Goal: Task Accomplishment & Management: Complete application form

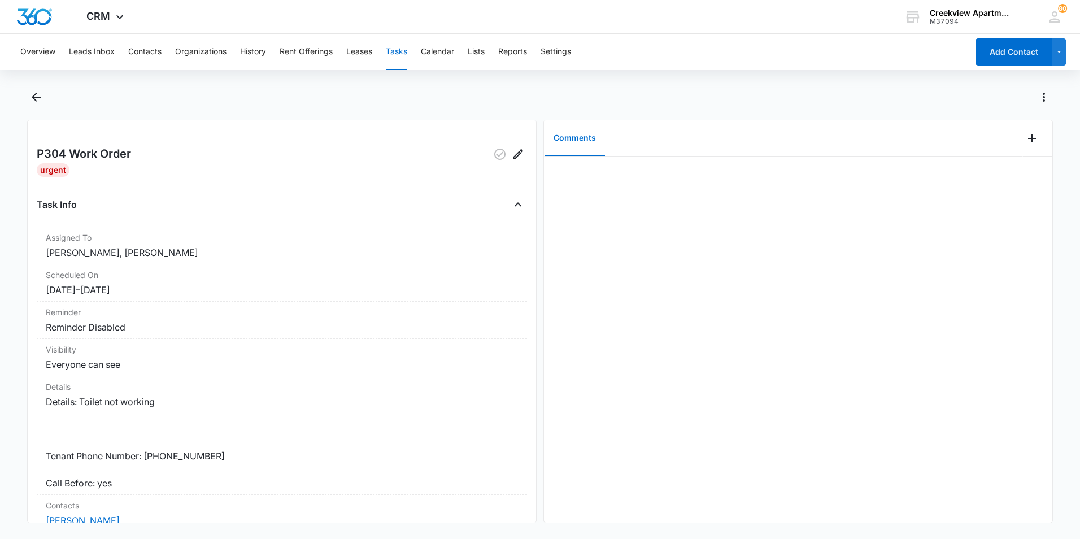
click at [97, 184] on div "P304 Work Order Urgent Task Info Assigned To [PERSON_NAME], [PERSON_NAME] Sched…" at bounding box center [281, 321] width 509 height 403
click at [42, 109] on div at bounding box center [540, 104] width 1026 height 32
click at [159, 43] on button "Contacts" at bounding box center [144, 52] width 33 height 36
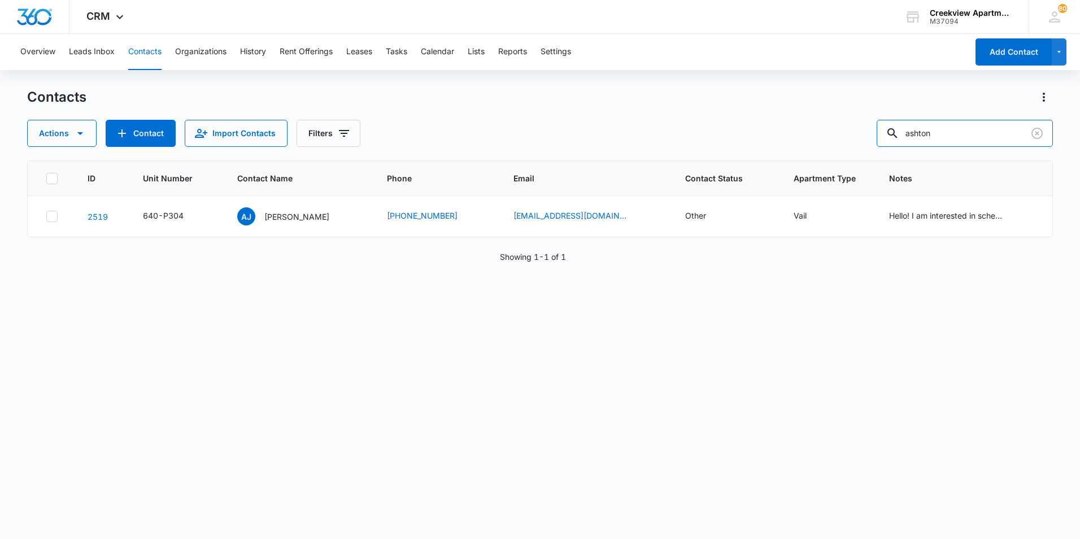
drag, startPoint x: 950, startPoint y: 124, endPoint x: 667, endPoint y: 124, distance: 283.0
click at [667, 124] on div "Actions Contact Import Contacts Filters ashton" at bounding box center [540, 133] width 1026 height 27
type input "MAREH"
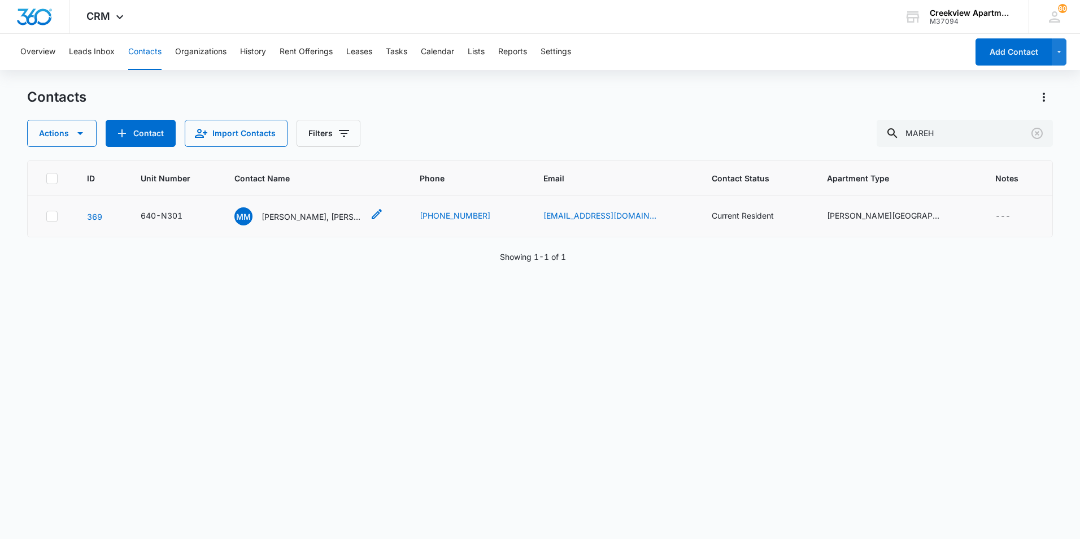
click at [329, 218] on p "[PERSON_NAME], [PERSON_NAME]" at bounding box center [313, 217] width 102 height 12
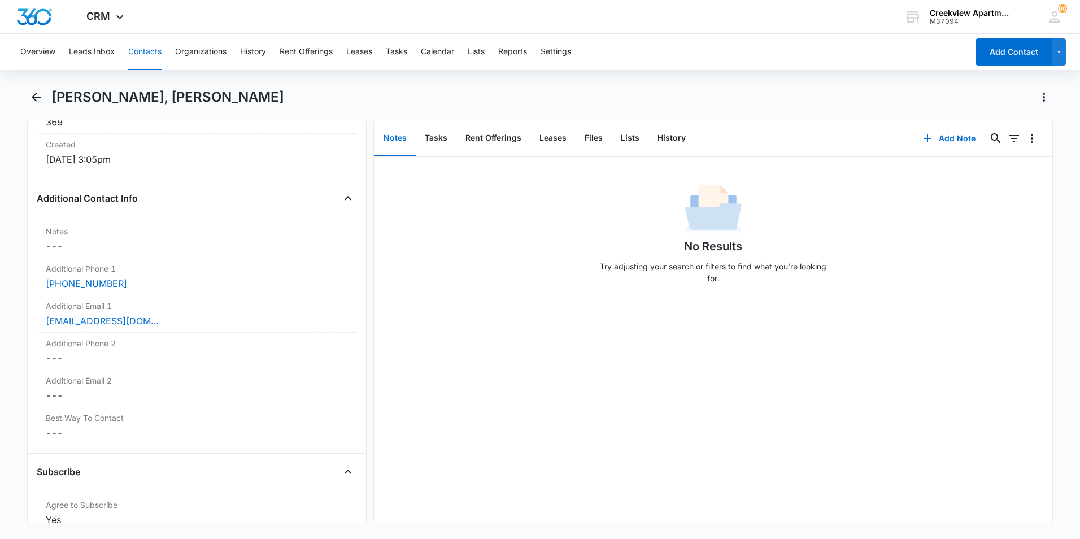
scroll to position [791, 0]
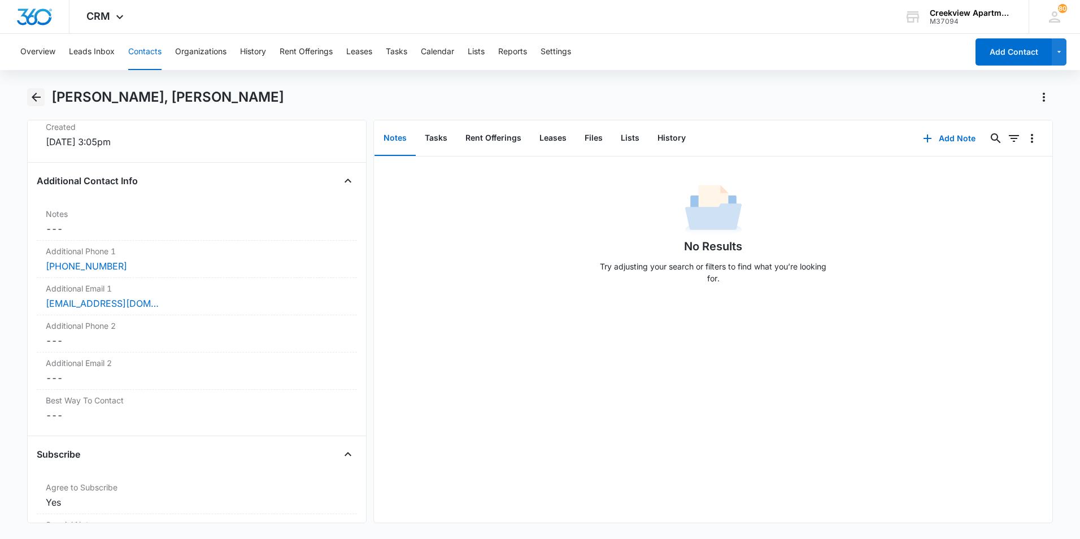
click at [34, 98] on icon "Back" at bounding box center [36, 97] width 14 height 14
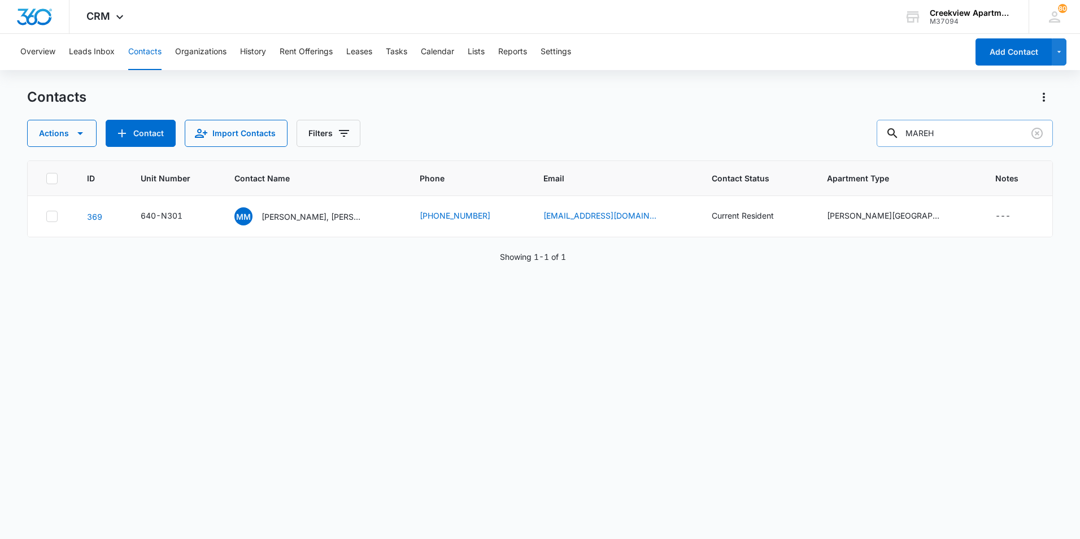
drag, startPoint x: 947, startPoint y: 132, endPoint x: 909, endPoint y: 132, distance: 37.3
click at [909, 132] on div "MAREH" at bounding box center [965, 133] width 176 height 27
type input "r"
type input "f200"
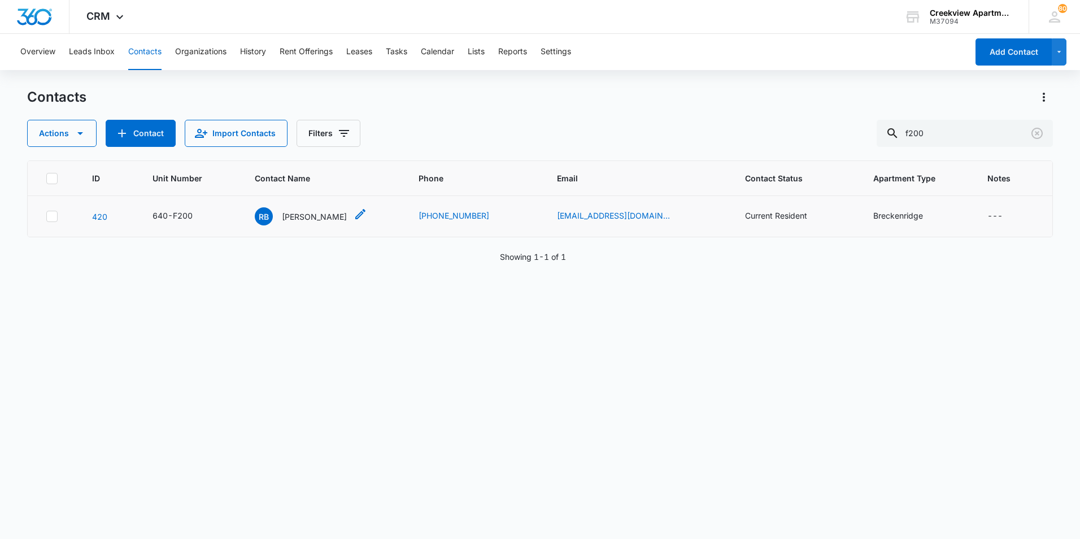
click at [308, 224] on div "RB [PERSON_NAME]" at bounding box center [301, 216] width 92 height 18
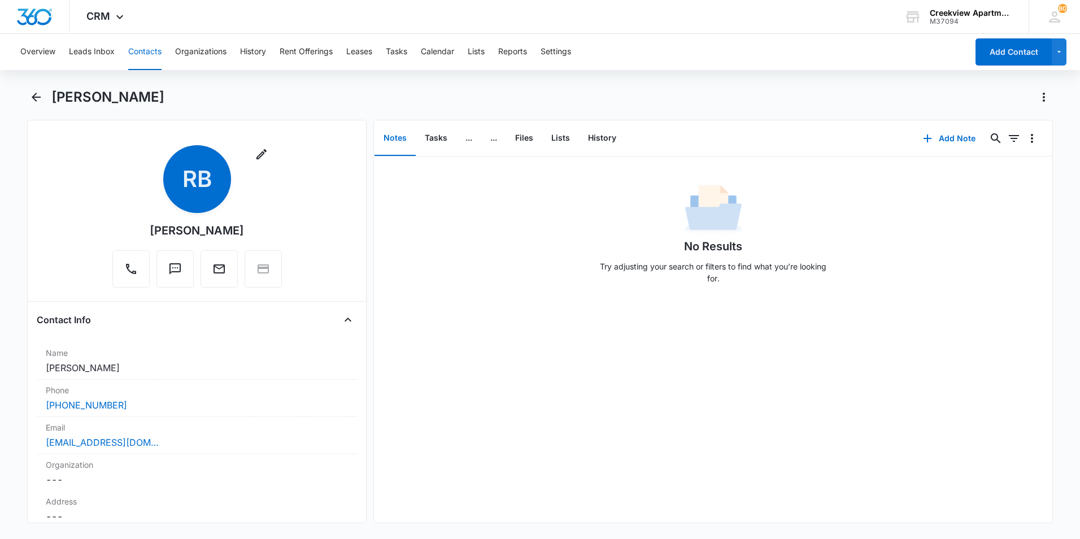
click at [310, 223] on div "Remove RB [PERSON_NAME]" at bounding box center [197, 218] width 320 height 147
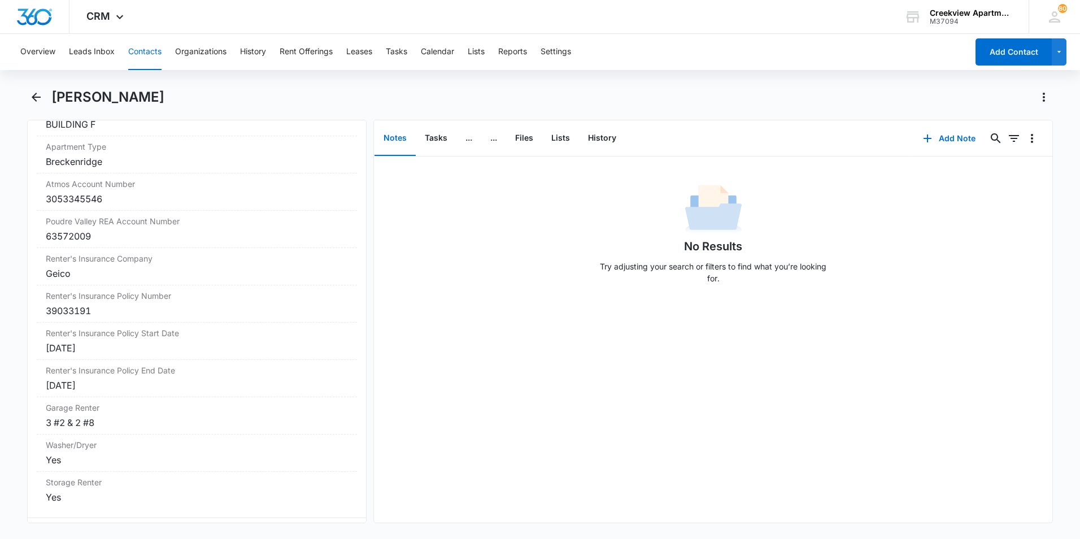
scroll to position [1412, 0]
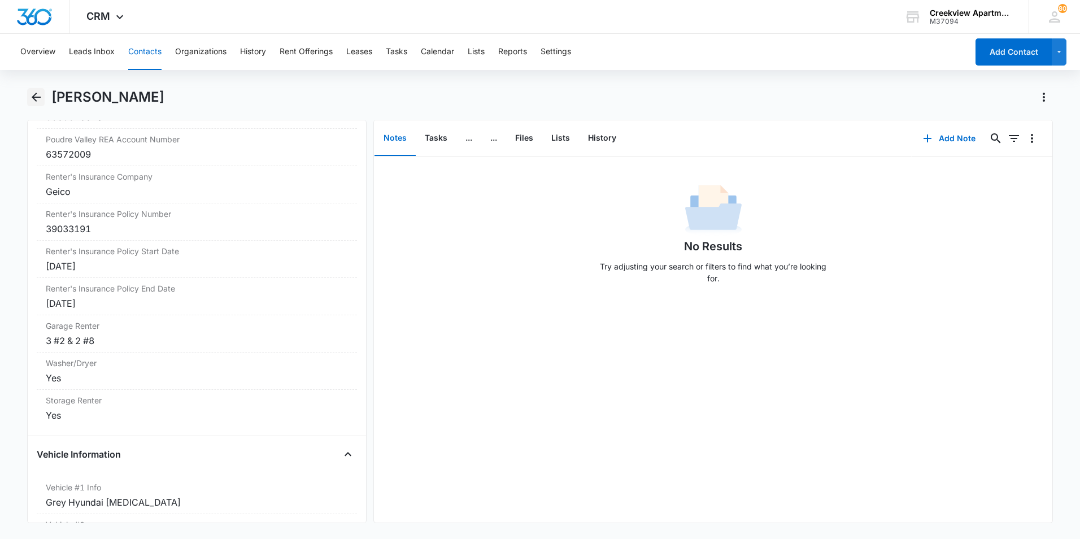
click at [37, 98] on icon "Back" at bounding box center [36, 97] width 9 height 9
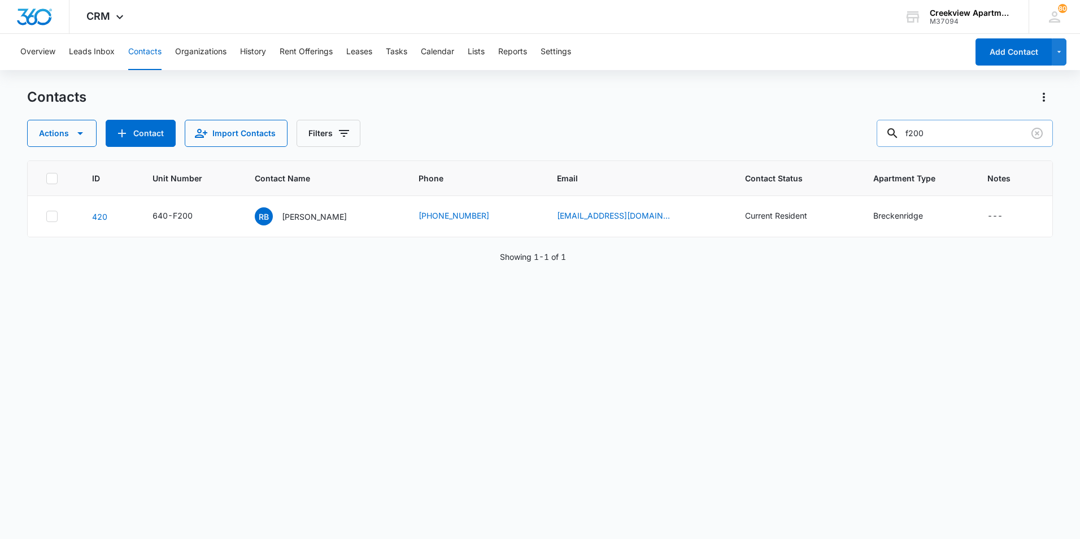
drag, startPoint x: 933, startPoint y: 134, endPoint x: 898, endPoint y: 135, distance: 34.5
click at [898, 135] on div "f200" at bounding box center [965, 133] width 176 height 27
type input "j306"
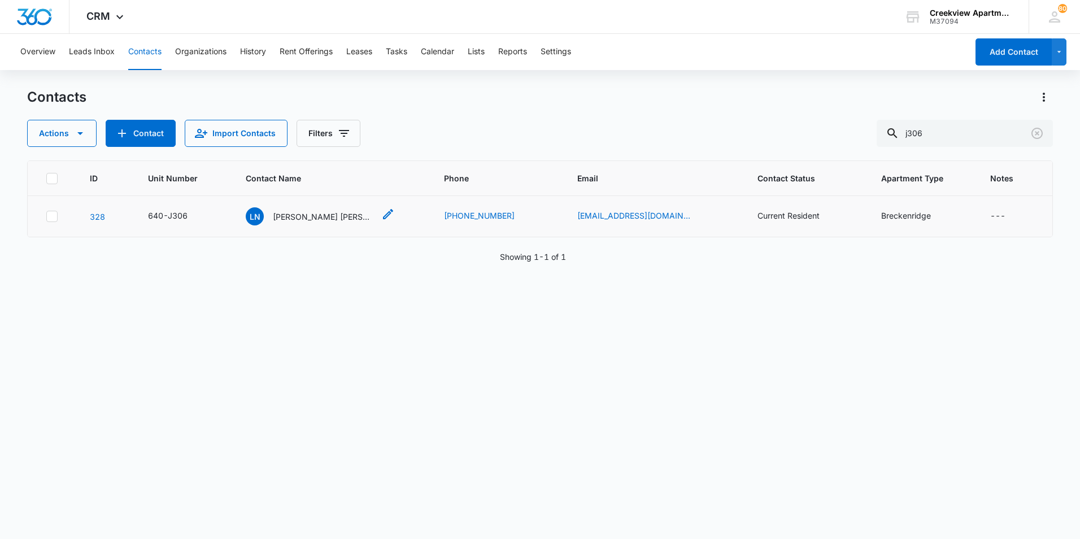
click at [336, 212] on p "[PERSON_NAME] [PERSON_NAME]" at bounding box center [324, 217] width 102 height 12
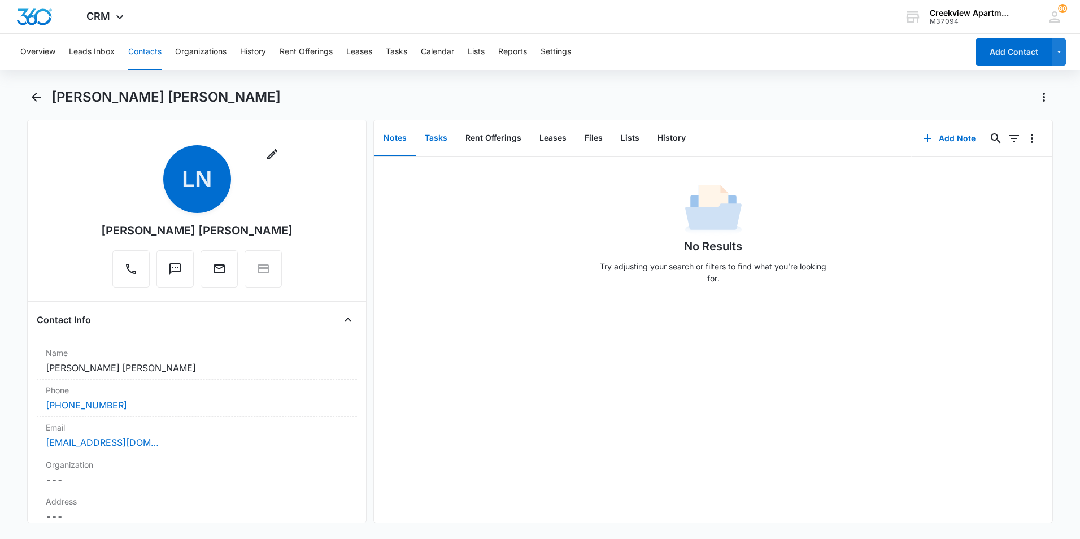
click at [427, 137] on button "Tasks" at bounding box center [436, 138] width 41 height 35
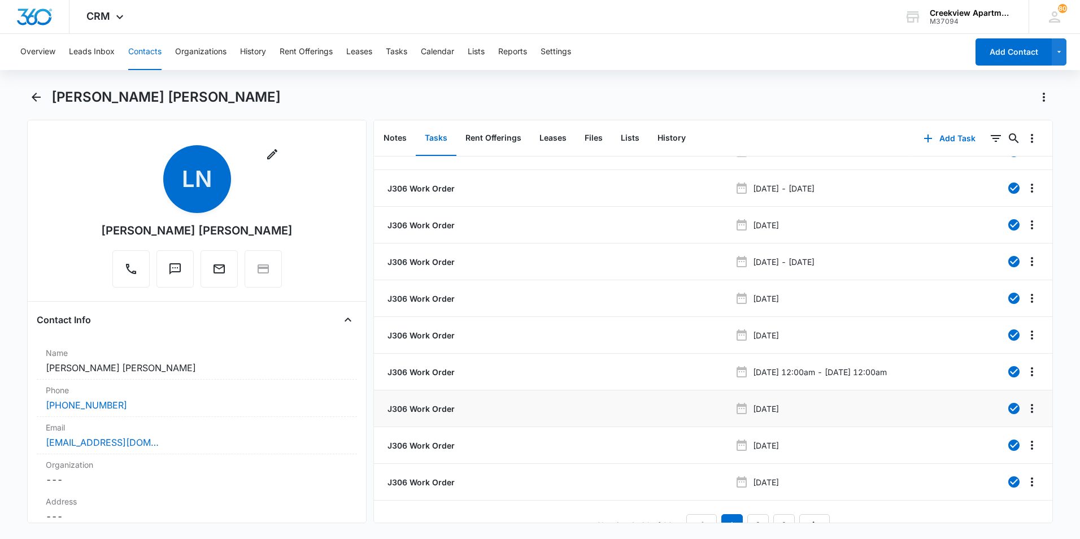
scroll to position [45, 0]
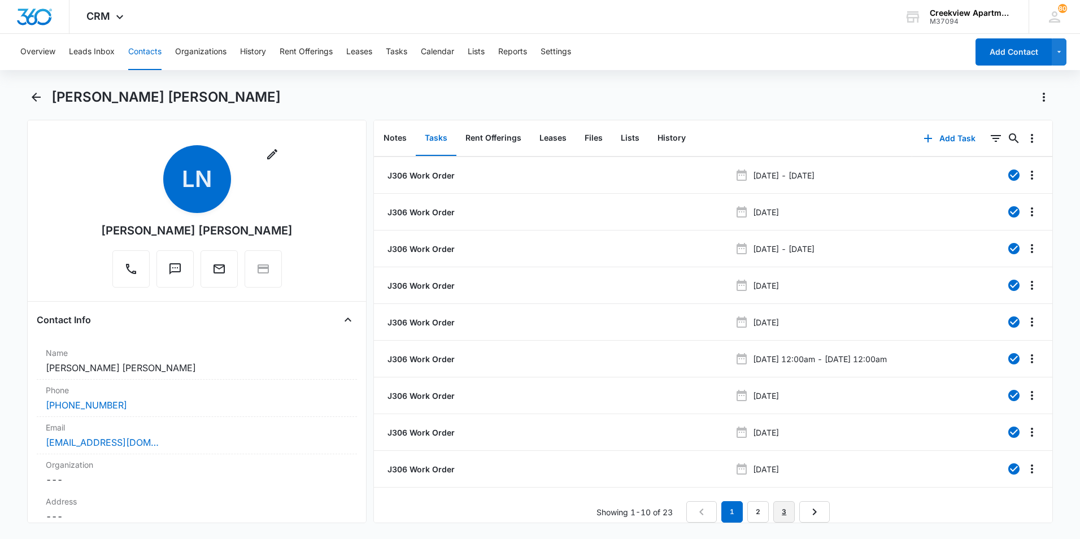
click at [779, 501] on link "3" at bounding box center [783, 511] width 21 height 21
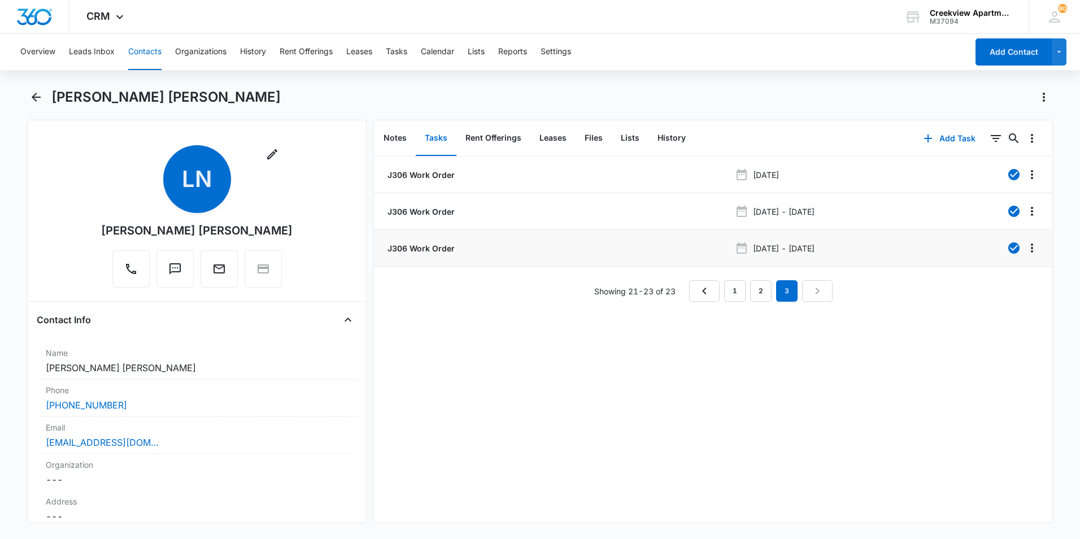
click at [456, 247] on div "J306 Work Order" at bounding box center [557, 248] width 345 height 12
click at [439, 247] on p "J306 Work Order" at bounding box center [419, 248] width 69 height 12
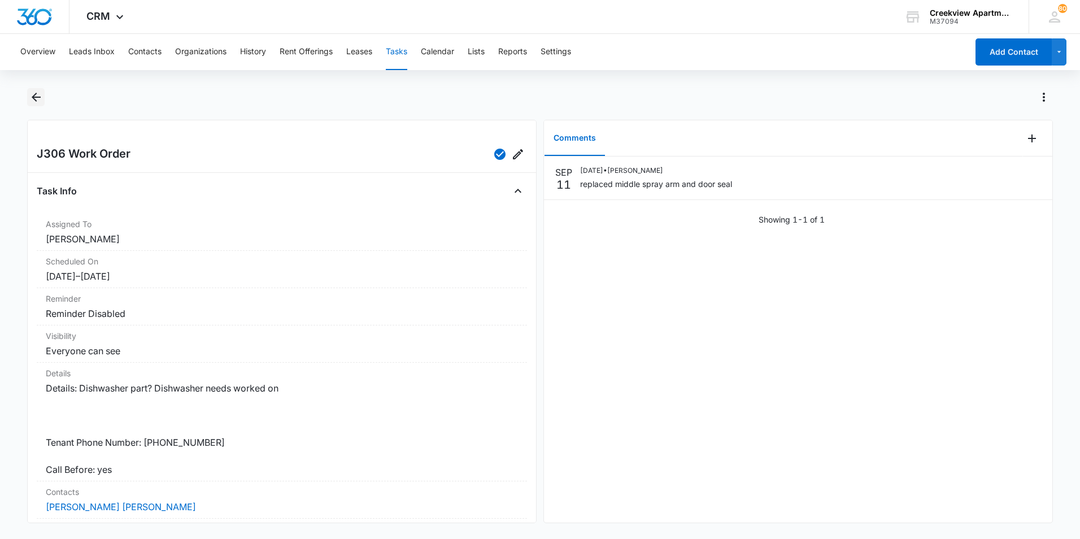
click at [42, 104] on button "Back" at bounding box center [36, 97] width 18 height 18
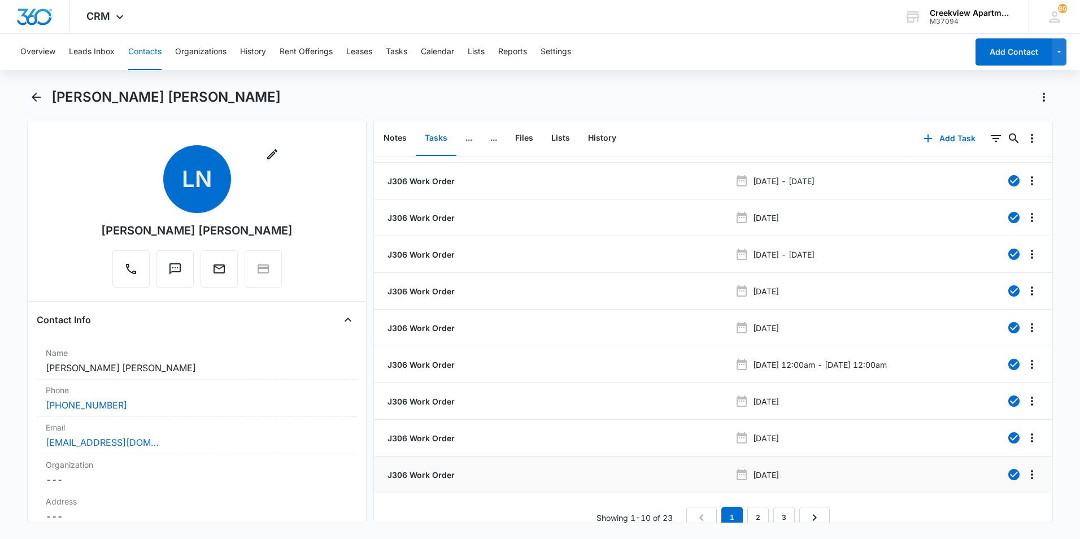
scroll to position [45, 0]
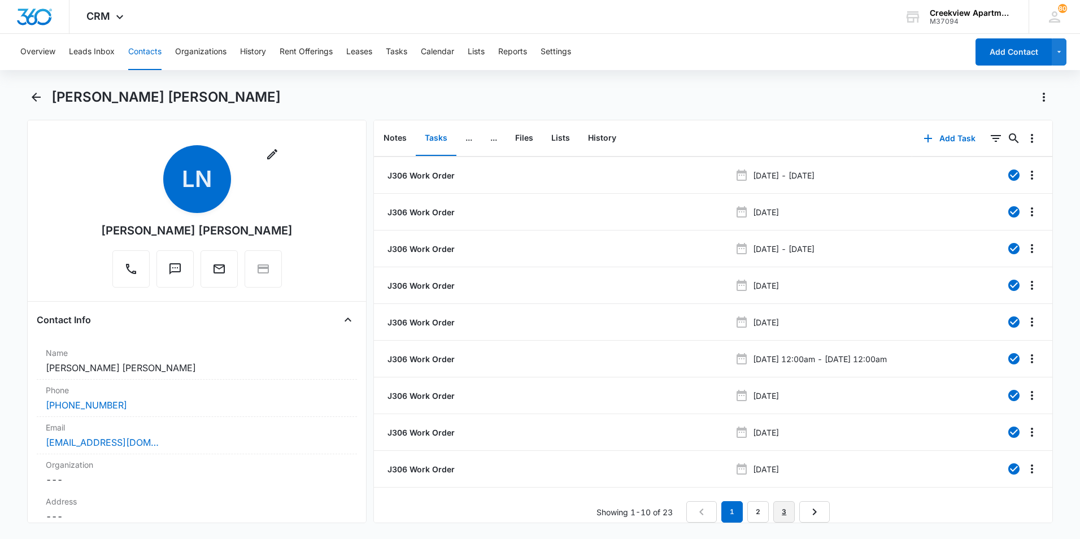
click at [784, 503] on link "3" at bounding box center [783, 511] width 21 height 21
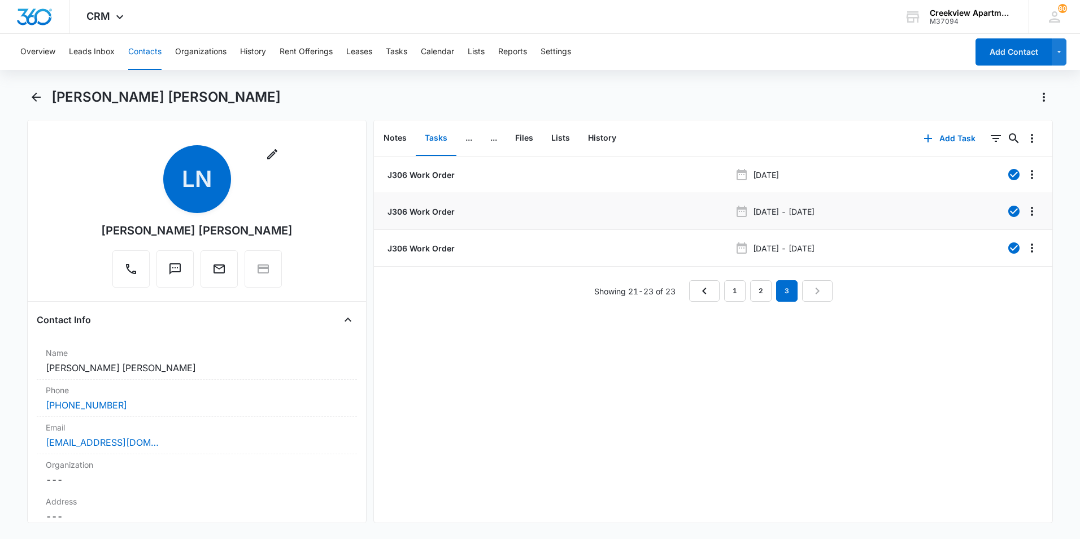
click at [425, 214] on p "J306 Work Order" at bounding box center [419, 212] width 69 height 12
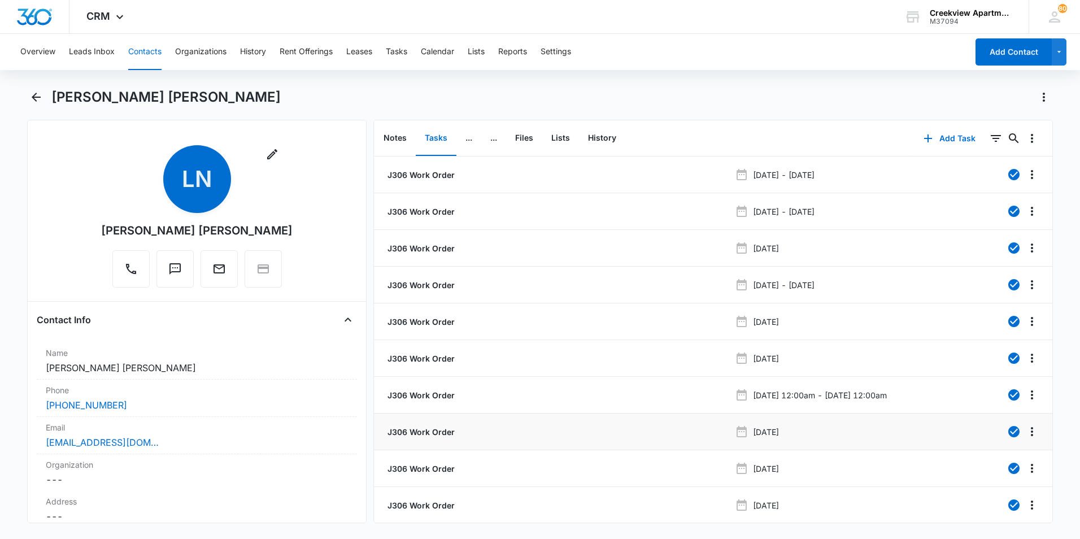
scroll to position [45, 0]
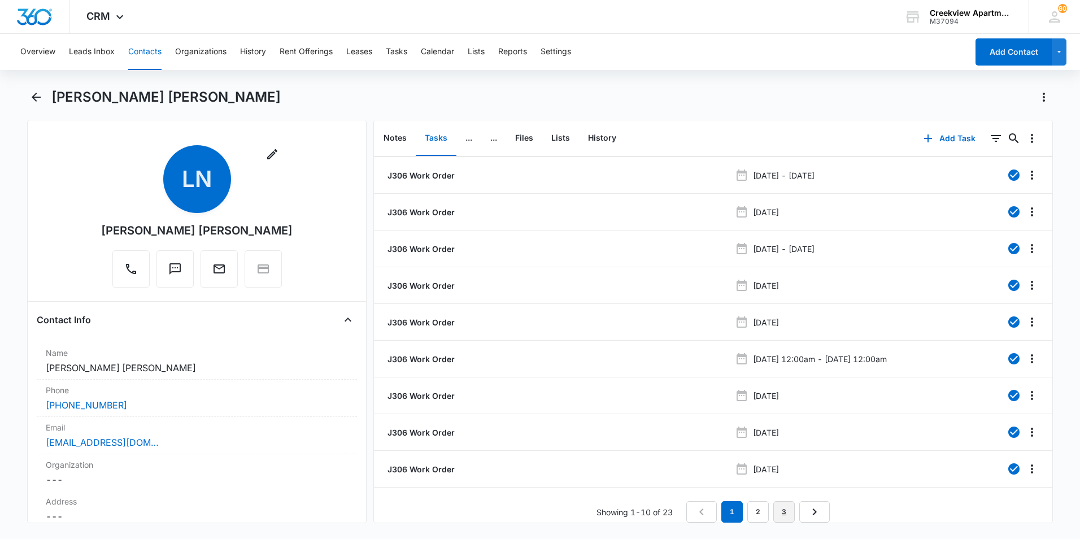
click at [781, 506] on link "3" at bounding box center [783, 511] width 21 height 21
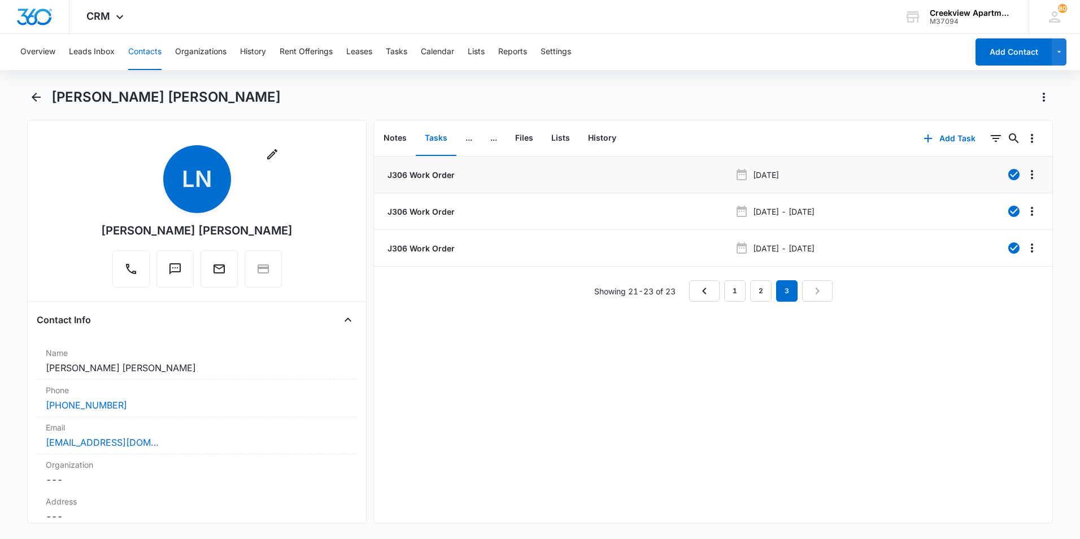
click at [402, 173] on p "J306 Work Order" at bounding box center [419, 175] width 69 height 12
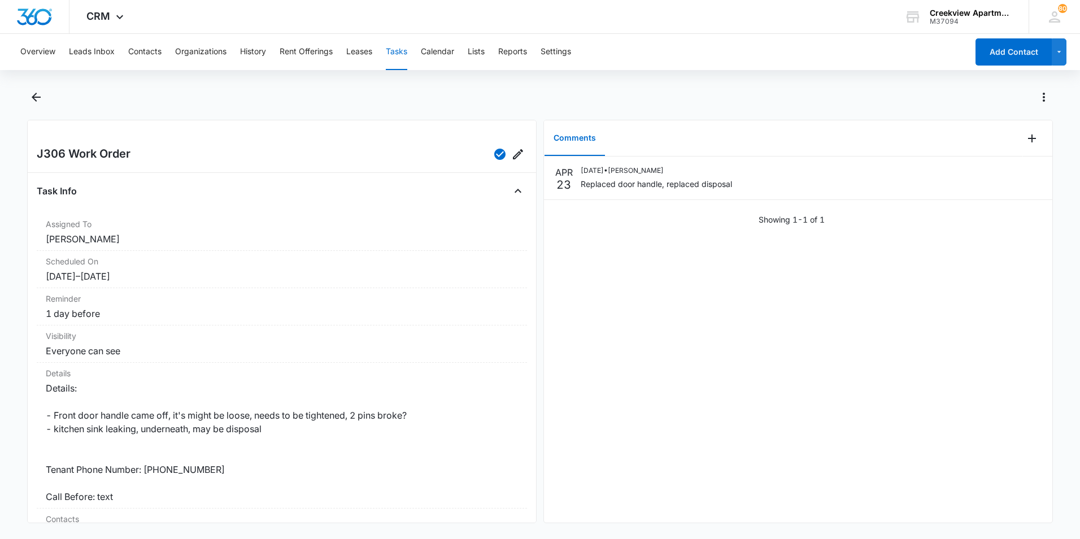
click at [25, 92] on main "J306 Work Order Task Info Assigned To [PERSON_NAME] Scheduled On [DATE] – [DATE…" at bounding box center [540, 312] width 1080 height 448
click at [53, 116] on div at bounding box center [540, 104] width 1026 height 32
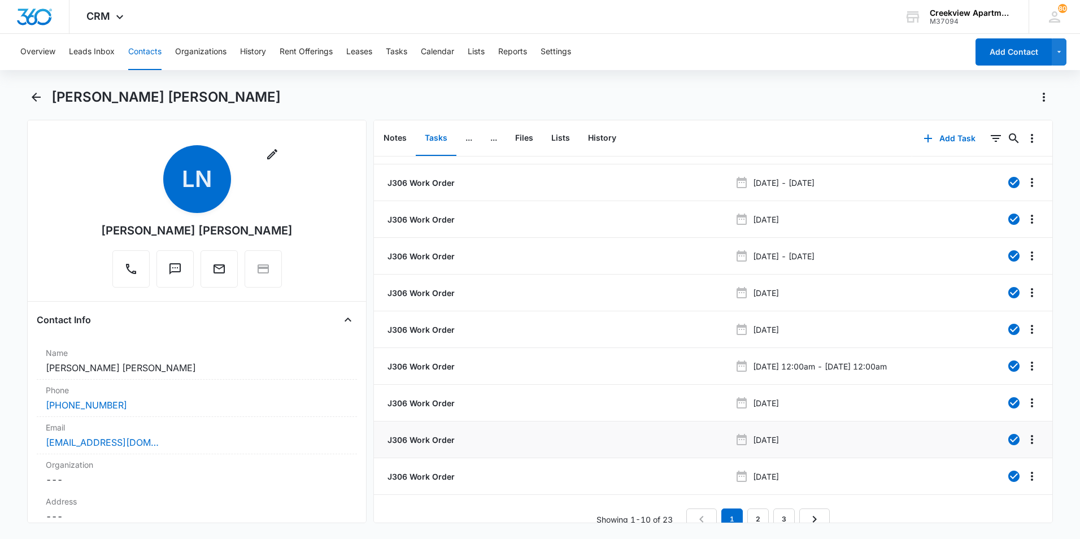
scroll to position [45, 0]
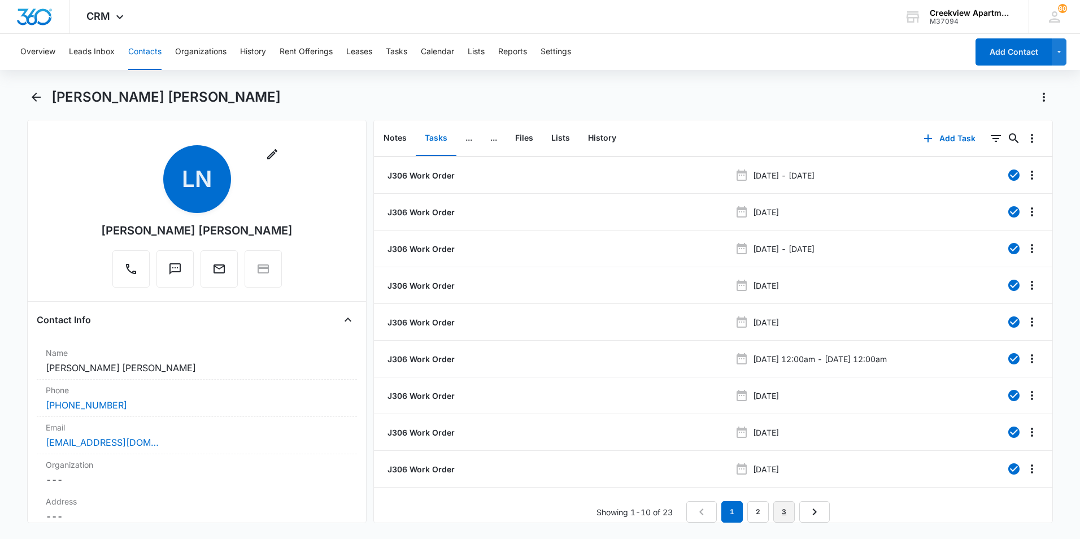
click at [781, 504] on link "3" at bounding box center [783, 511] width 21 height 21
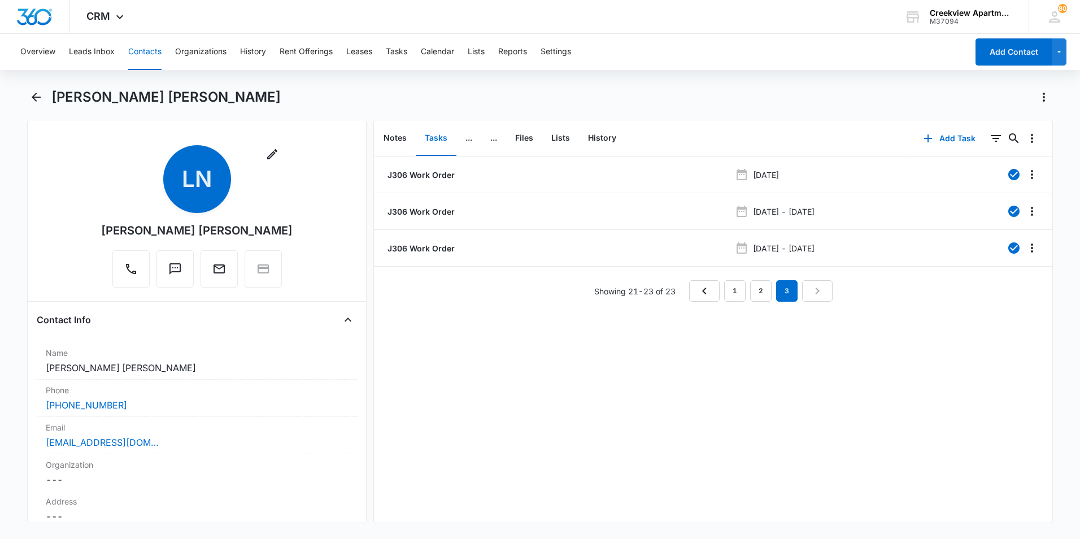
scroll to position [0, 0]
click at [413, 251] on p "J306 Work Order" at bounding box center [419, 248] width 69 height 12
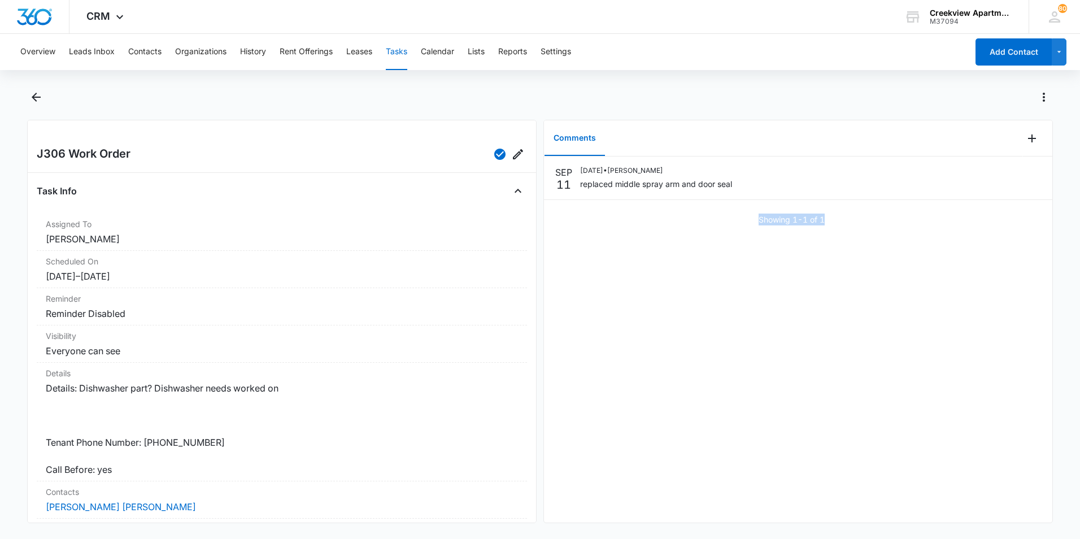
drag, startPoint x: 750, startPoint y: 221, endPoint x: 821, endPoint y: 231, distance: 72.4
click at [821, 231] on div "[DATE] [DATE] • [PERSON_NAME] replaced middle spray arm and door seal Showing 1…" at bounding box center [798, 195] width 508 height 78
click at [29, 103] on icon "Back" at bounding box center [36, 97] width 14 height 14
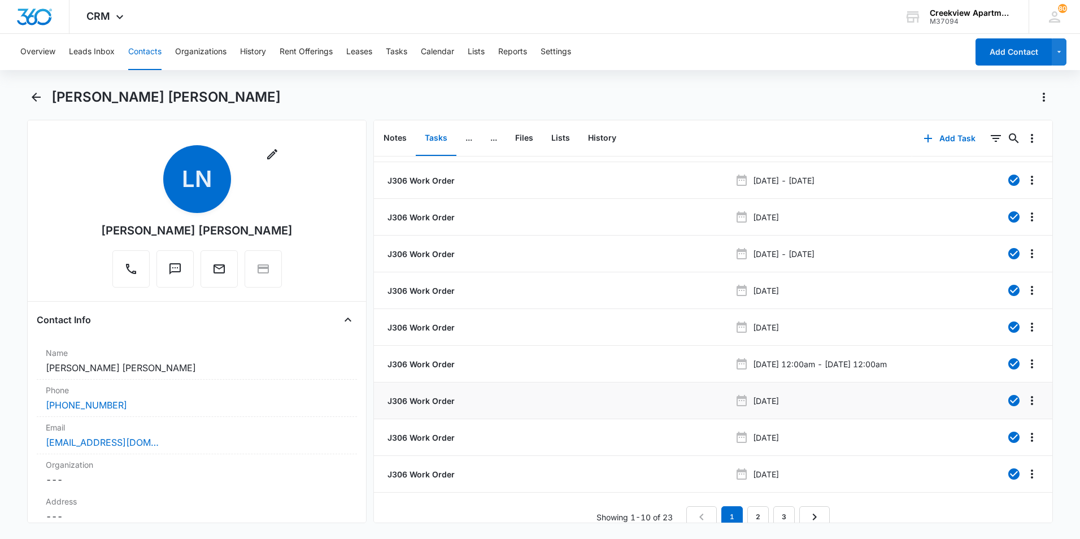
scroll to position [45, 0]
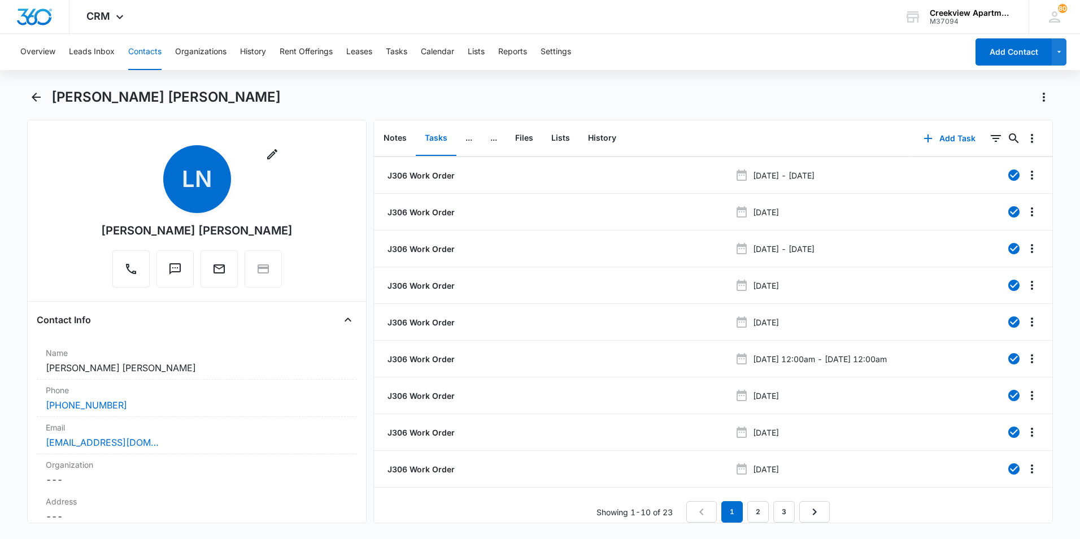
click at [779, 489] on div "J306 Work Order [DATE] - [DATE] J306 Work Order [DATE] - [DATE] J306 Work Order…" at bounding box center [713, 321] width 678 height 402
click at [785, 507] on link "3" at bounding box center [783, 511] width 21 height 21
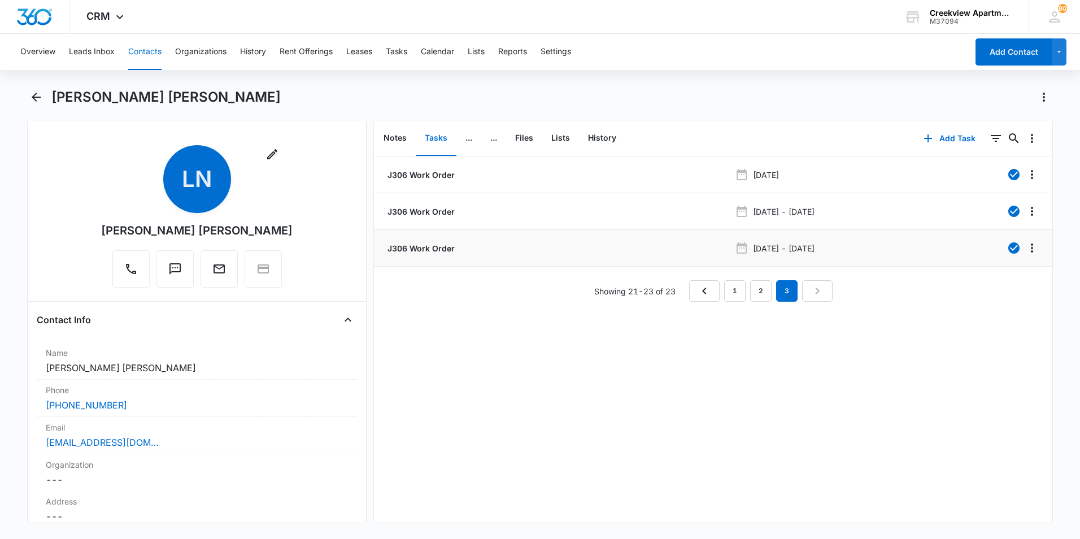
click at [424, 251] on p "J306 Work Order" at bounding box center [419, 248] width 69 height 12
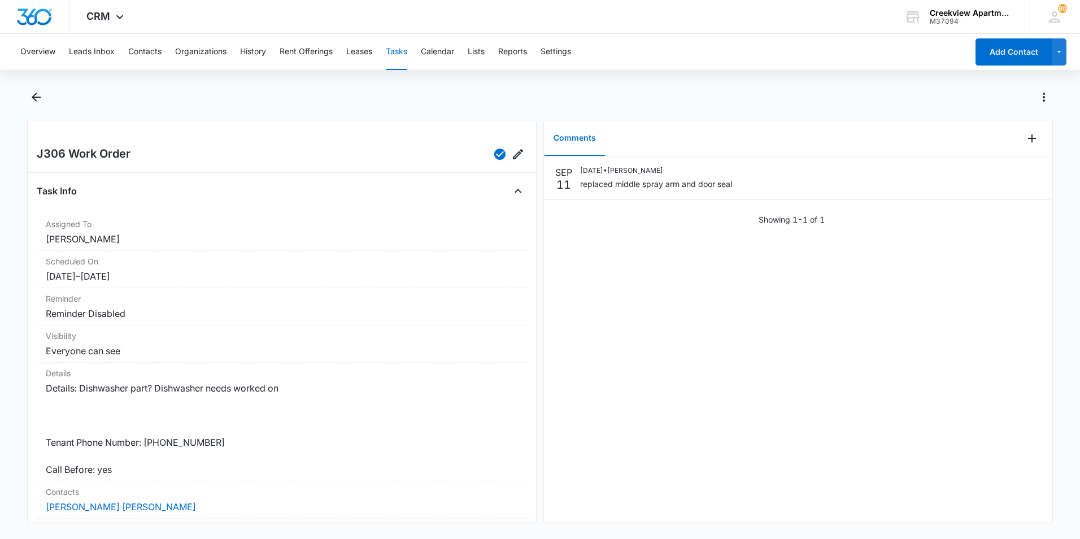
click at [363, 106] on div at bounding box center [551, 97] width 1001 height 18
click at [29, 97] on icon "Back" at bounding box center [36, 97] width 14 height 14
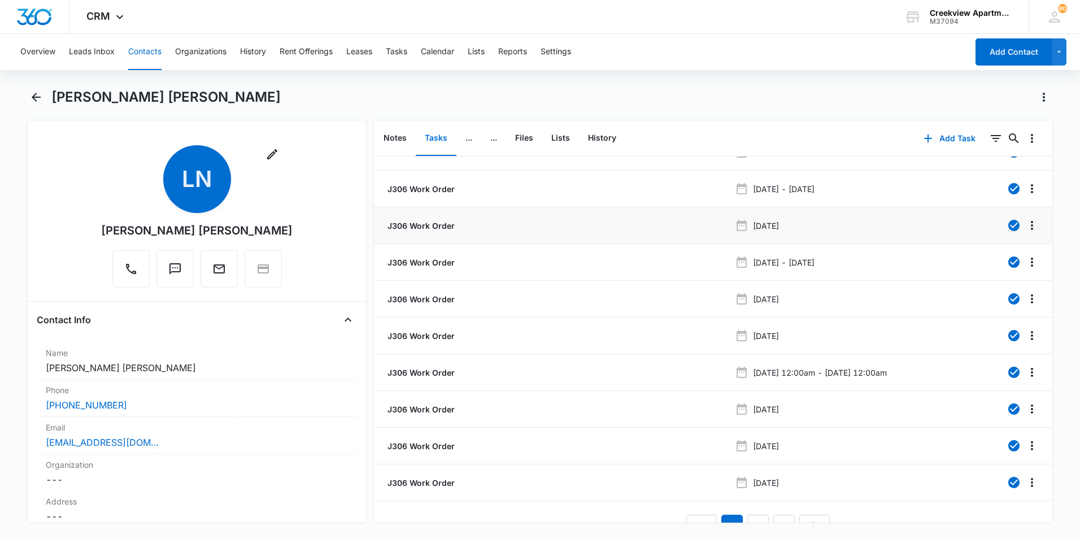
scroll to position [45, 0]
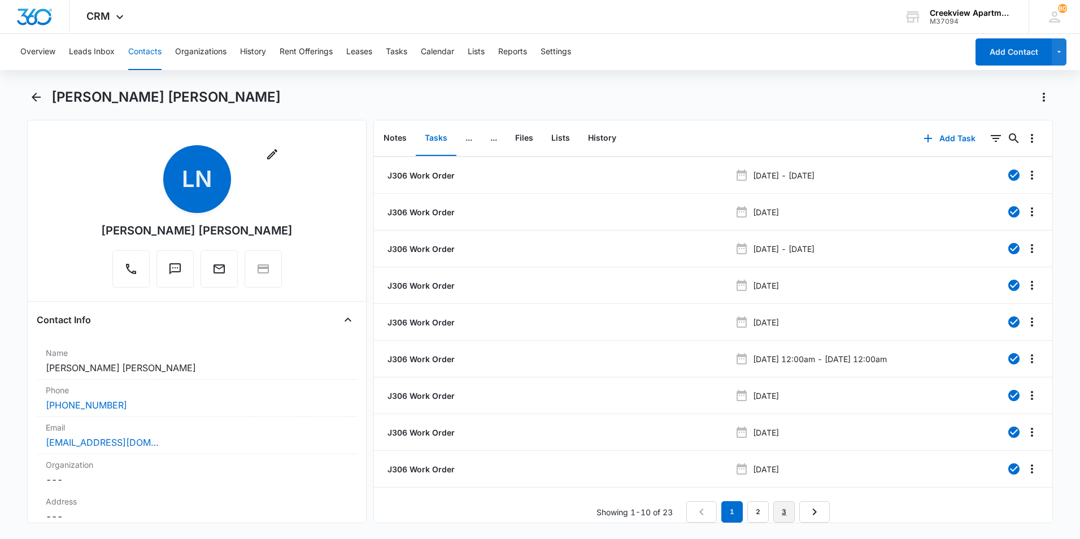
click at [787, 506] on link "3" at bounding box center [783, 511] width 21 height 21
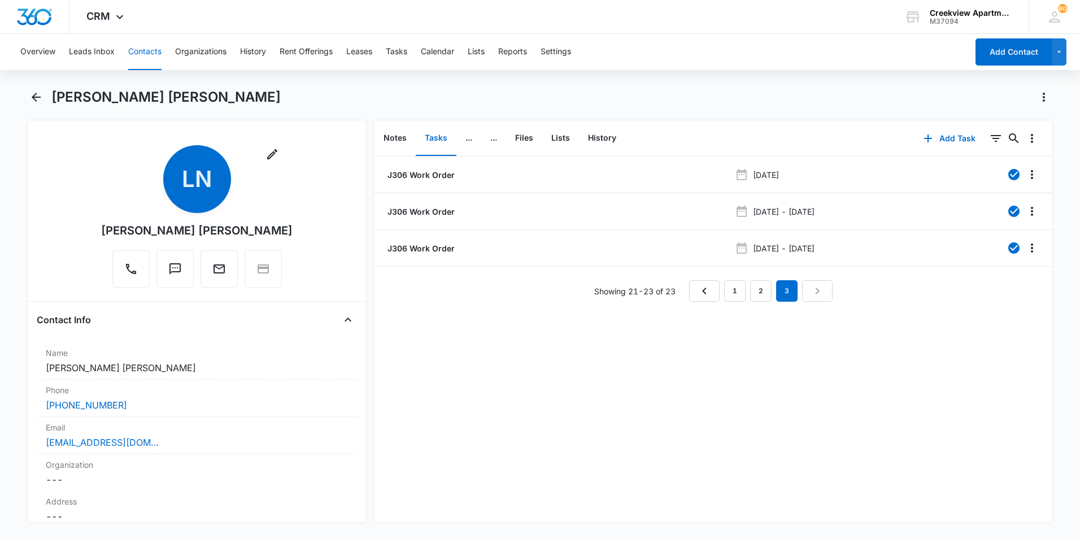
drag, startPoint x: 257, startPoint y: 102, endPoint x: 136, endPoint y: 102, distance: 120.9
click at [136, 102] on div "[PERSON_NAME] [PERSON_NAME]" at bounding box center [551, 97] width 1001 height 18
click at [419, 243] on p "J306 Work Order" at bounding box center [419, 248] width 69 height 12
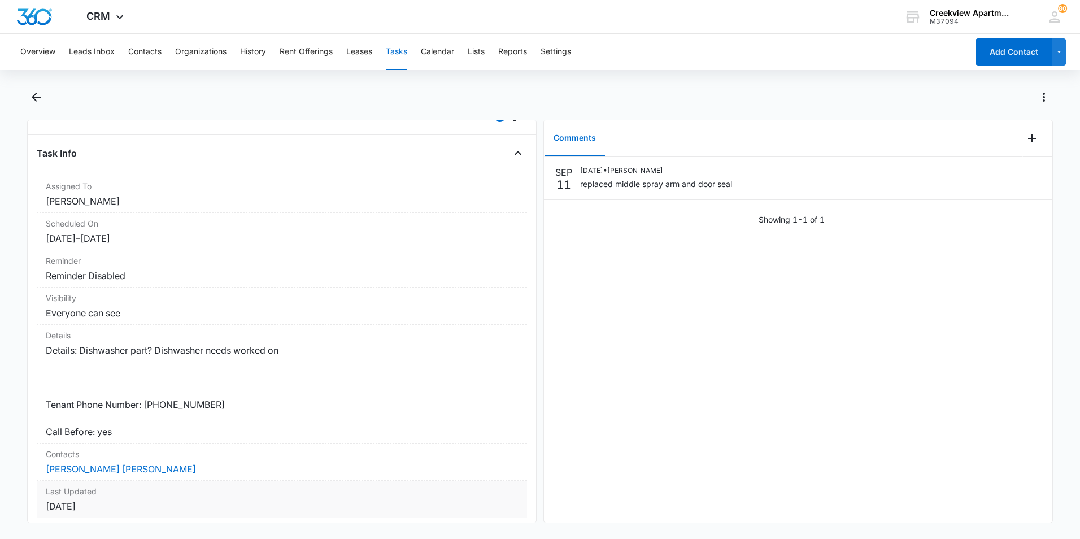
scroll to position [113, 0]
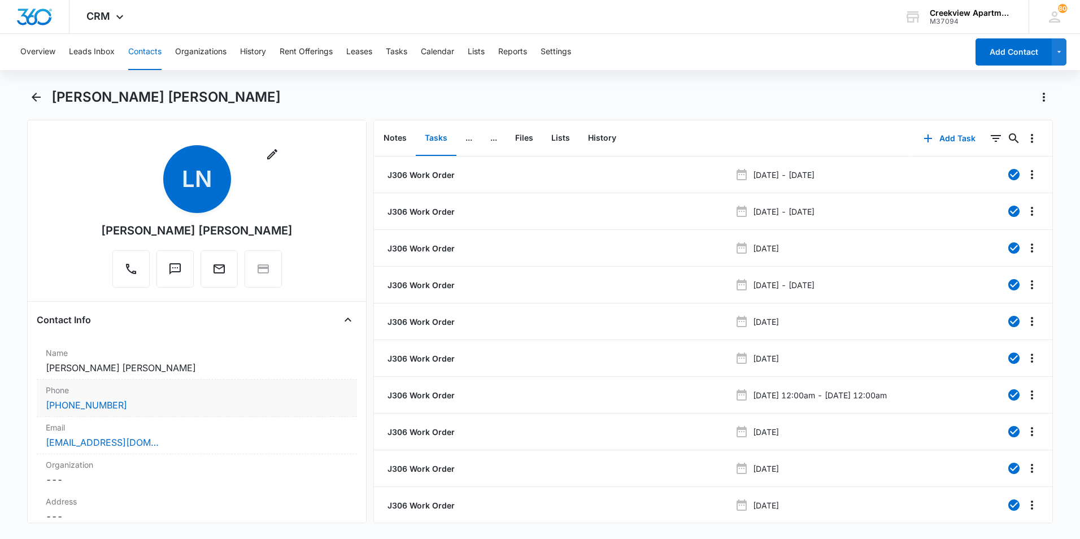
click at [246, 402] on div "[PHONE_NUMBER]" at bounding box center [197, 405] width 302 height 14
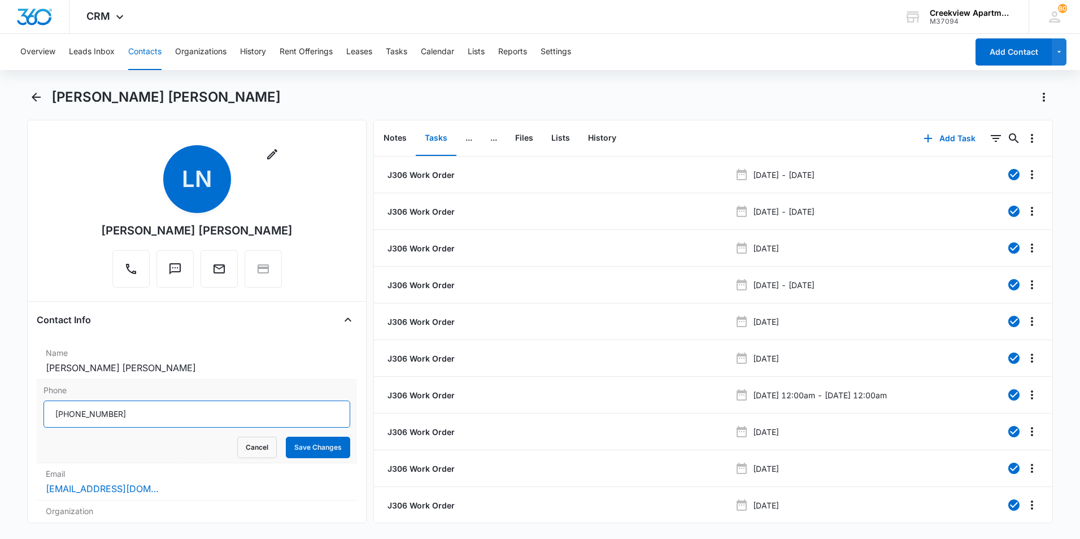
drag, startPoint x: 74, startPoint y: 416, endPoint x: 51, endPoint y: 412, distance: 22.8
click at [51, 412] on input "Phone" at bounding box center [196, 413] width 307 height 27
drag, startPoint x: 149, startPoint y: 414, endPoint x: -2, endPoint y: 414, distance: 151.4
click at [0, 414] on html "CRM Apps Reputation Websites Forms CRM Email Social Content Files Brand Creekvi…" at bounding box center [540, 269] width 1080 height 539
type input "[PHONE_NUMBER]"
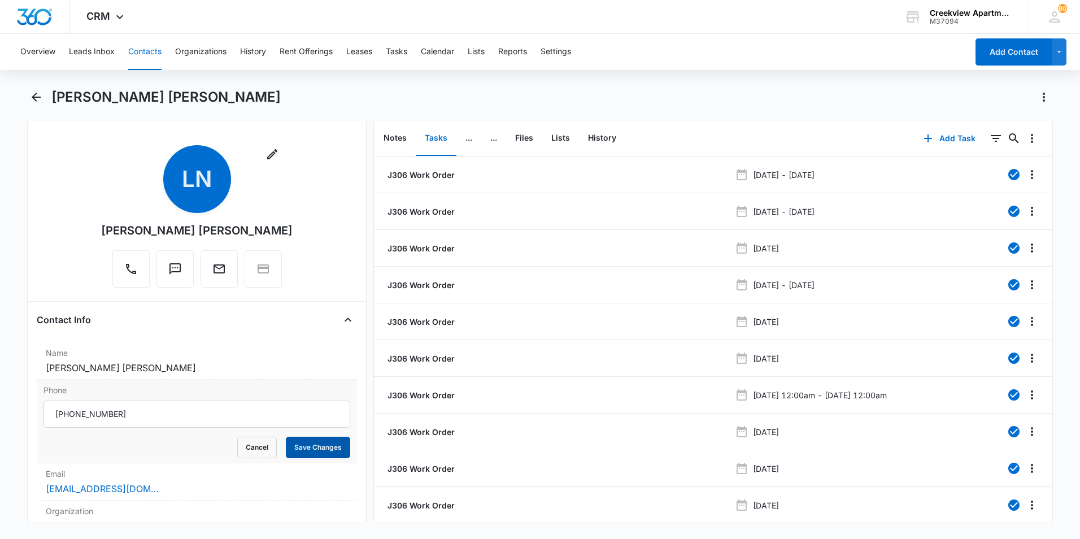
click at [315, 445] on button "Save Changes" at bounding box center [318, 447] width 64 height 21
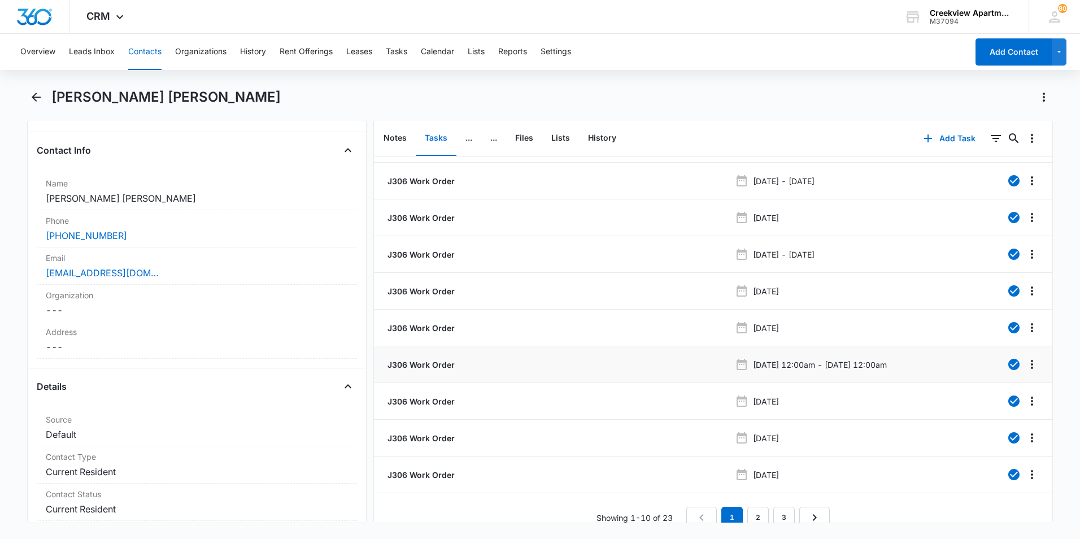
scroll to position [45, 0]
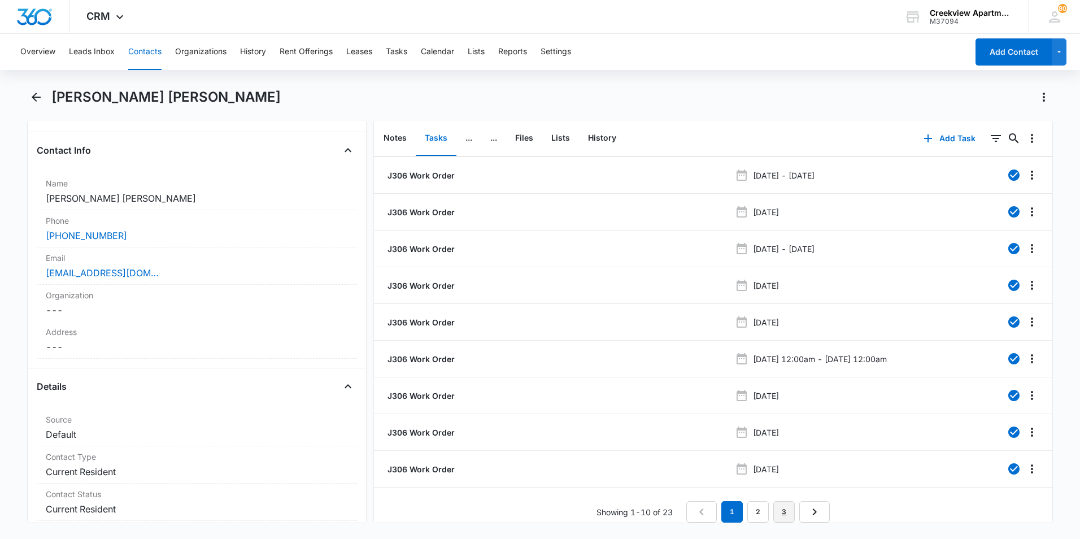
click at [784, 509] on link "3" at bounding box center [783, 511] width 21 height 21
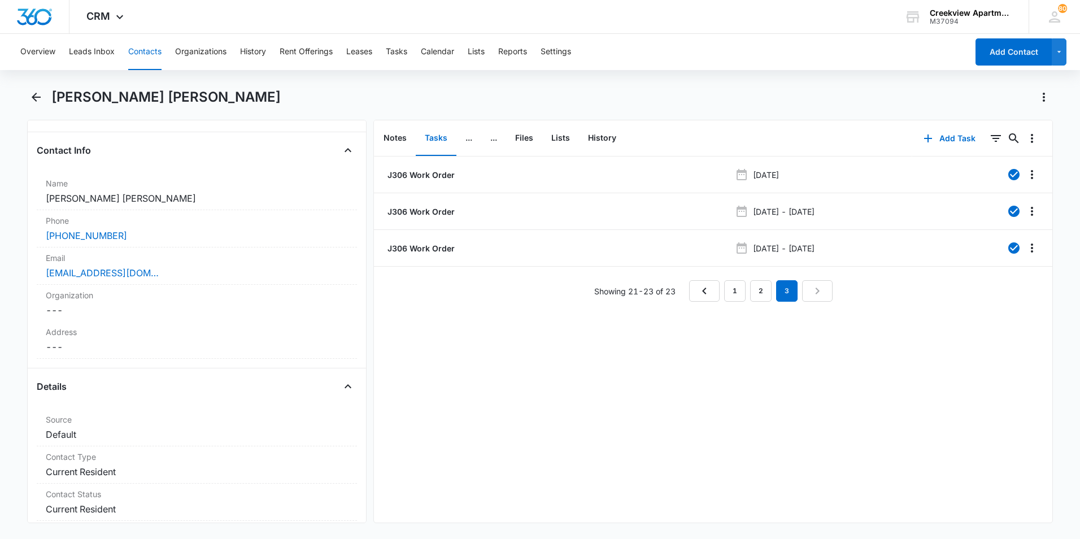
scroll to position [0, 0]
click at [29, 91] on icon "Back" at bounding box center [36, 97] width 14 height 14
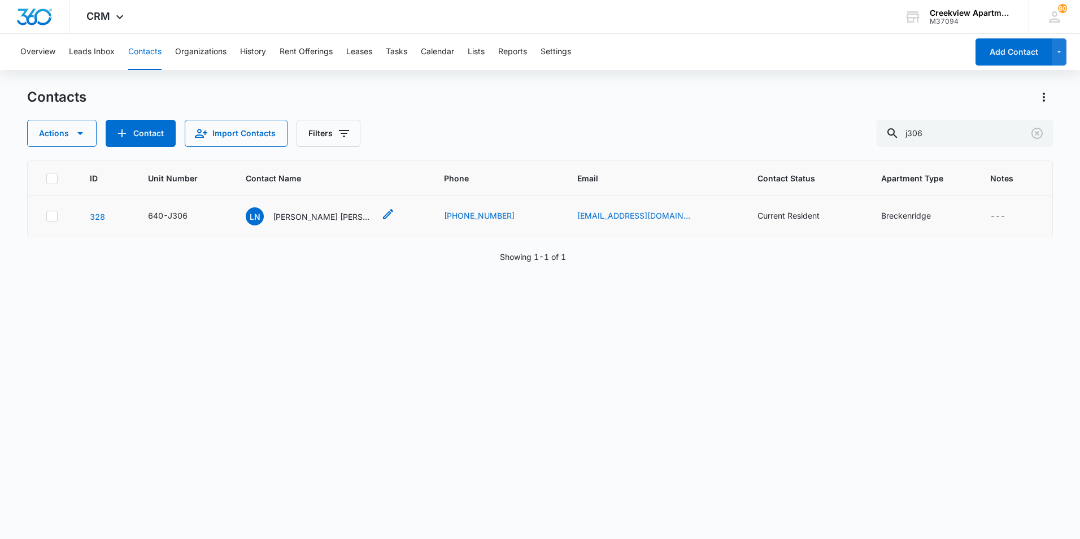
click at [341, 216] on p "[PERSON_NAME] [PERSON_NAME]" at bounding box center [324, 217] width 102 height 12
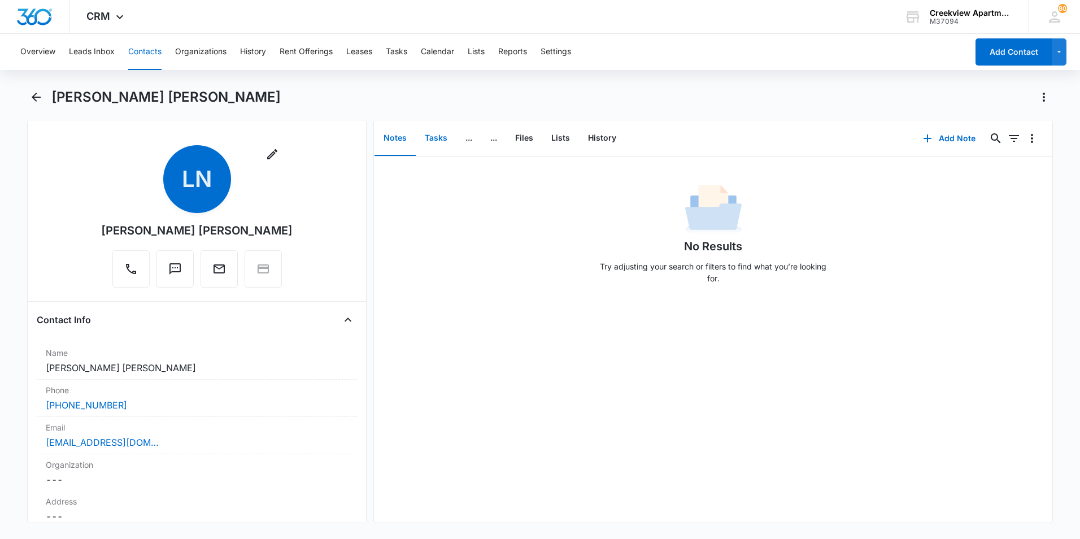
click at [434, 137] on button "Tasks" at bounding box center [436, 138] width 41 height 35
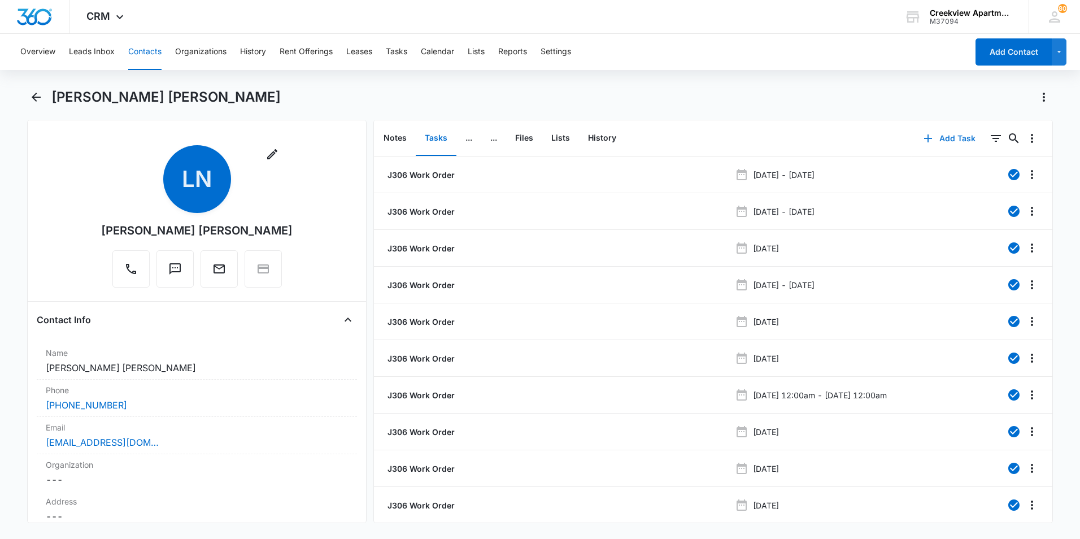
click at [951, 142] on button "Add Task" at bounding box center [949, 138] width 75 height 27
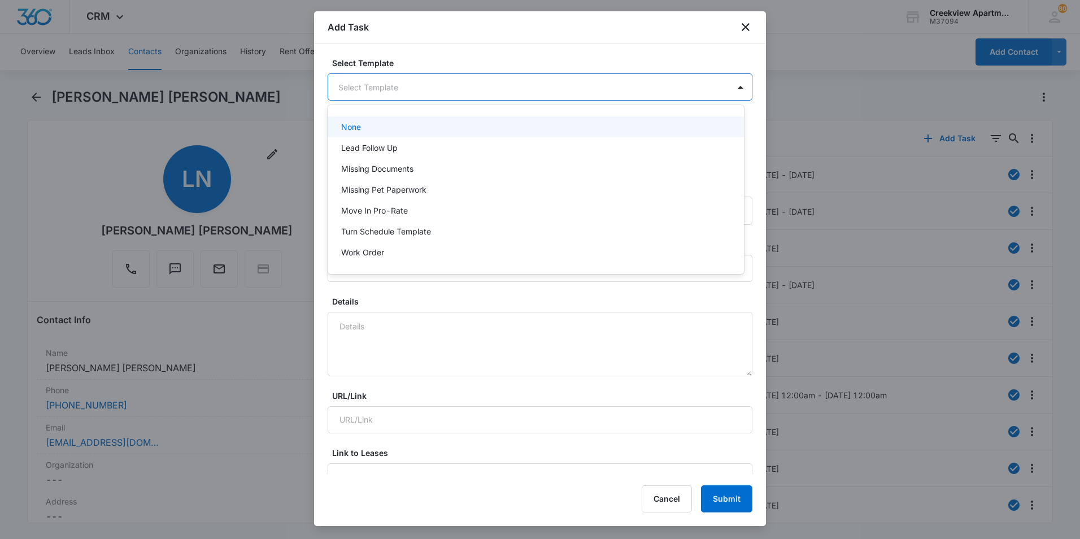
click at [417, 89] on body "CRM Apps Reputation Websites Forms CRM Email Social Content Files Brand Creekvi…" at bounding box center [540, 269] width 1080 height 539
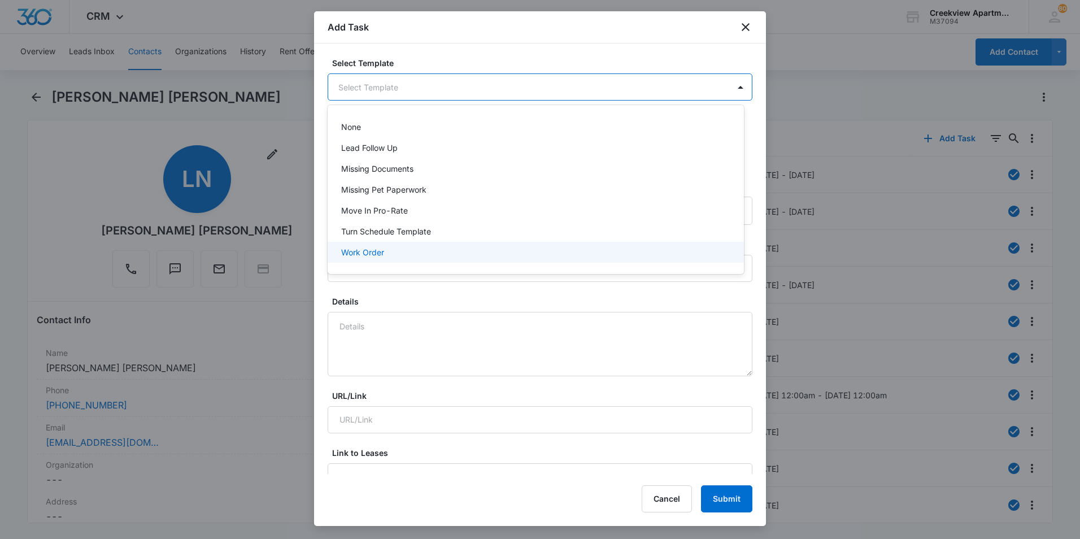
click at [364, 246] on div "Work Order" at bounding box center [536, 252] width 416 height 21
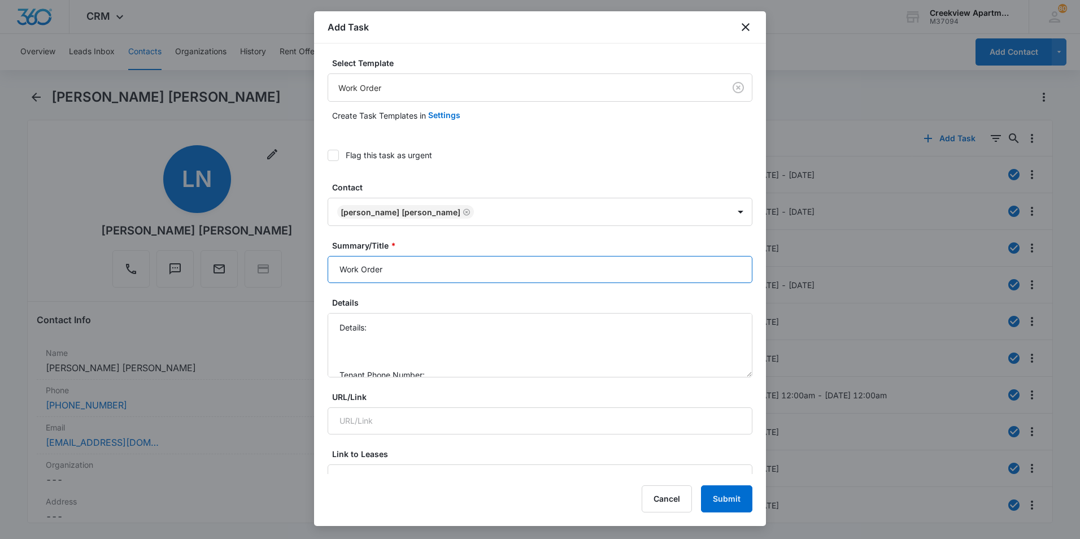
click at [333, 265] on input "Work Order" at bounding box center [540, 269] width 425 height 27
type input "J306 - Work Order"
click at [399, 326] on textarea "Details: Tenant Phone Number: Call Before:" at bounding box center [540, 345] width 425 height 64
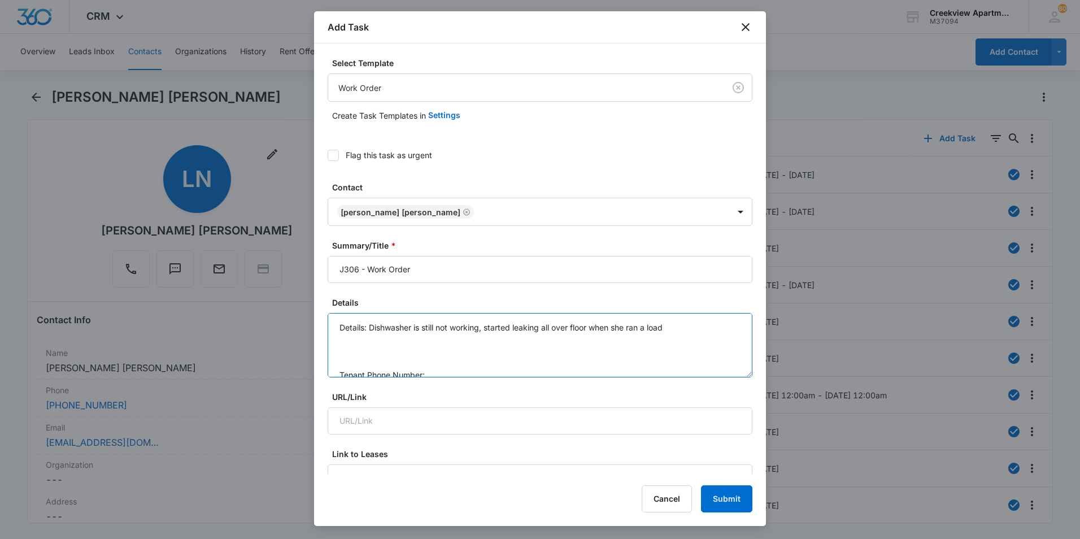
scroll to position [36, 0]
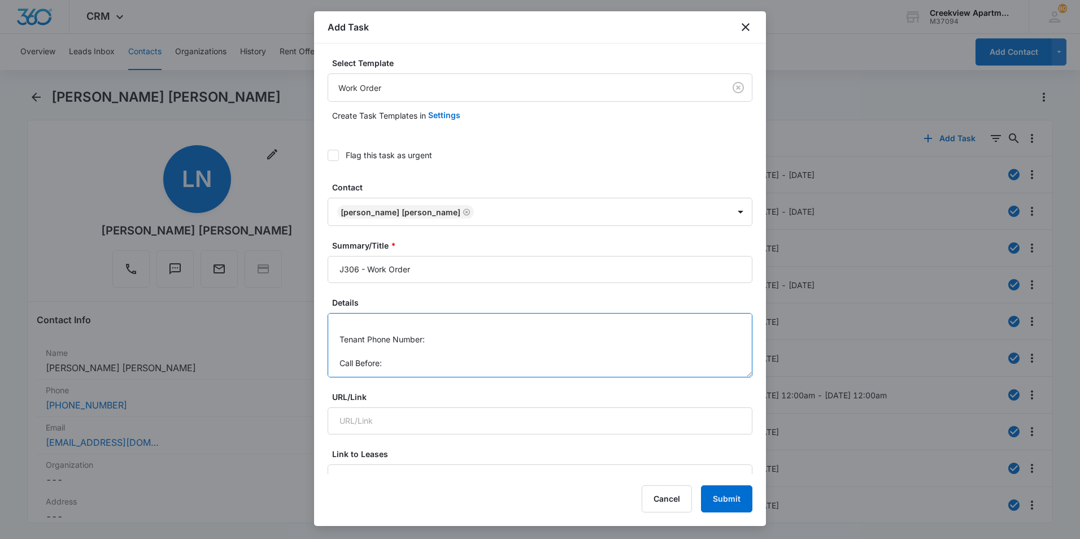
click at [462, 337] on textarea "Details: Dishwasher is still not working, started leaking all over floor when s…" at bounding box center [540, 345] width 425 height 64
click at [399, 370] on textarea "Details: Dishwasher is still not working, started leaking all over floor when s…" at bounding box center [540, 345] width 425 height 64
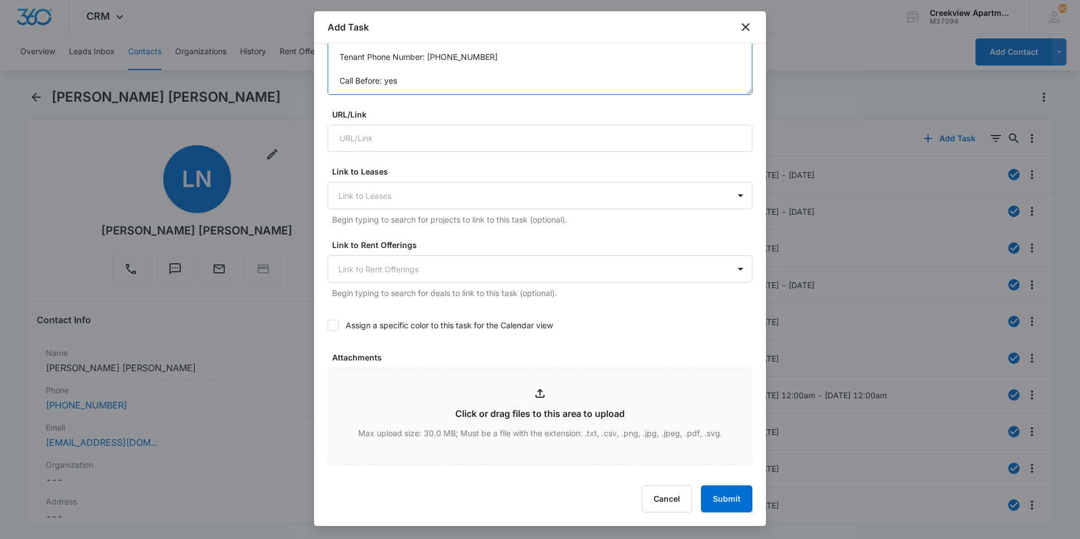
scroll to position [565, 0]
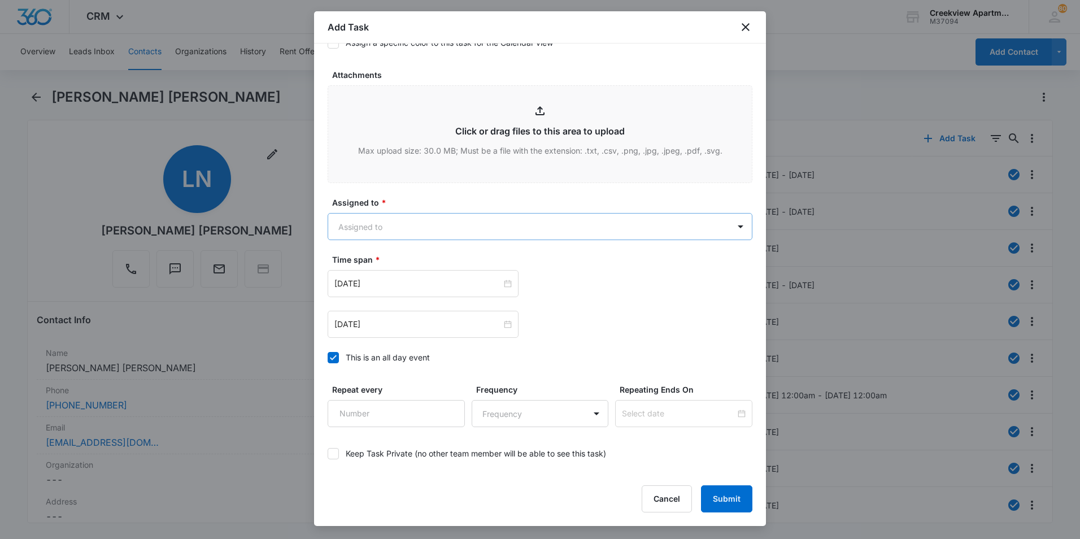
type textarea "Details: Dishwasher is still not working, started leaking all over floor when s…"
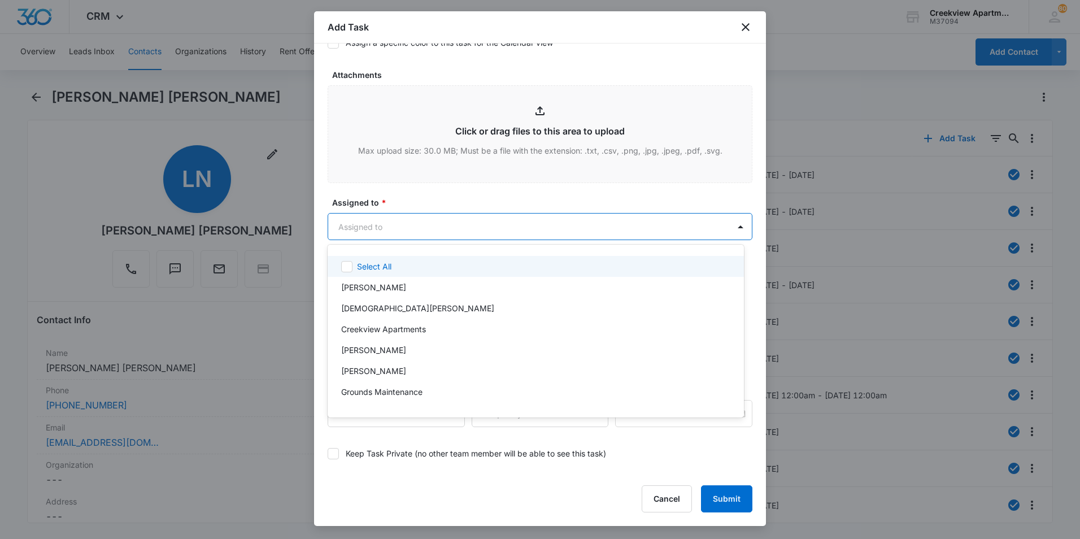
click at [359, 234] on body "CRM Apps Reputation Websites Forms CRM Email Social Content Files Brand Creekvi…" at bounding box center [540, 269] width 1080 height 539
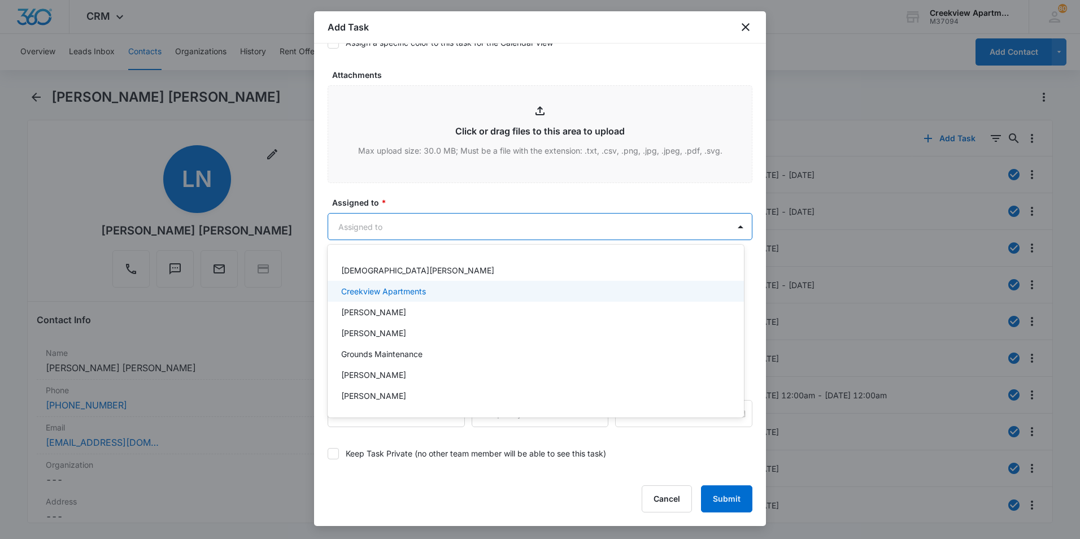
scroll to position [56, 0]
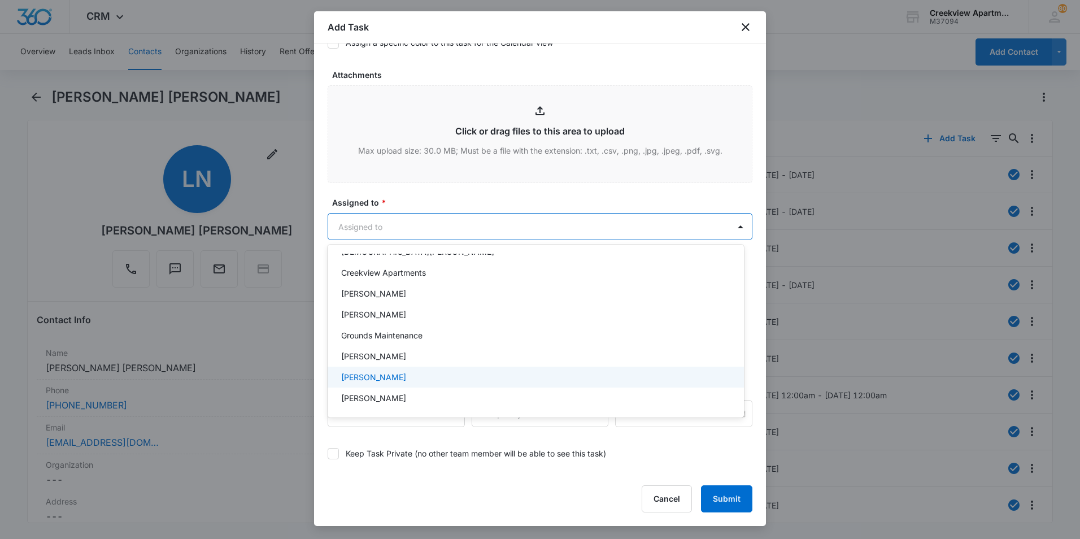
click at [368, 372] on p "[PERSON_NAME]" at bounding box center [373, 377] width 65 height 12
click at [434, 196] on div at bounding box center [540, 269] width 1080 height 539
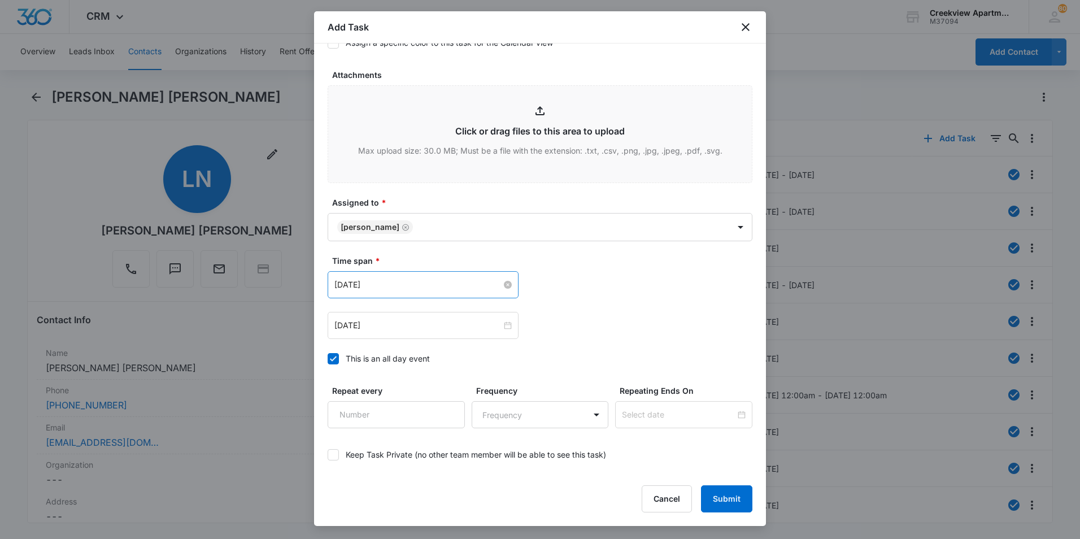
click at [394, 284] on input "[DATE]" at bounding box center [417, 284] width 167 height 12
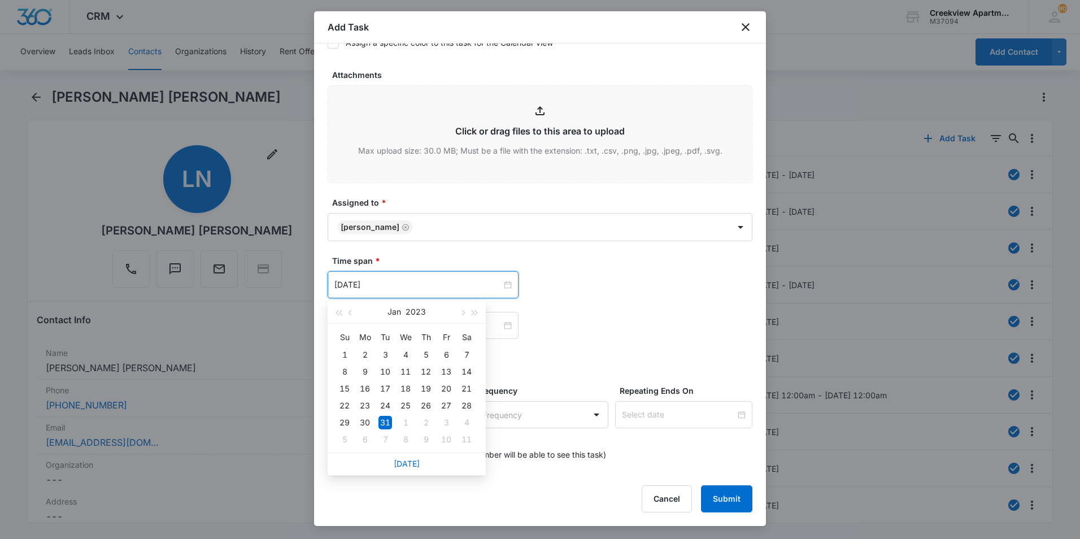
click at [412, 470] on div "[DATE]" at bounding box center [407, 463] width 158 height 23
click at [593, 320] on div "[DATE]" at bounding box center [540, 325] width 425 height 27
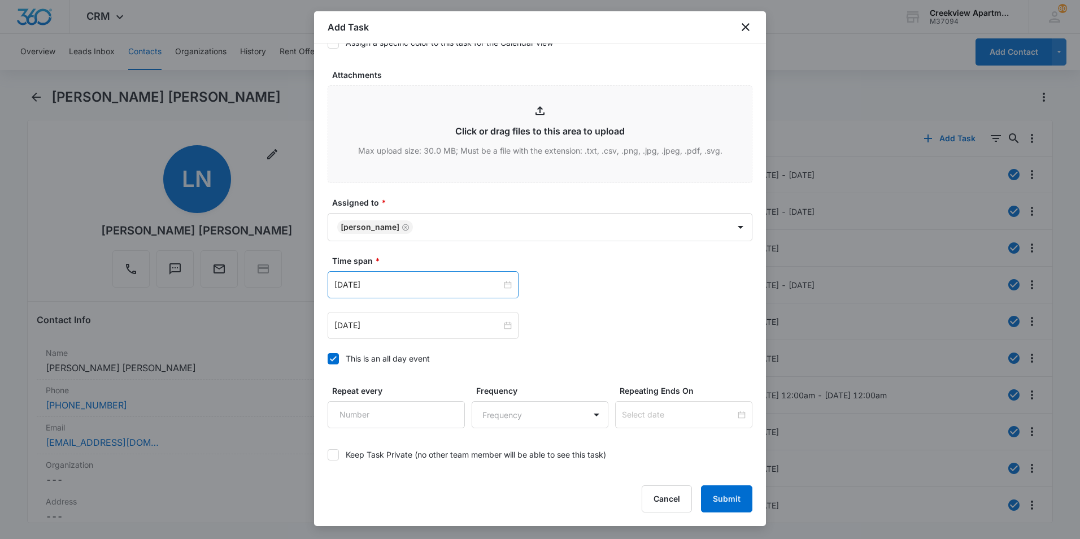
click at [436, 291] on div "[DATE]" at bounding box center [423, 284] width 191 height 27
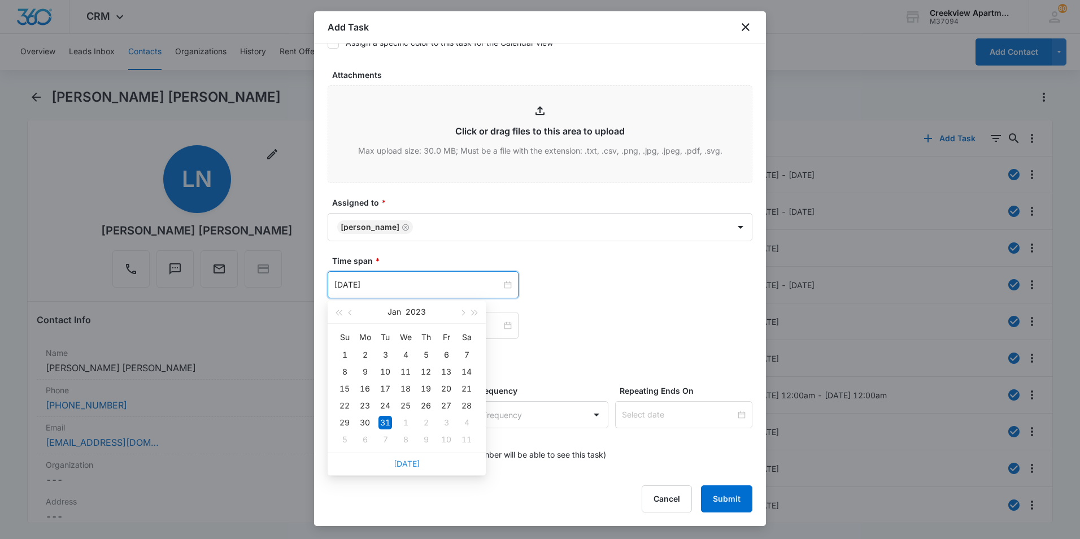
click at [407, 459] on link "[DATE]" at bounding box center [407, 464] width 26 height 10
type input "[DATE]"
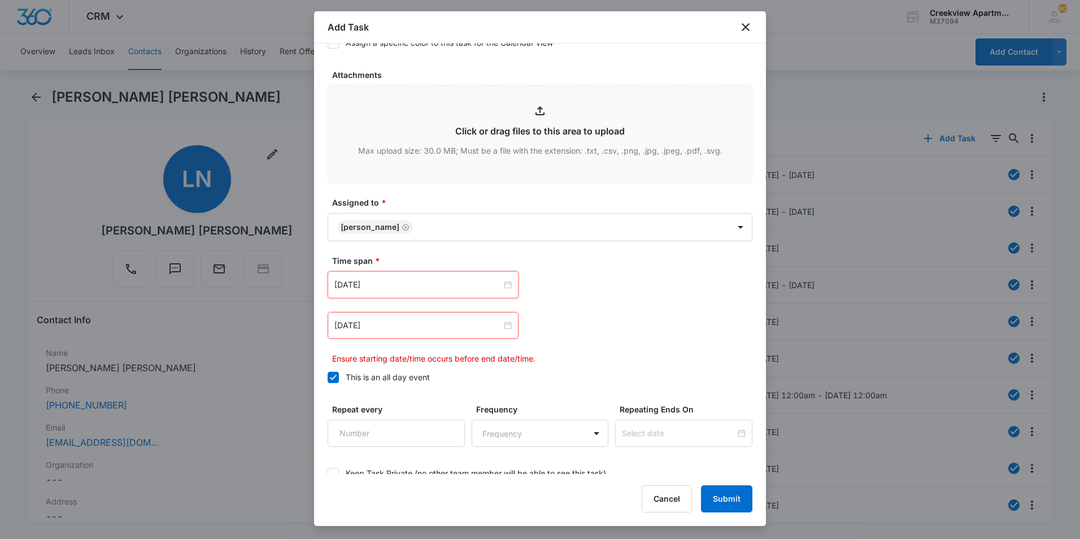
click at [618, 323] on div "[DATE]" at bounding box center [540, 325] width 425 height 27
click at [460, 334] on div "[DATE]" at bounding box center [423, 325] width 191 height 27
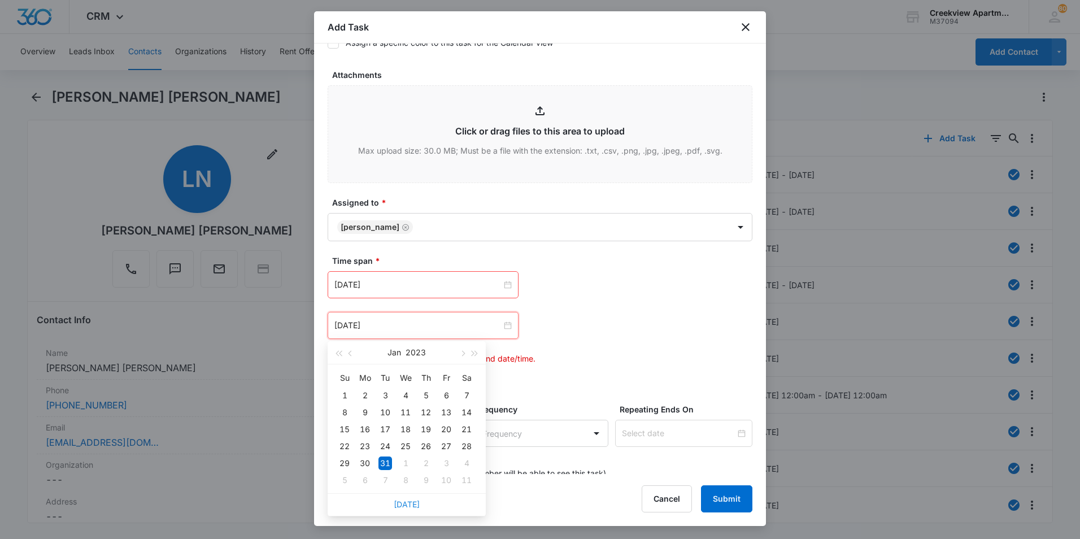
click at [412, 506] on link "[DATE]" at bounding box center [407, 504] width 26 height 10
type input "[DATE]"
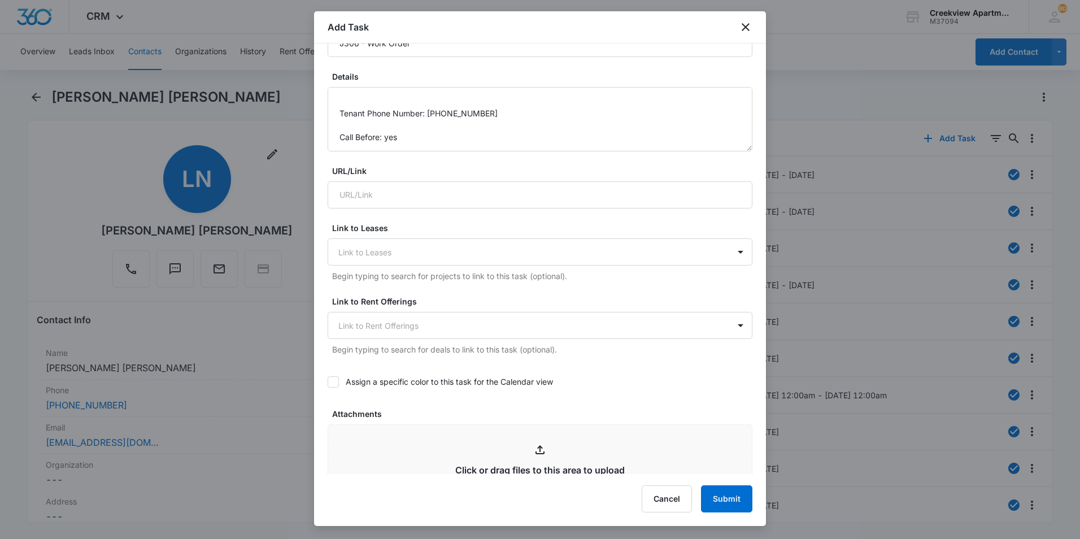
scroll to position [0, 0]
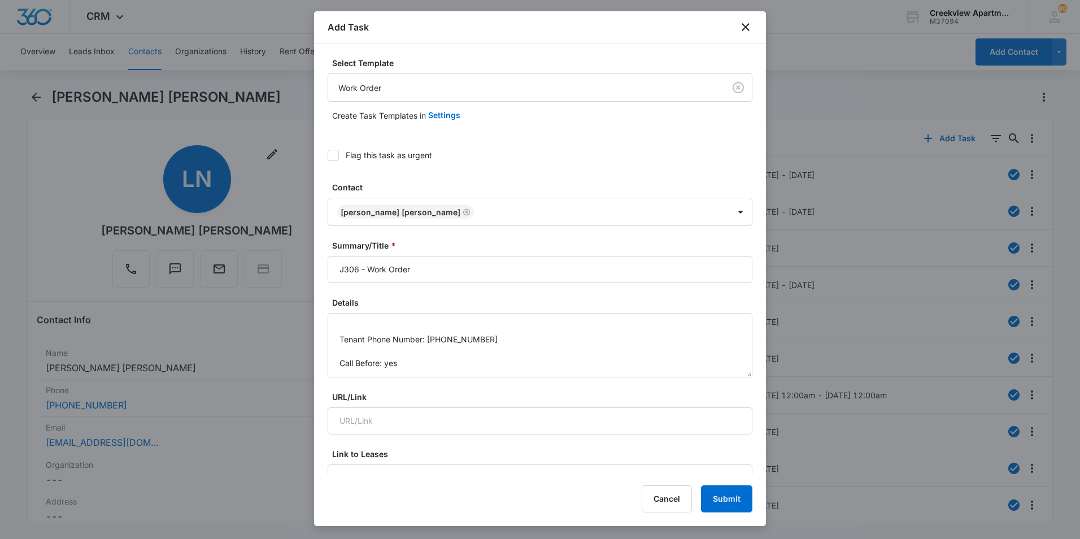
click at [334, 165] on div "Flag this task as urgent" at bounding box center [540, 154] width 425 height 25
click at [330, 153] on icon at bounding box center [333, 155] width 10 height 10
click at [328, 155] on input "Flag this task as urgent" at bounding box center [328, 155] width 0 height 0
click at [721, 500] on button "Submit" at bounding box center [726, 498] width 51 height 27
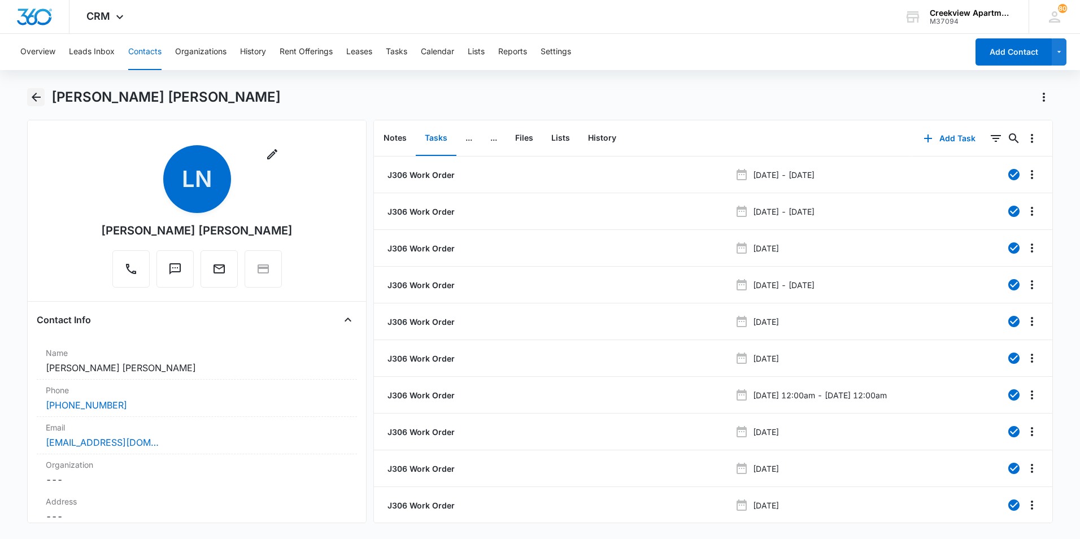
click at [42, 98] on icon "Back" at bounding box center [36, 97] width 14 height 14
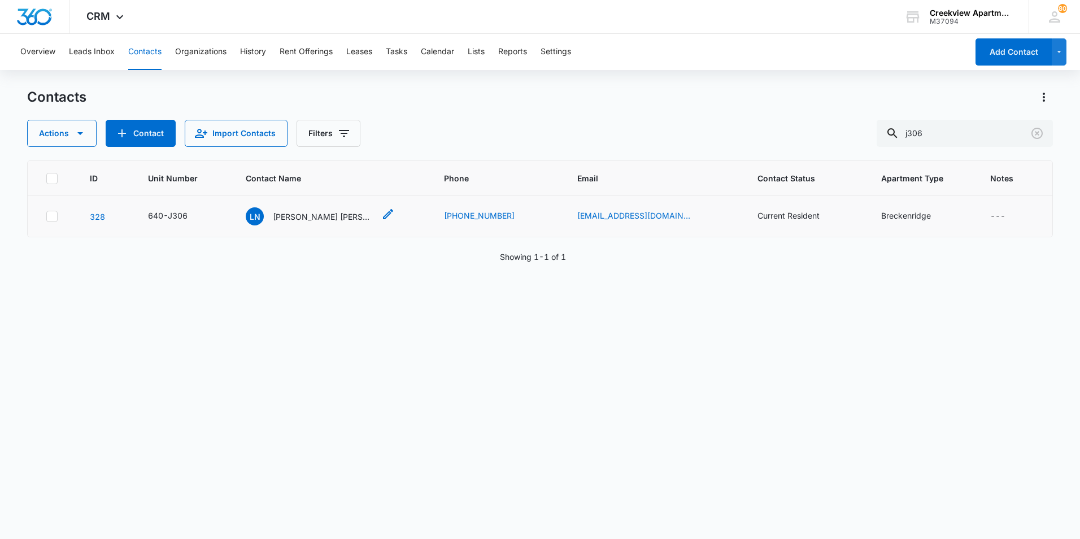
click at [280, 220] on p "[PERSON_NAME] [PERSON_NAME]" at bounding box center [324, 217] width 102 height 12
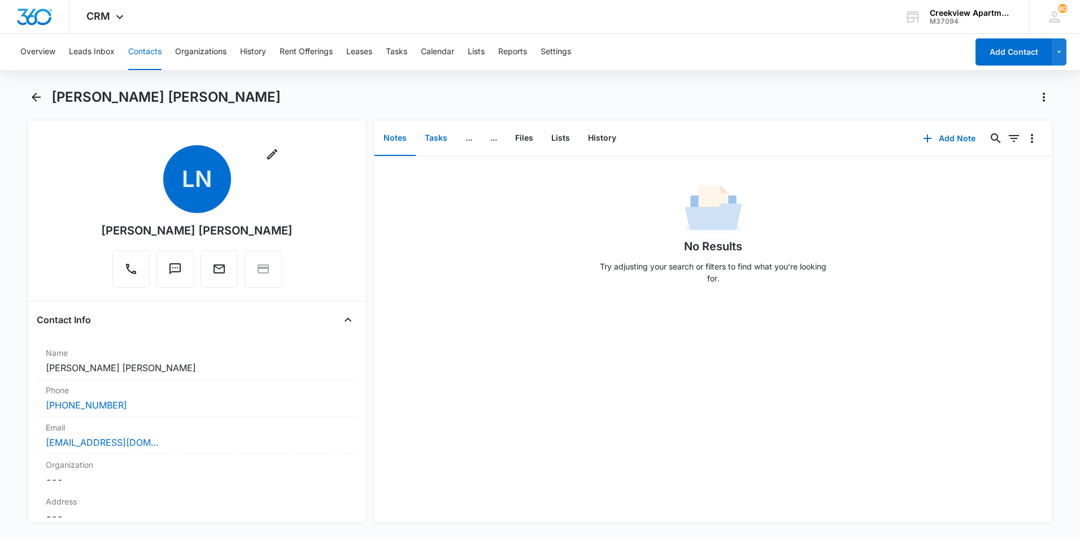
click at [433, 128] on button "Tasks" at bounding box center [436, 138] width 41 height 35
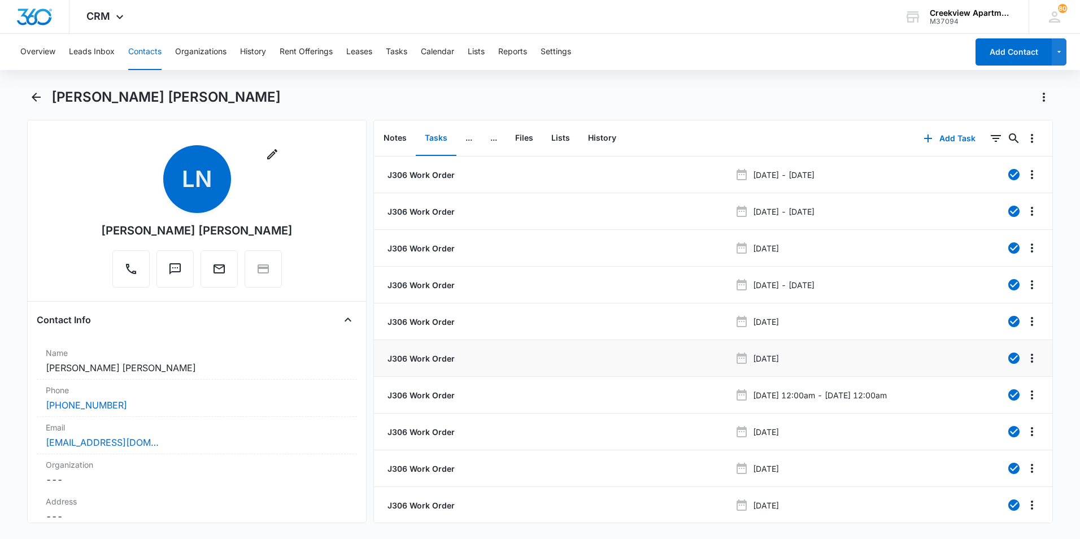
scroll to position [45, 0]
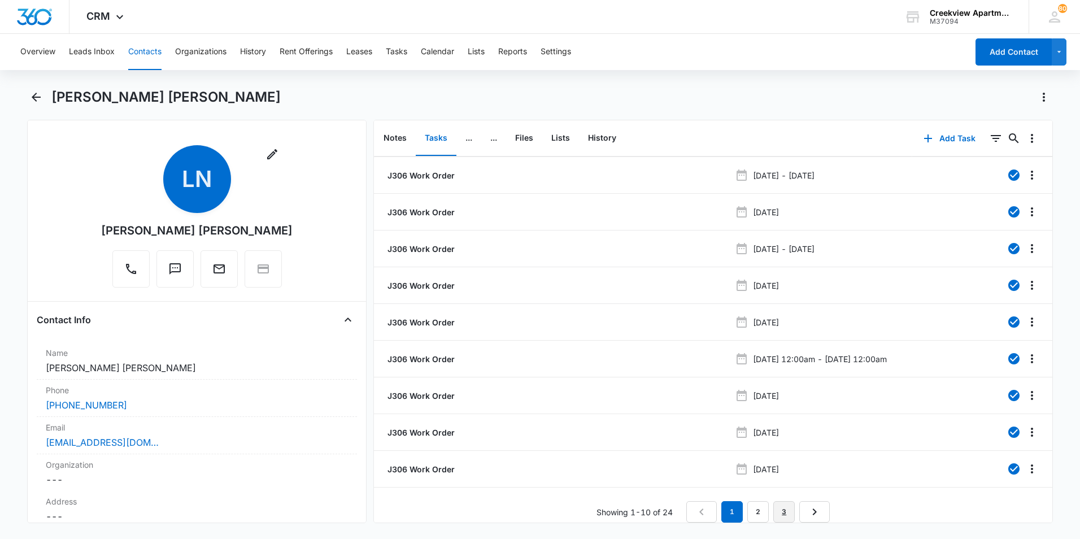
click at [786, 501] on link "3" at bounding box center [783, 511] width 21 height 21
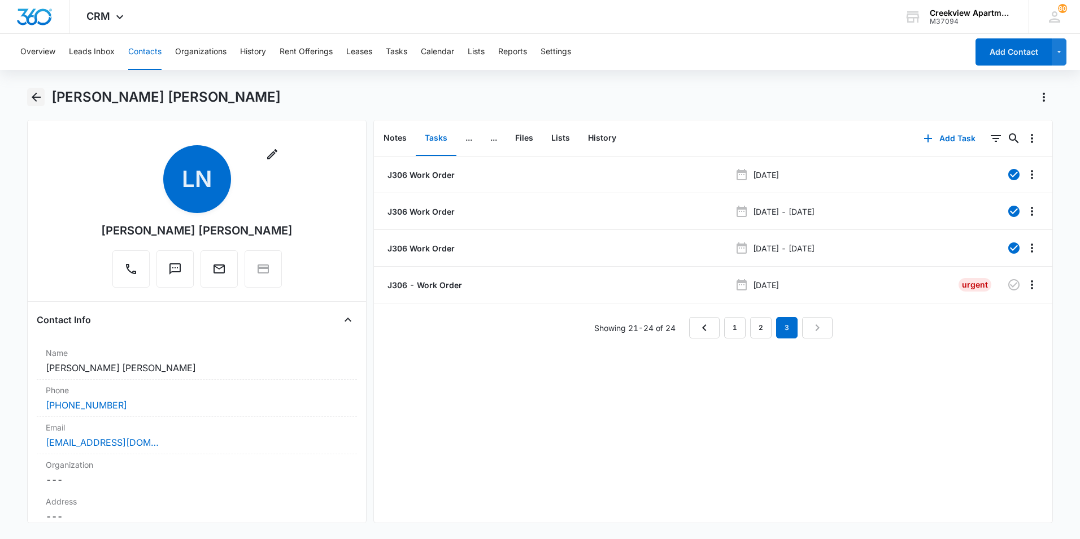
click at [33, 101] on icon "Back" at bounding box center [36, 97] width 14 height 14
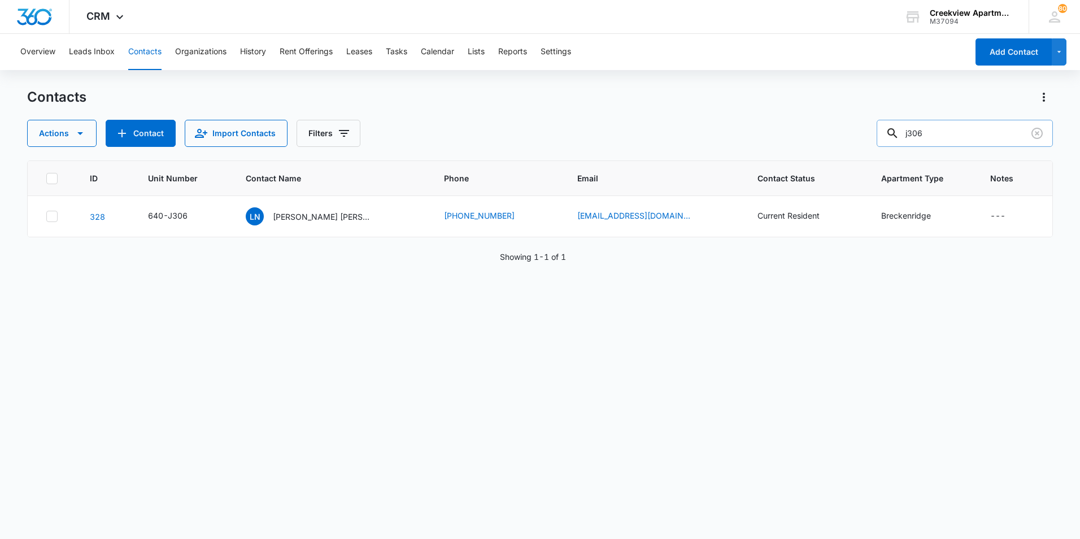
drag, startPoint x: 964, startPoint y: 132, endPoint x: 891, endPoint y: 120, distance: 73.7
click at [891, 120] on input "j306" at bounding box center [965, 133] width 176 height 27
type input "l306"
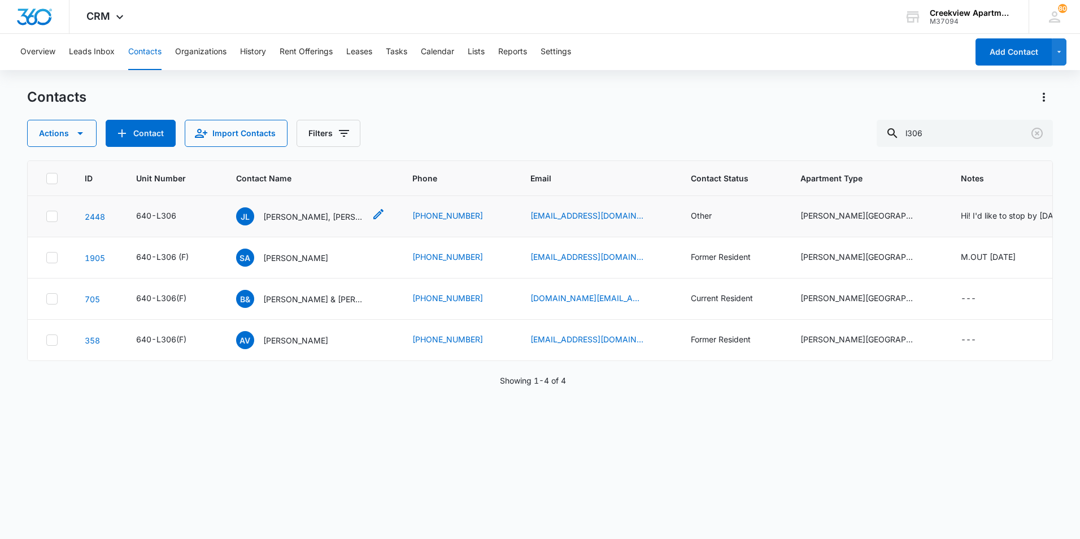
click at [316, 212] on p "[PERSON_NAME], [PERSON_NAME], [PERSON_NAME]" at bounding box center [314, 217] width 102 height 12
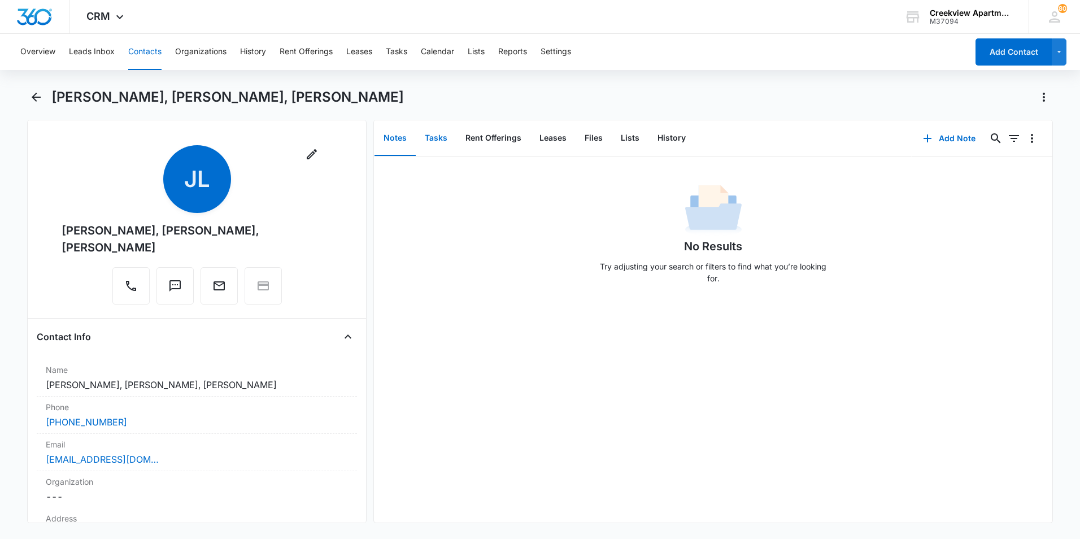
click at [428, 145] on button "Tasks" at bounding box center [436, 138] width 41 height 35
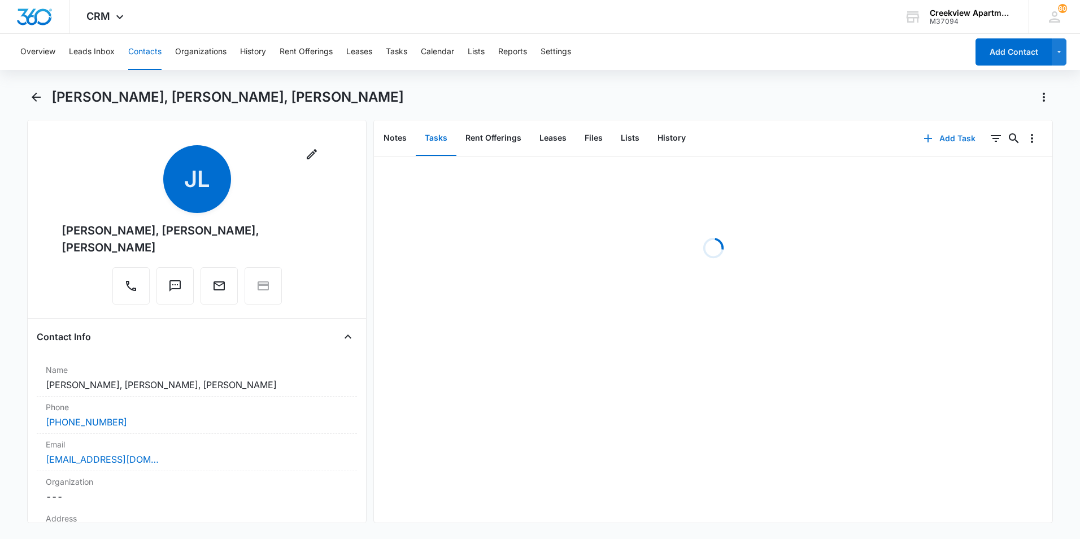
click at [943, 140] on button "Add Task" at bounding box center [949, 138] width 75 height 27
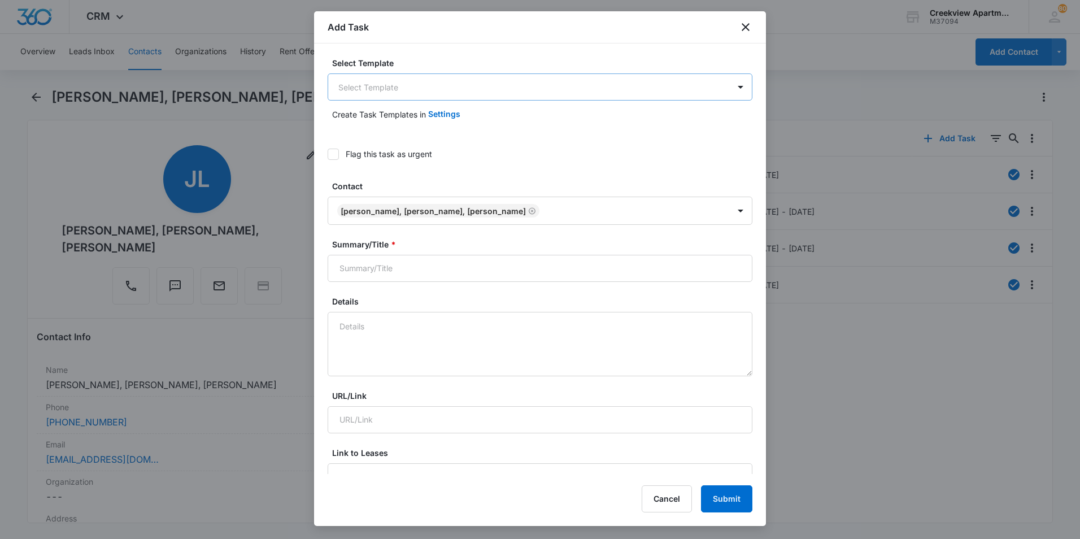
click at [412, 84] on body "CRM Apps Reputation Websites Forms CRM Email Social Content Files Brand Creekvi…" at bounding box center [540, 269] width 1080 height 539
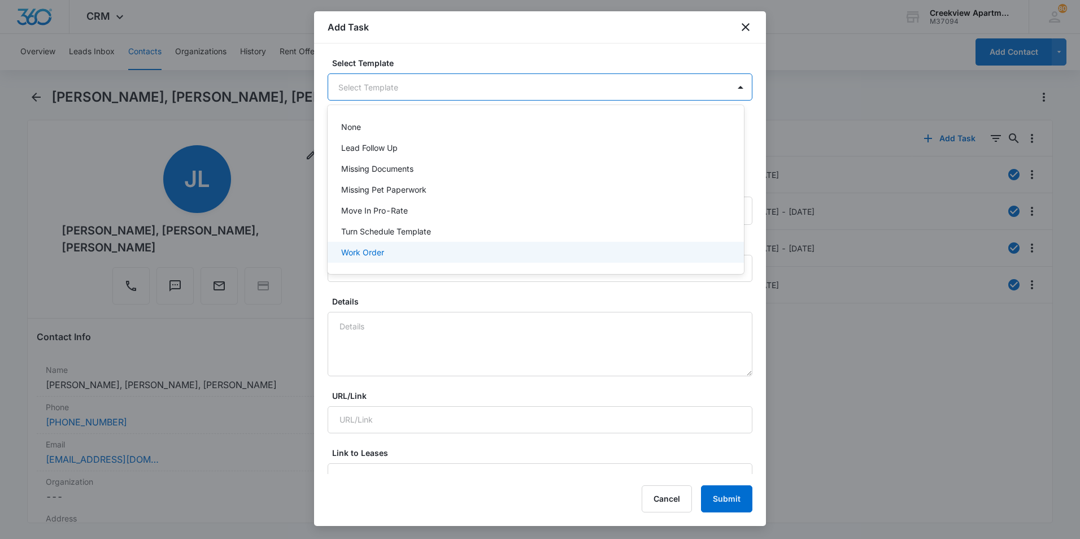
click at [358, 250] on p "Work Order" at bounding box center [362, 252] width 43 height 12
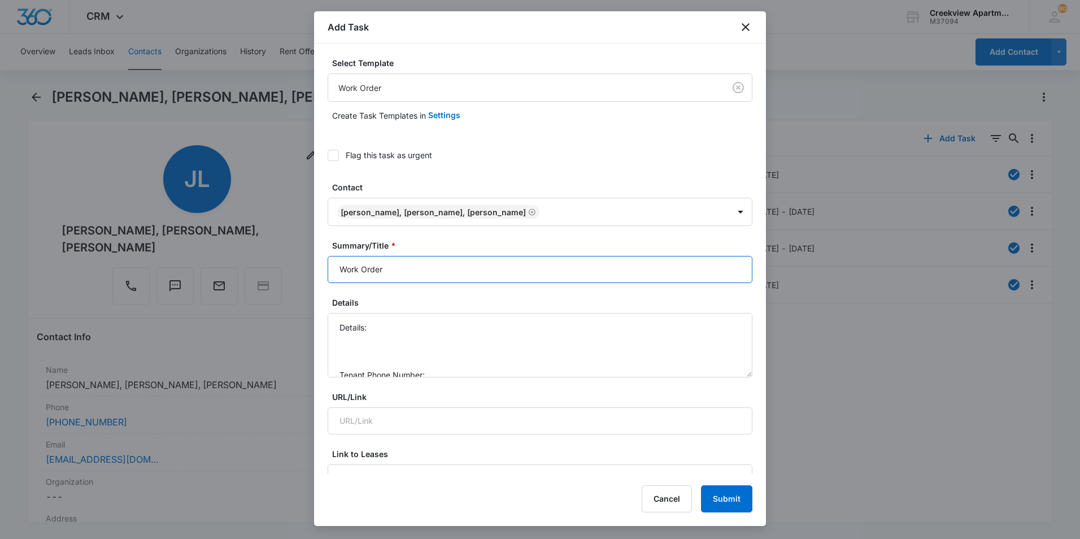
click at [333, 269] on input "Work Order" at bounding box center [540, 269] width 425 height 27
type input "L306 - Work Order"
click at [391, 326] on textarea "Details: Tenant Phone Number: Call Before:" at bounding box center [540, 345] width 425 height 64
click at [473, 339] on textarea "Details: White pipe under kitchen sink is leaking Tenant Phone Number: Call Bef…" at bounding box center [540, 345] width 425 height 64
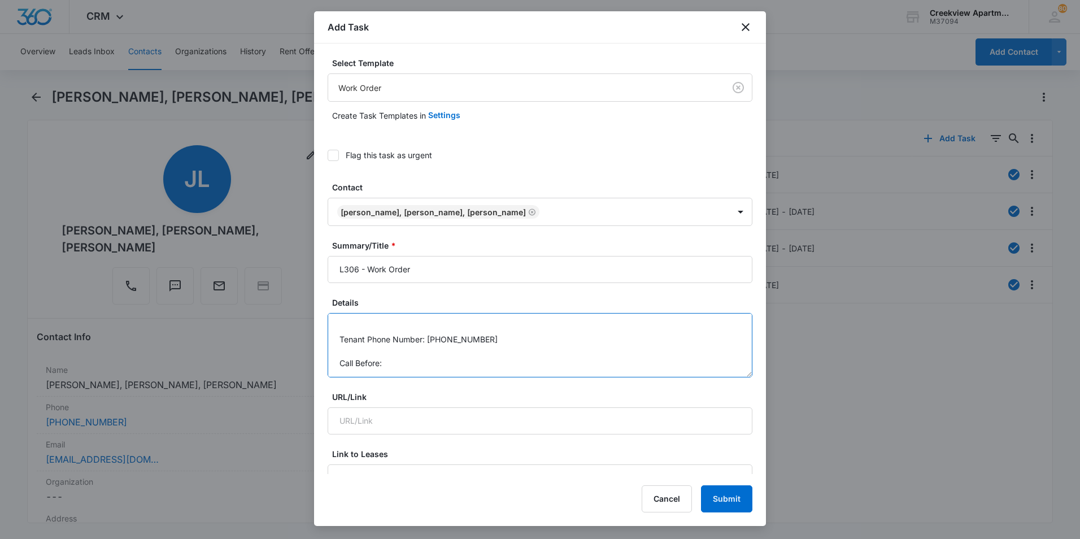
click at [445, 364] on textarea "Details: White pipe under kitchen sink is leaking Tenant Phone Number: [PHONE_N…" at bounding box center [540, 345] width 425 height 64
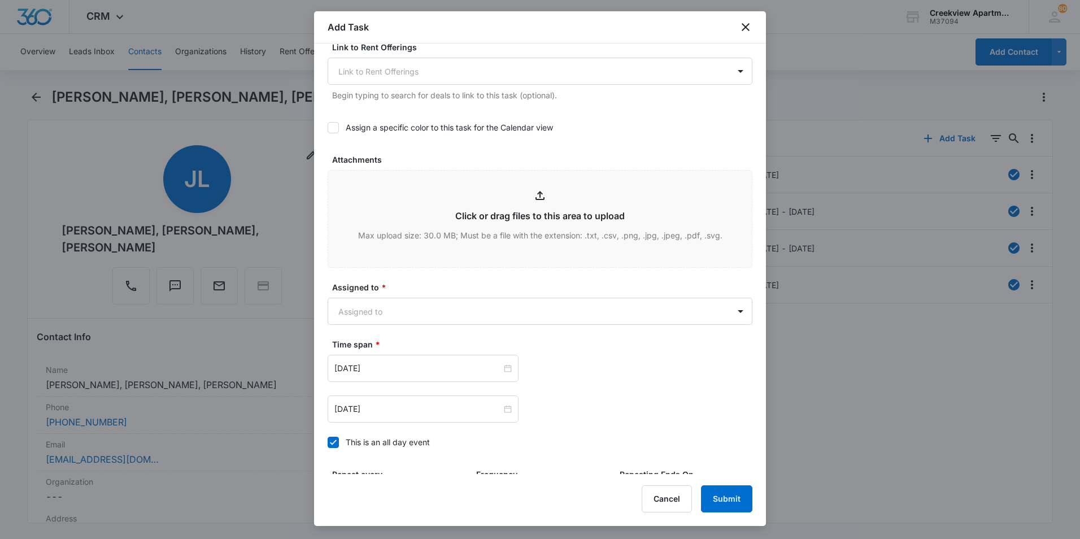
scroll to position [508, 0]
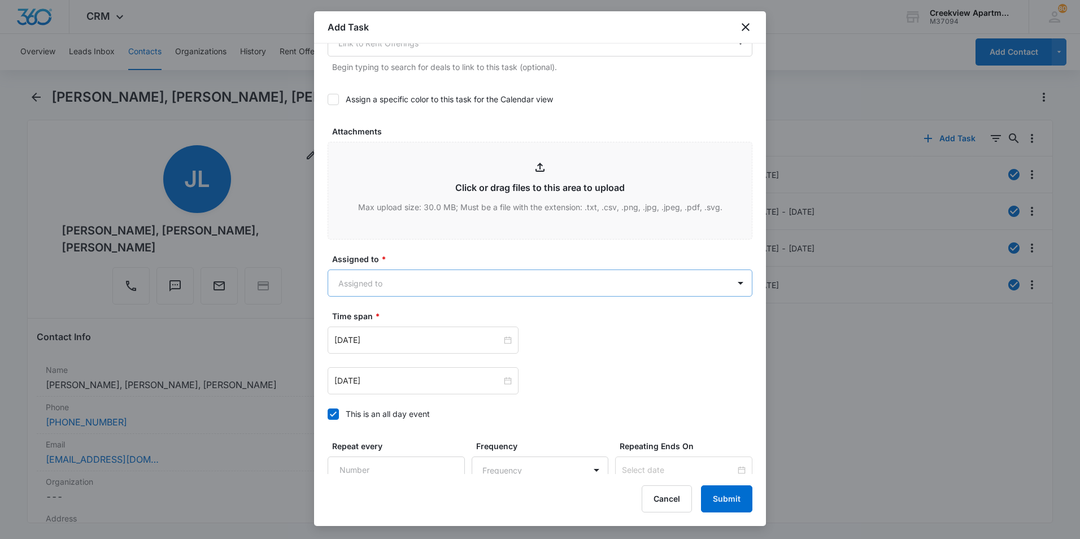
type textarea "Details: White pipe under kitchen sink is leaking Tenant Phone Number: [PHONE_N…"
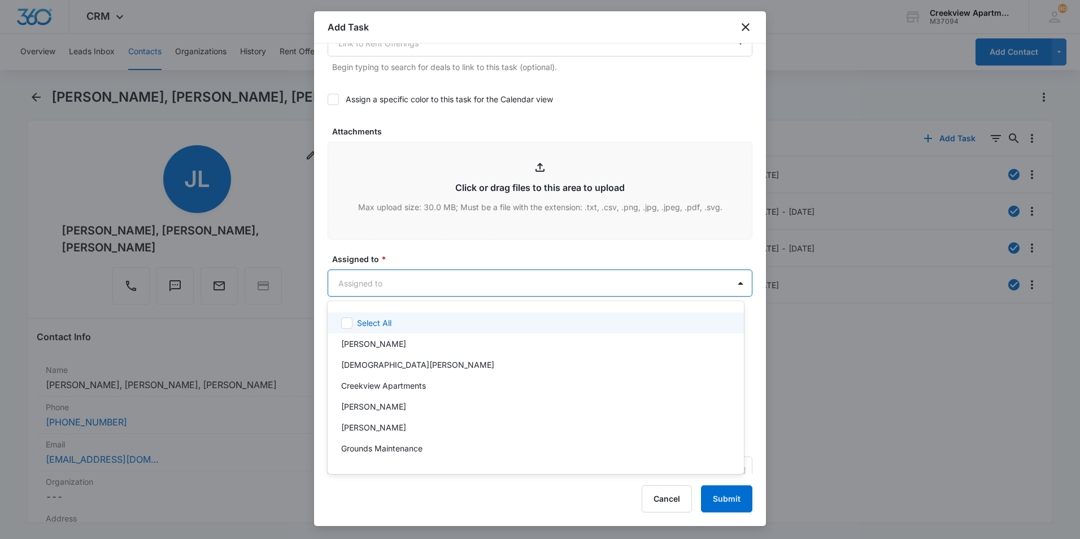
click at [432, 273] on body "CRM Apps Reputation Websites Forms CRM Email Social Content Files Brand Creekvi…" at bounding box center [540, 269] width 1080 height 539
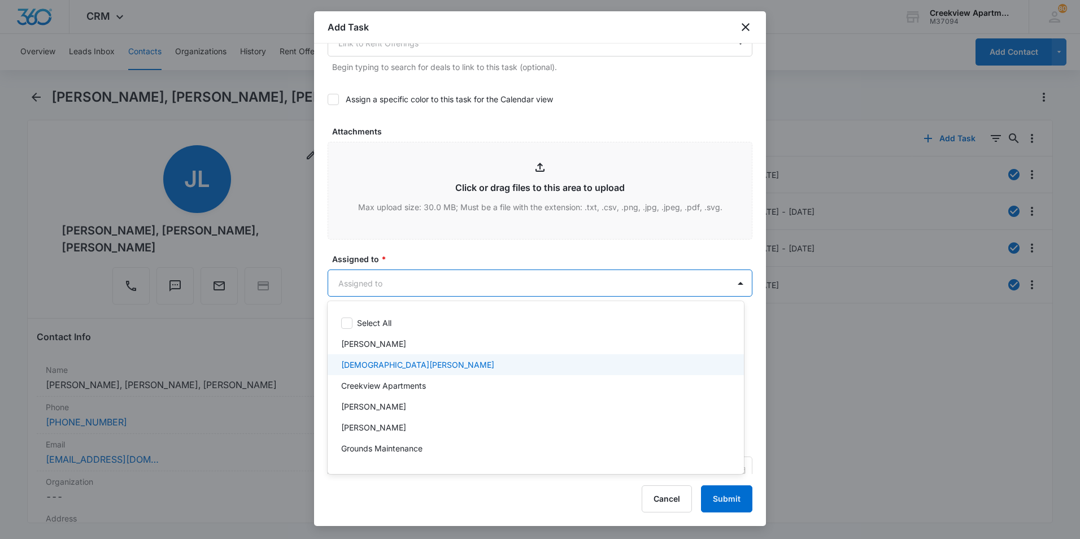
scroll to position [56, 0]
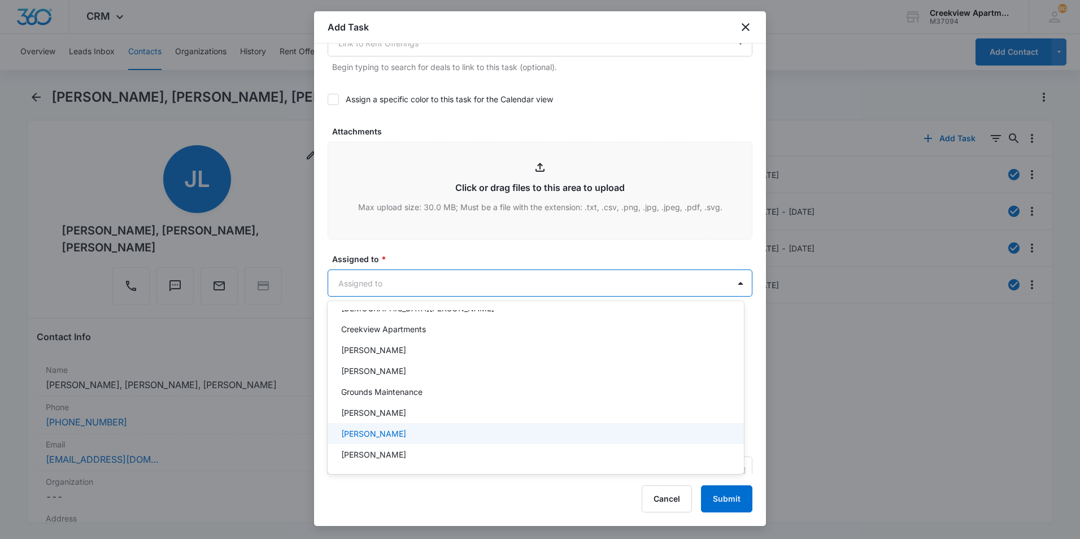
click at [376, 438] on p "[PERSON_NAME]" at bounding box center [373, 434] width 65 height 12
click at [482, 255] on div at bounding box center [540, 269] width 1080 height 539
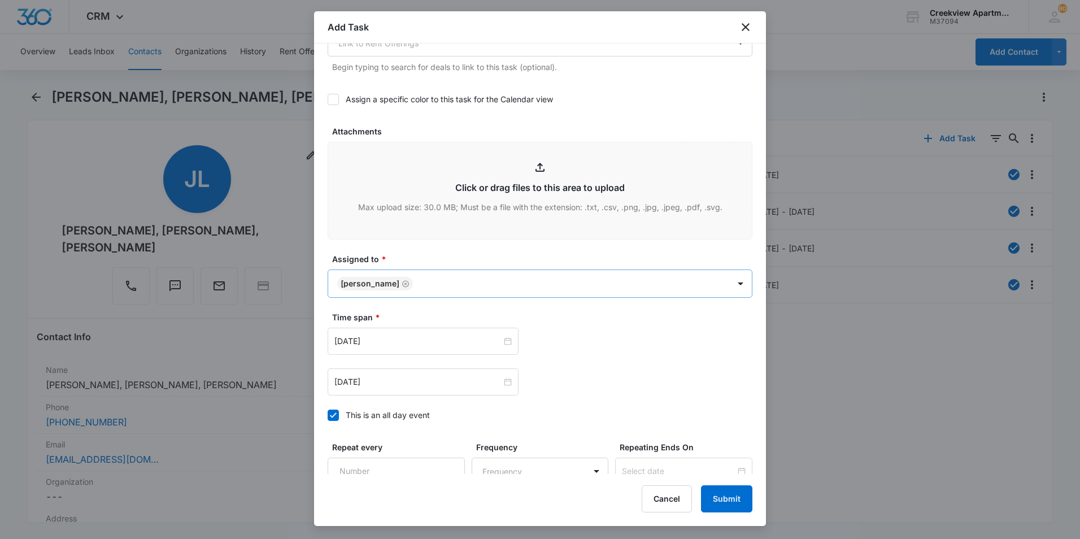
scroll to position [615, 0]
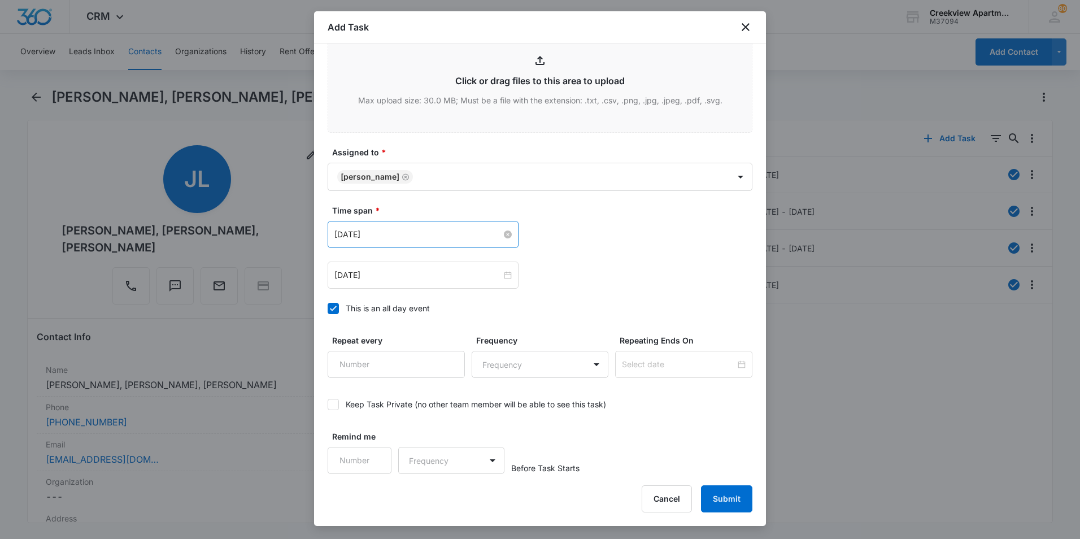
click at [507, 240] on div "[DATE]" at bounding box center [422, 234] width 177 height 12
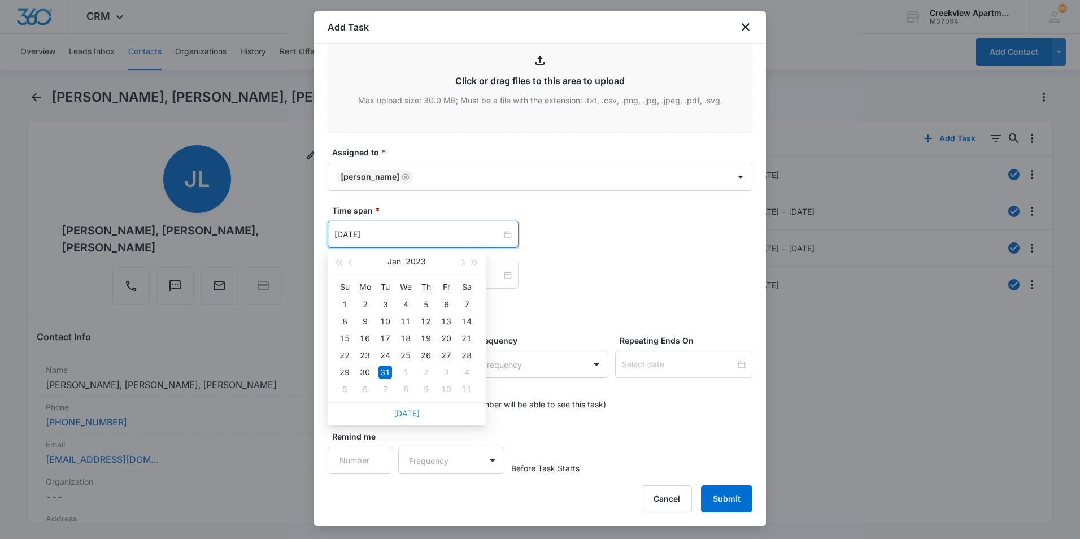
click at [412, 411] on link "[DATE]" at bounding box center [407, 413] width 26 height 10
type input "[DATE]"
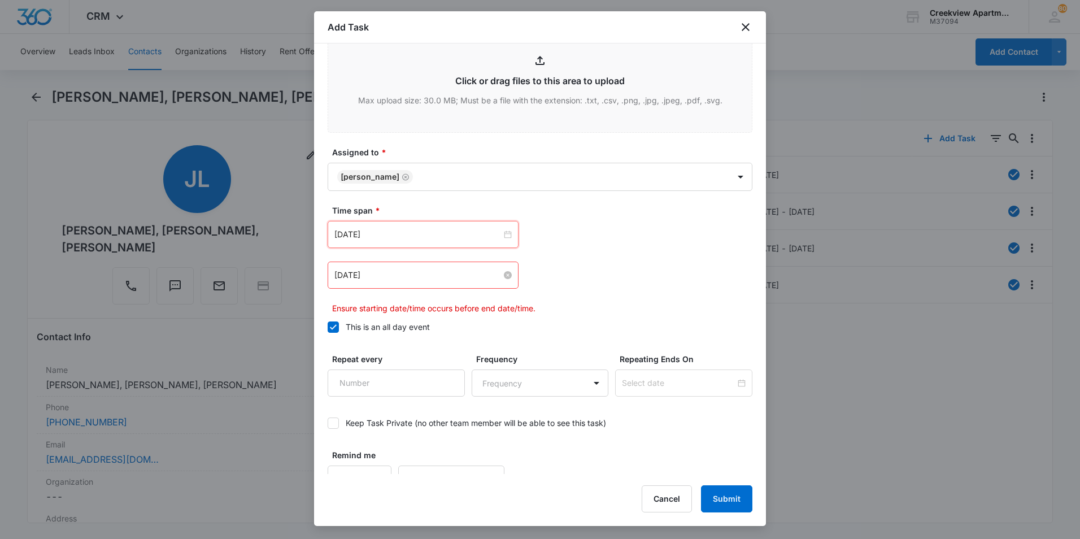
click at [479, 273] on input "[DATE]" at bounding box center [417, 275] width 167 height 12
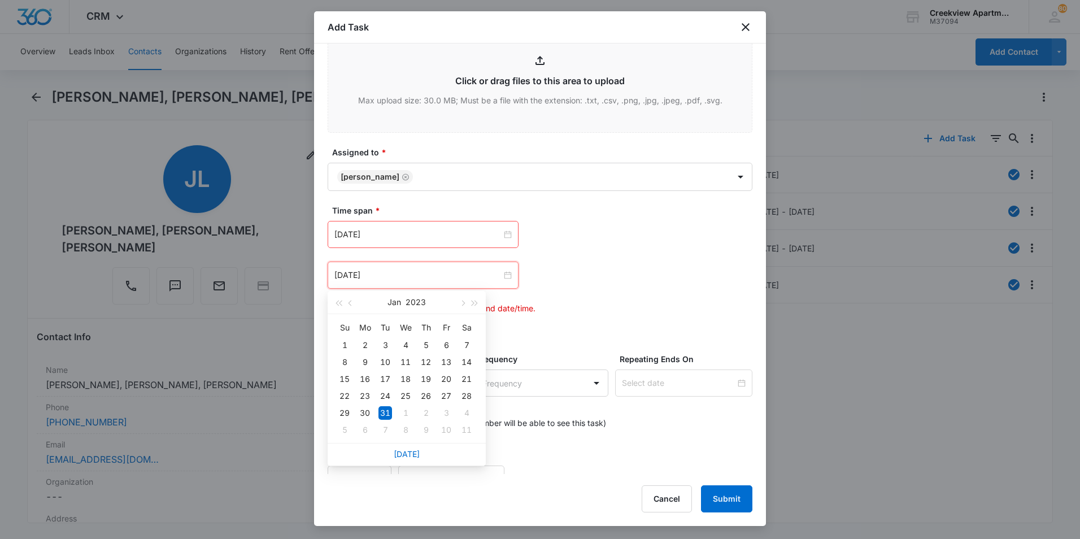
click at [406, 448] on div "[DATE]" at bounding box center [407, 454] width 158 height 23
click at [404, 452] on link "[DATE]" at bounding box center [407, 454] width 26 height 10
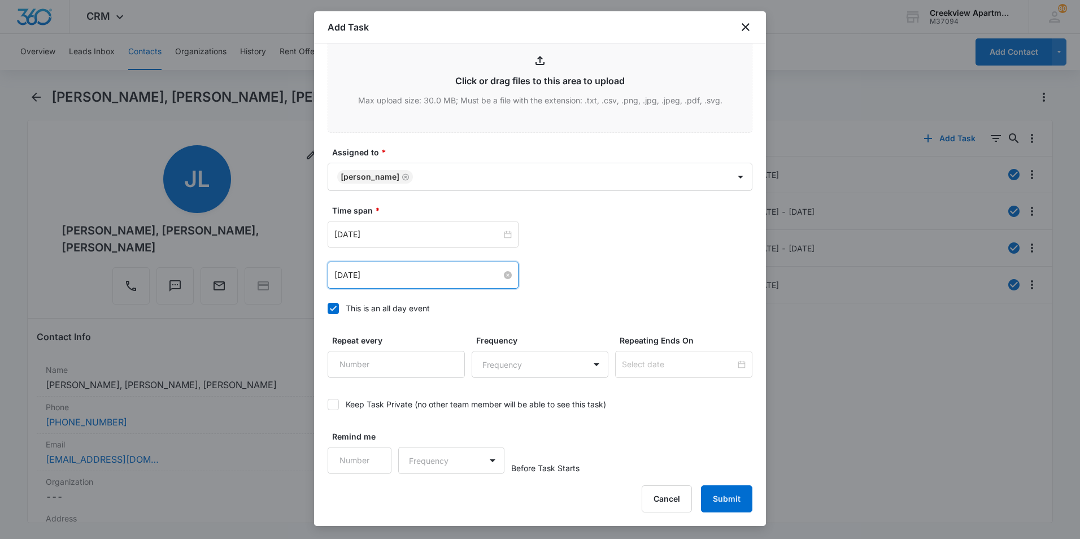
click at [482, 274] on input "[DATE]" at bounding box center [417, 275] width 167 height 12
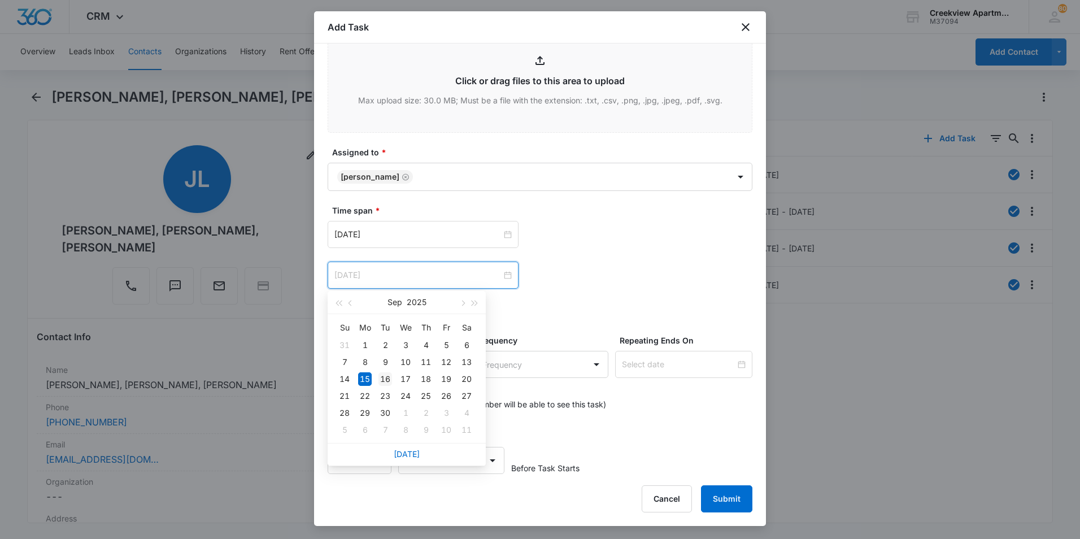
type input "[DATE]"
click at [384, 377] on div "16" at bounding box center [385, 379] width 14 height 14
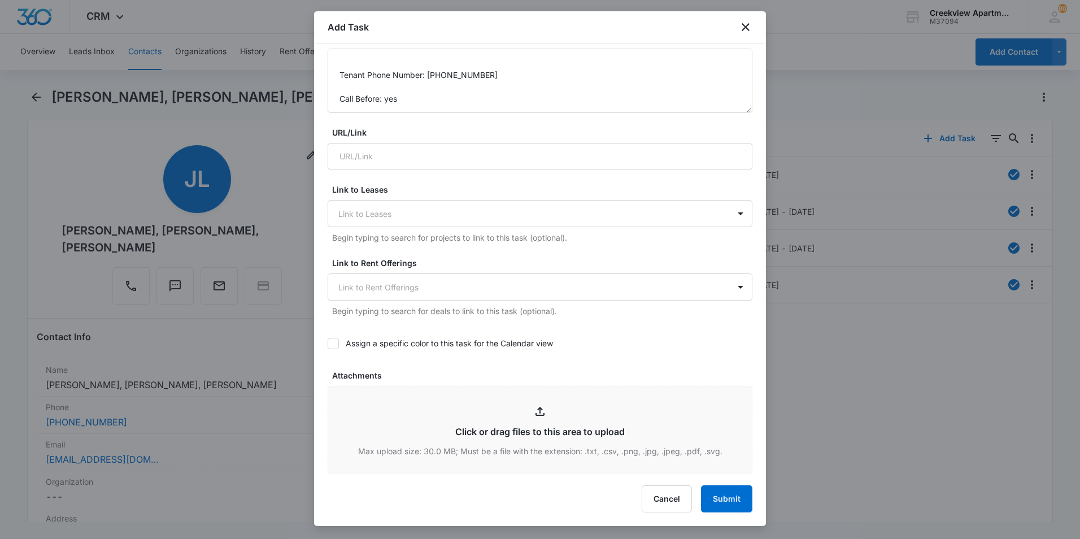
scroll to position [0, 0]
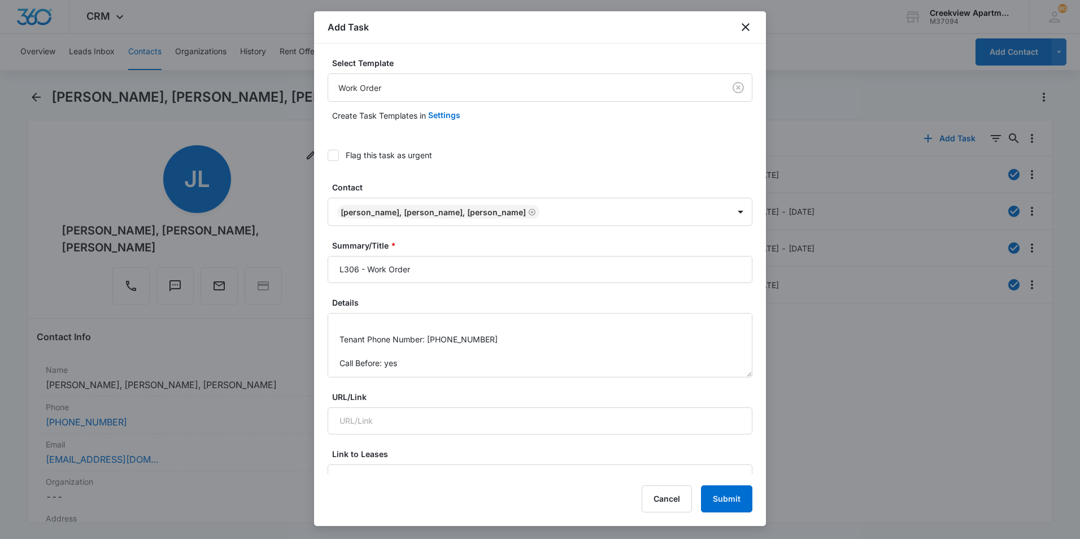
click at [413, 158] on div "Flag this task as urgent" at bounding box center [389, 155] width 86 height 12
click at [328, 155] on input "Flag this task as urgent" at bounding box center [328, 155] width 0 height 0
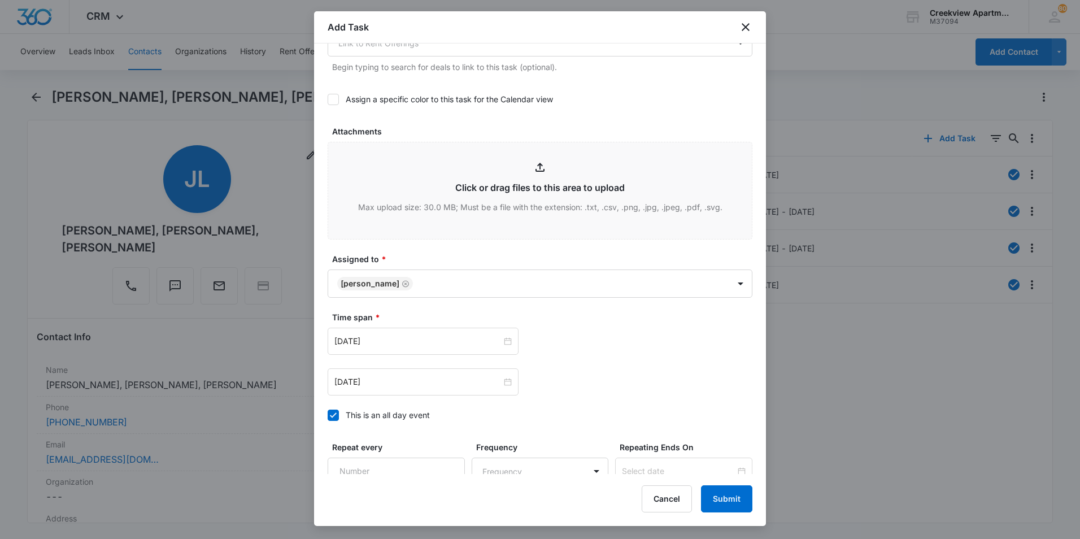
scroll to position [615, 0]
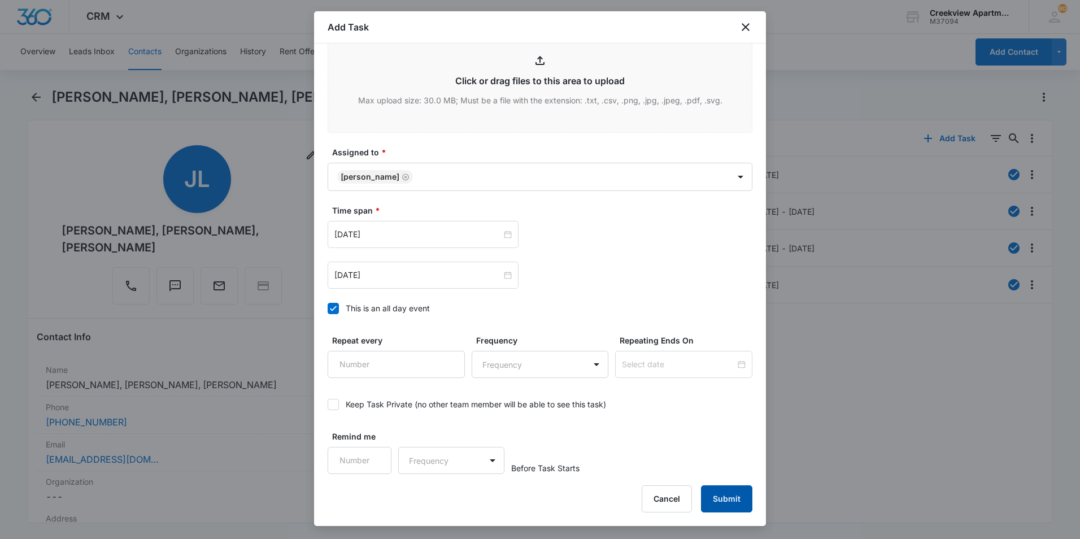
click at [722, 501] on button "Submit" at bounding box center [726, 498] width 51 height 27
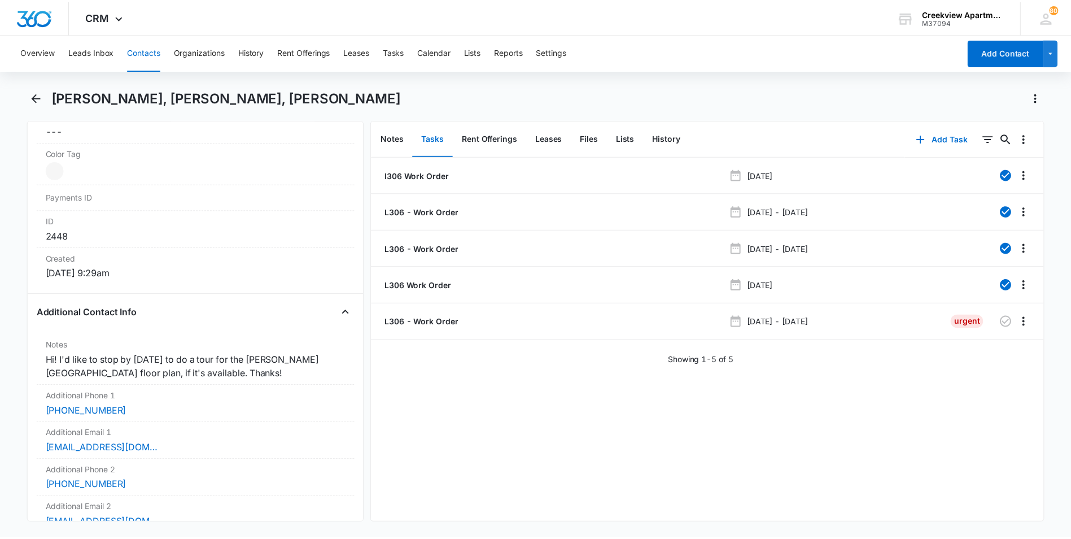
scroll to position [678, 0]
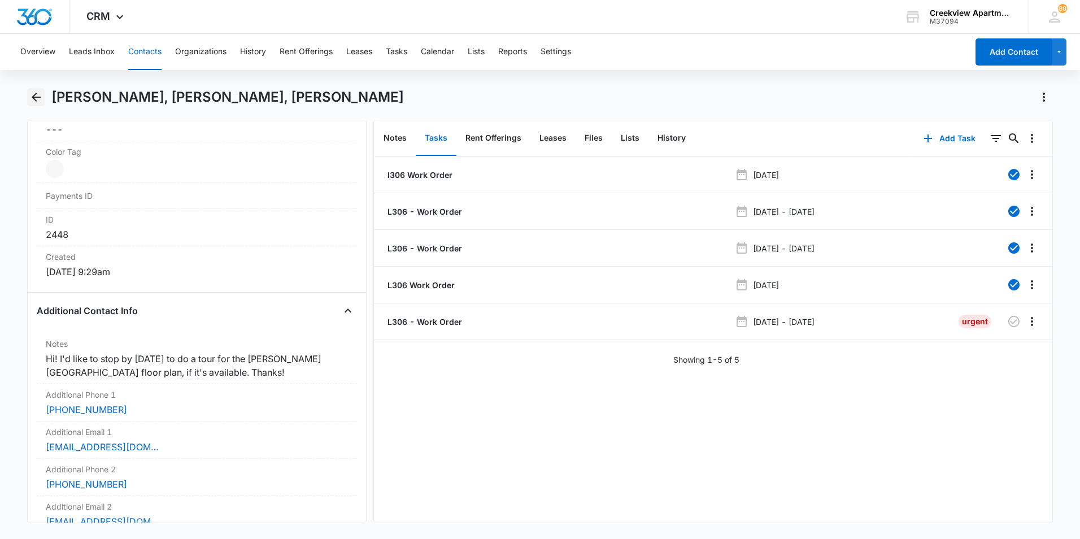
click at [40, 99] on icon "Back" at bounding box center [36, 97] width 14 height 14
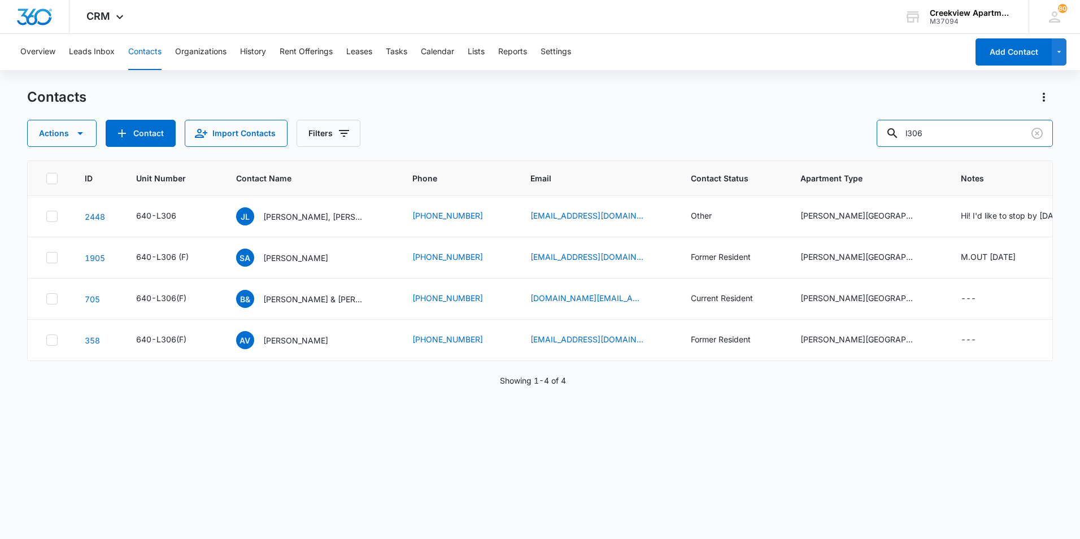
drag, startPoint x: 971, startPoint y: 128, endPoint x: 722, endPoint y: 114, distance: 249.5
click at [722, 114] on div "Contacts Actions Contact Import Contacts Filters l306" at bounding box center [540, 117] width 1026 height 59
type input "e206"
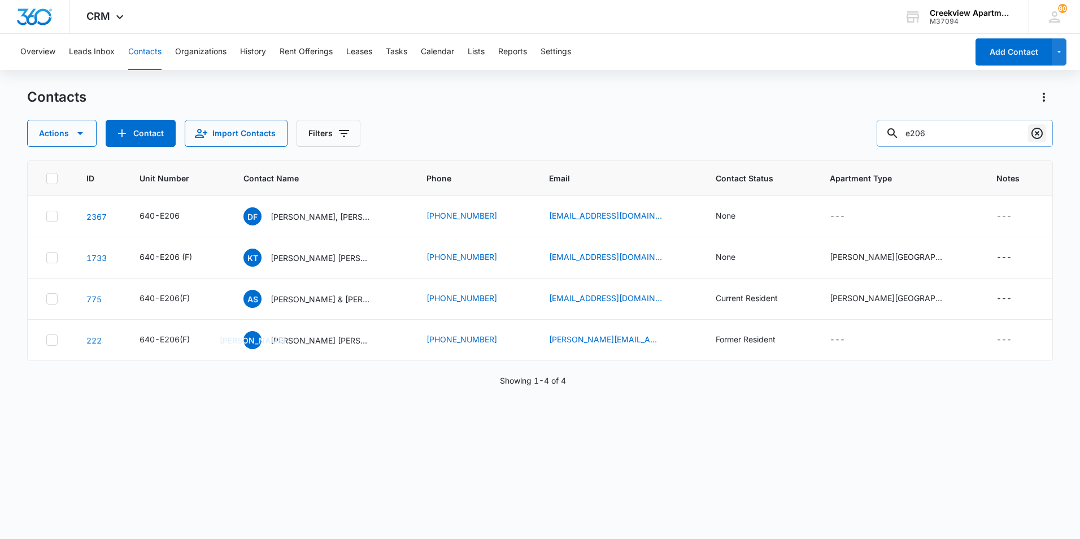
click at [1040, 133] on icon "Clear" at bounding box center [1037, 134] width 14 height 14
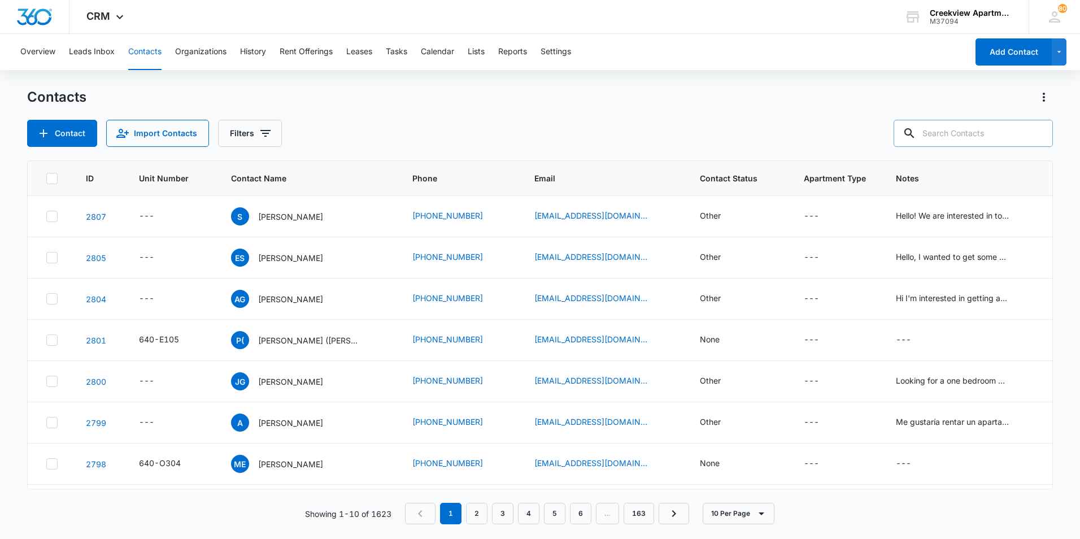
click at [644, 103] on div "Contacts" at bounding box center [540, 97] width 1026 height 18
click at [115, 47] on div "Overview Leads Inbox Contacts Organizations History Rent Offerings Leases Tasks…" at bounding box center [491, 52] width 954 height 36
click at [73, 41] on button "Leads Inbox" at bounding box center [92, 52] width 46 height 36
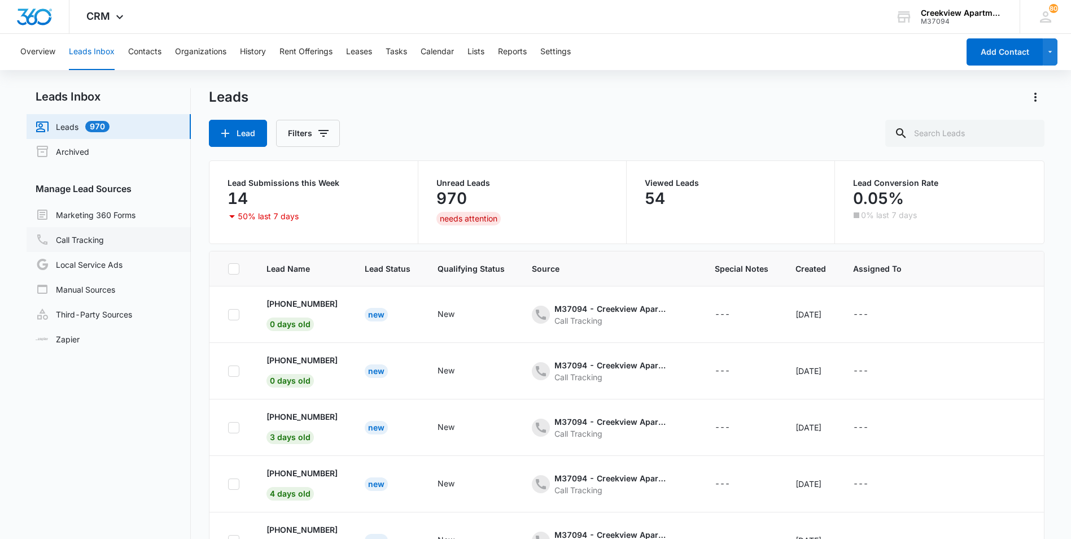
click at [94, 246] on link "Call Tracking" at bounding box center [70, 240] width 68 height 14
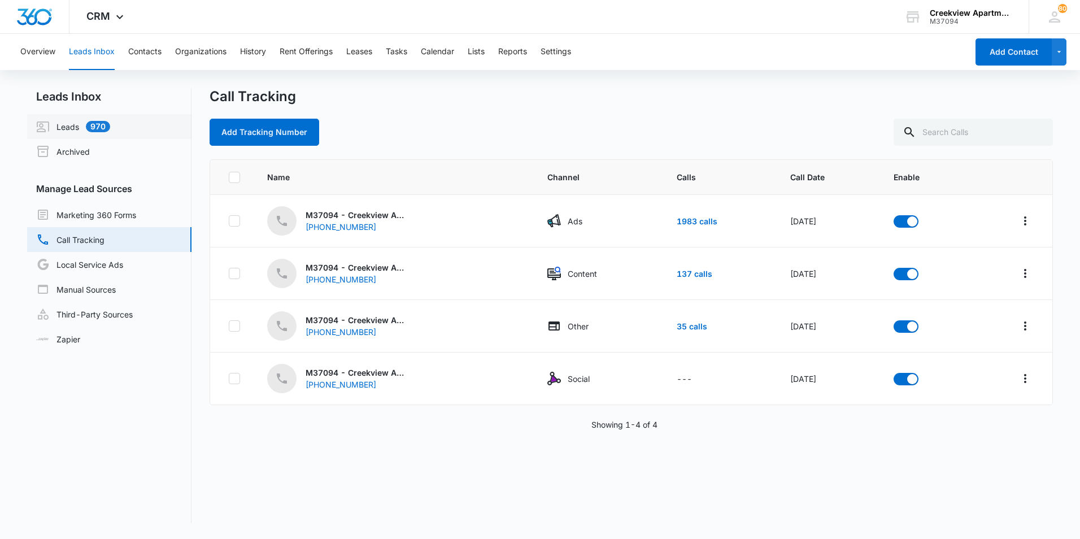
click at [86, 132] on link "Leads 970" at bounding box center [73, 127] width 74 height 14
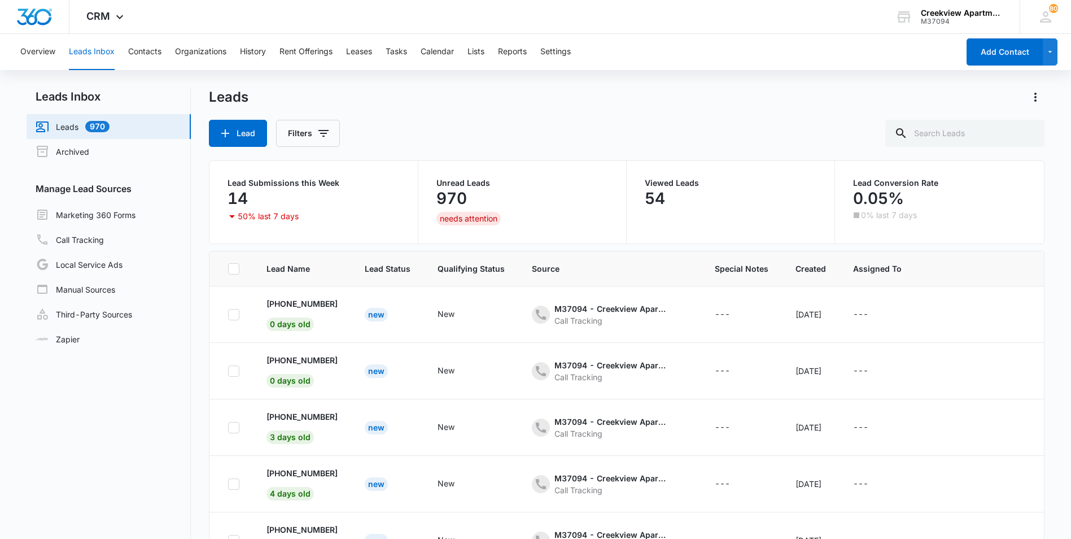
click at [486, 225] on div "needs attention" at bounding box center [469, 219] width 64 height 14
click at [83, 147] on link "Archived" at bounding box center [63, 152] width 54 height 14
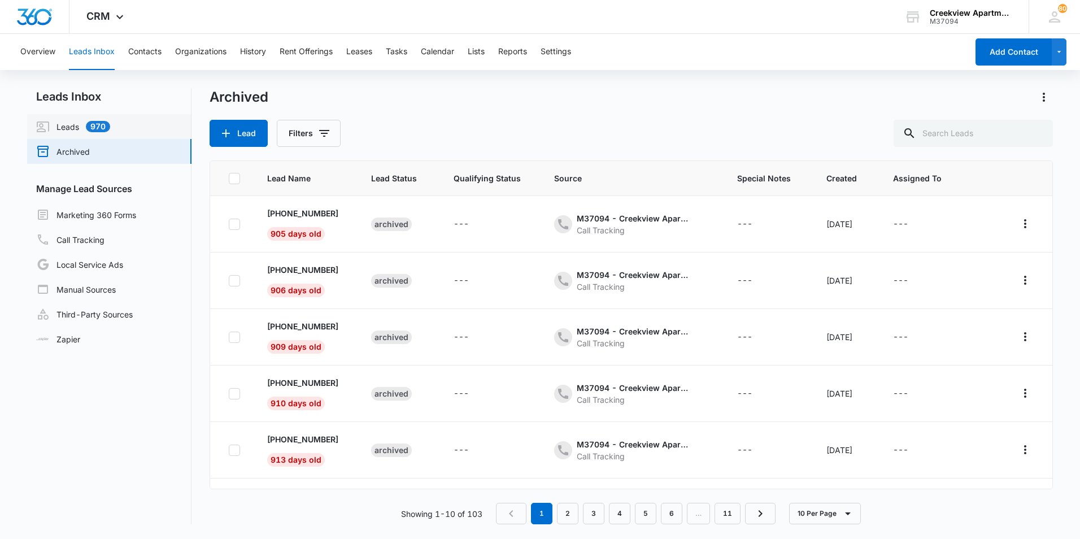
click at [84, 133] on link "Leads 970" at bounding box center [73, 127] width 74 height 14
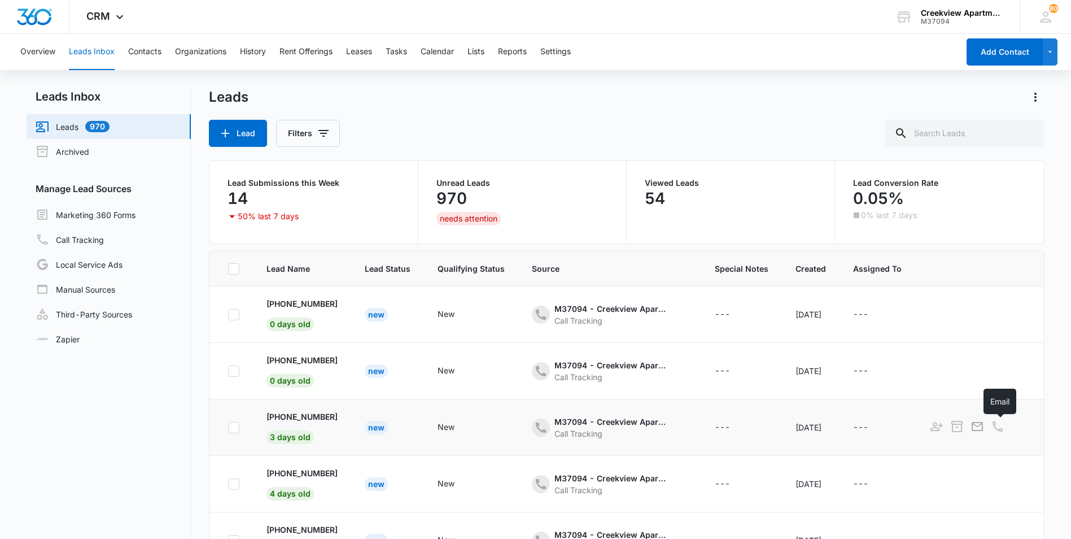
click at [986, 428] on div at bounding box center [978, 428] width 16 height 18
click at [150, 62] on button "Contacts" at bounding box center [144, 52] width 33 height 36
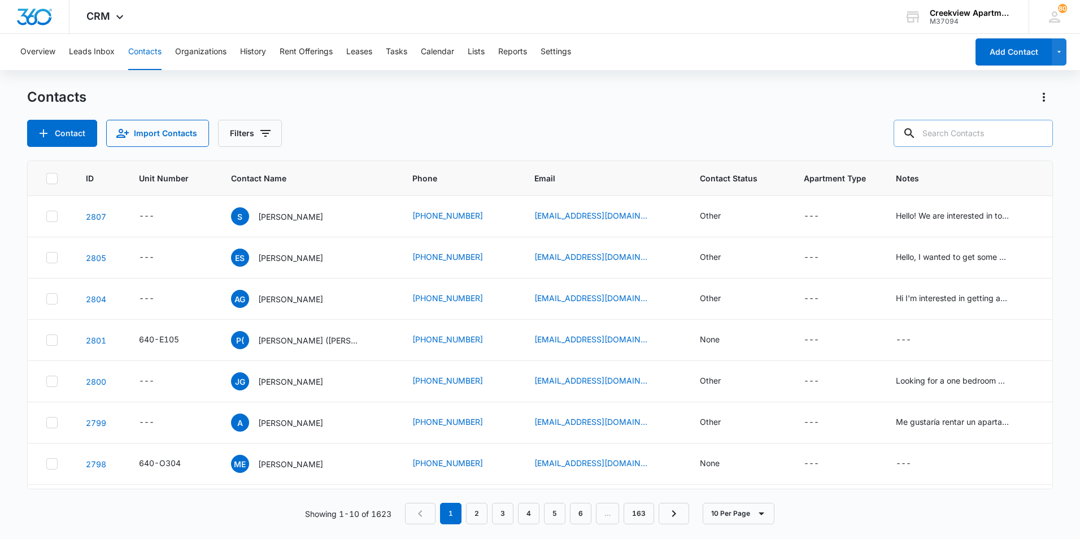
click at [986, 132] on input "text" at bounding box center [973, 133] width 159 height 27
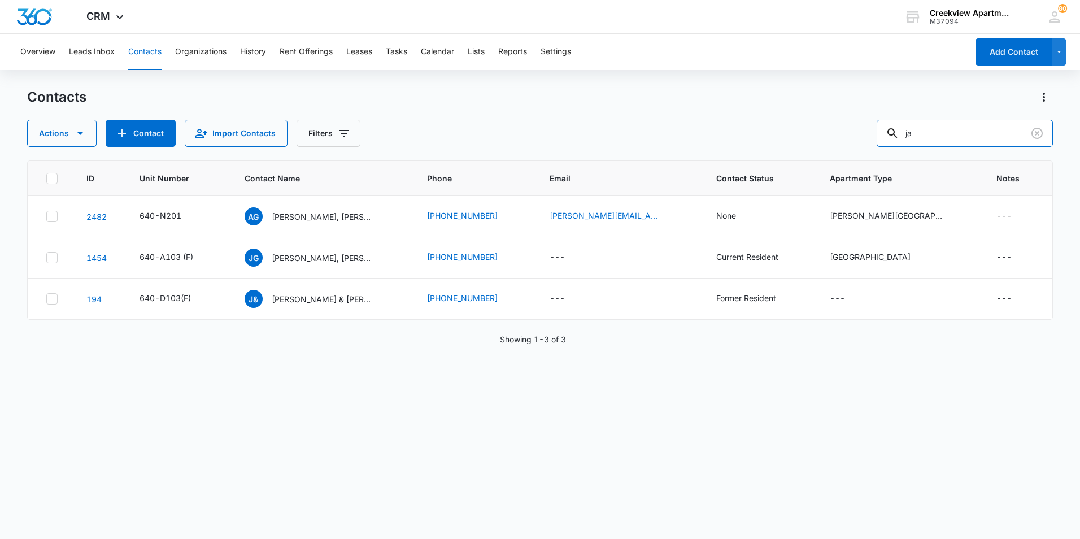
type input "j"
type input "k200"
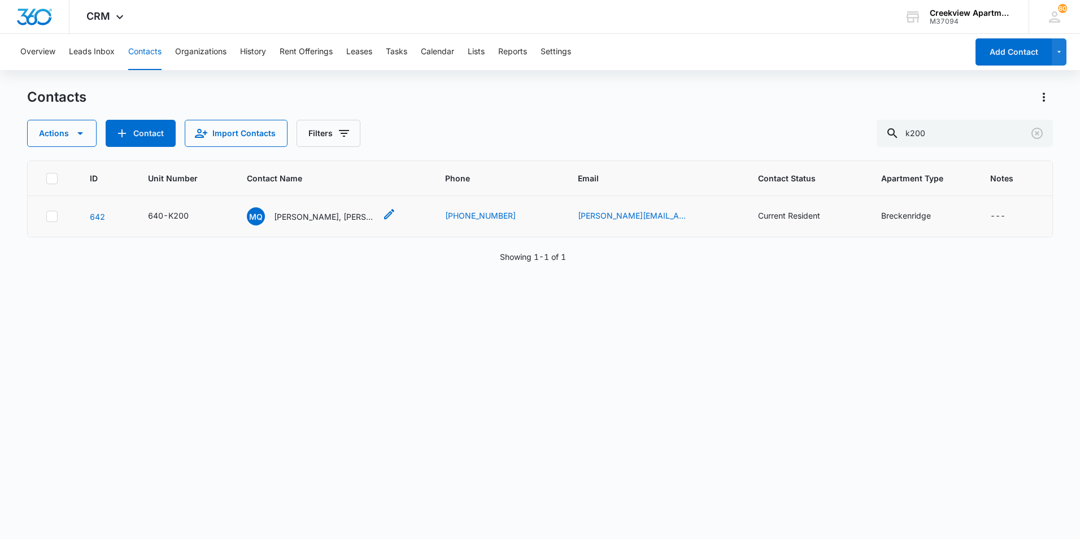
click at [294, 224] on div "MQ [PERSON_NAME], [PERSON_NAME]" at bounding box center [311, 216] width 129 height 18
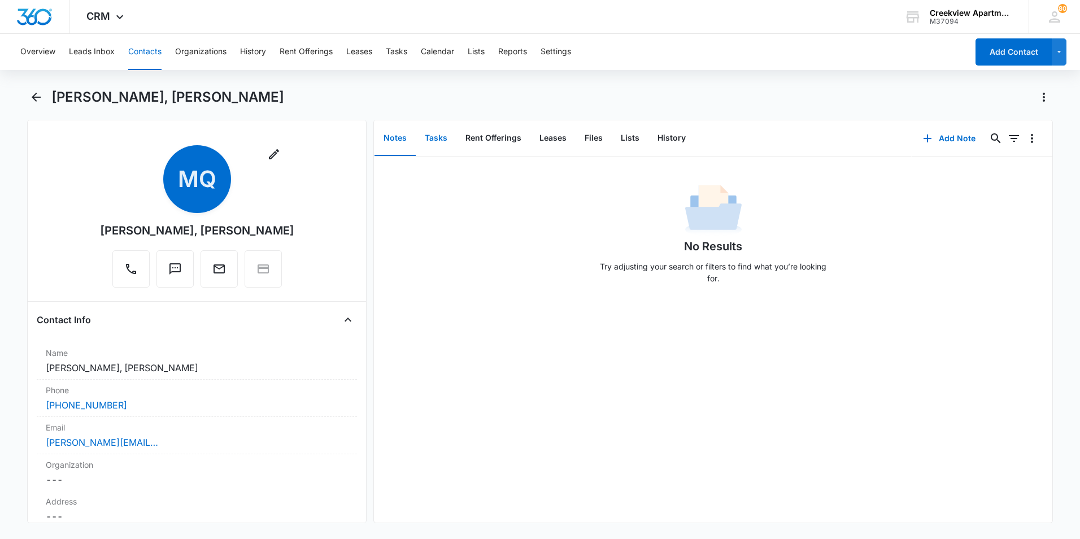
click at [416, 145] on button "Tasks" at bounding box center [436, 138] width 41 height 35
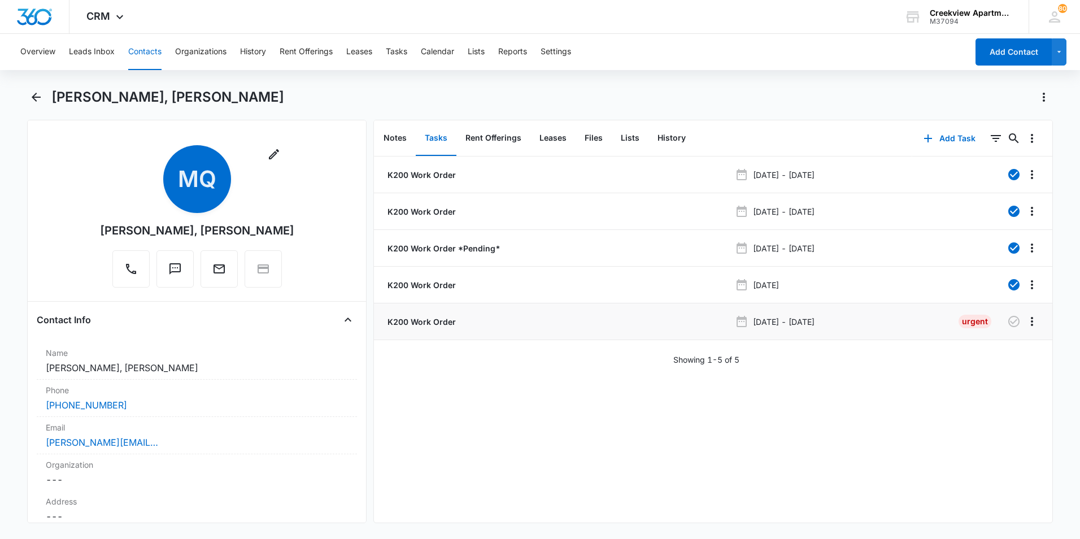
click at [453, 321] on p "K200 Work Order" at bounding box center [420, 322] width 71 height 12
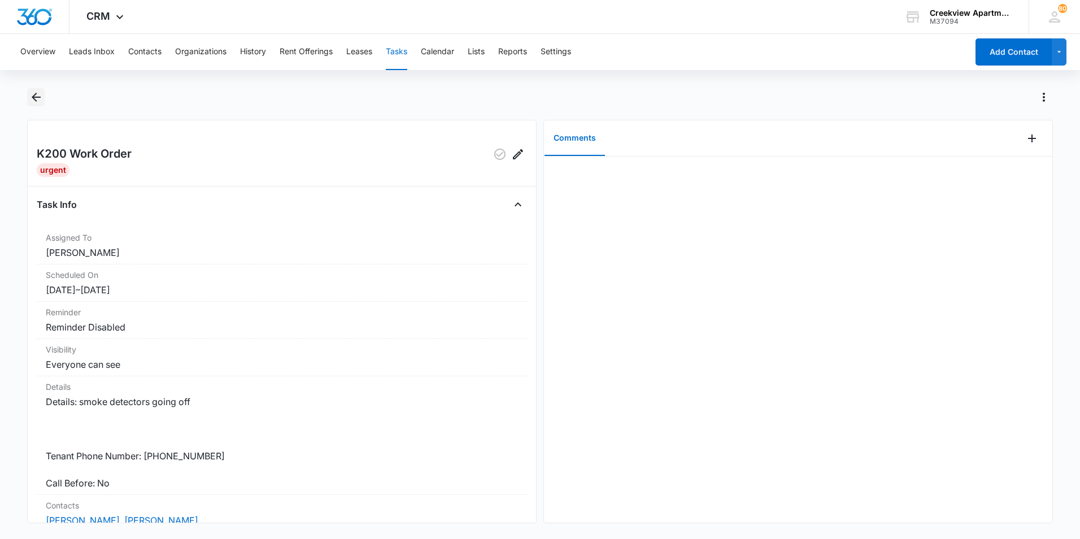
click at [32, 93] on icon "Back" at bounding box center [36, 97] width 14 height 14
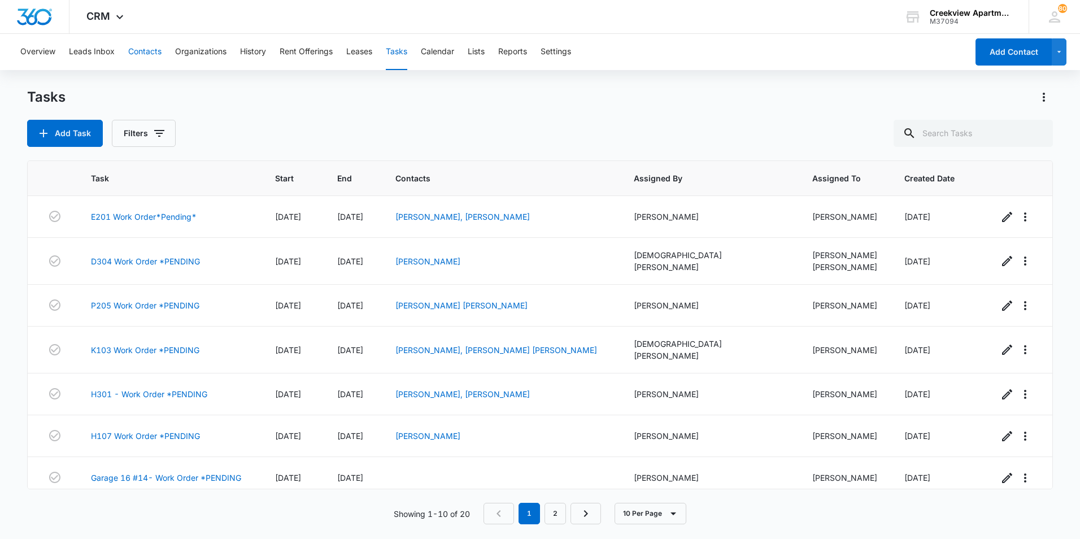
click at [154, 53] on button "Contacts" at bounding box center [144, 52] width 33 height 36
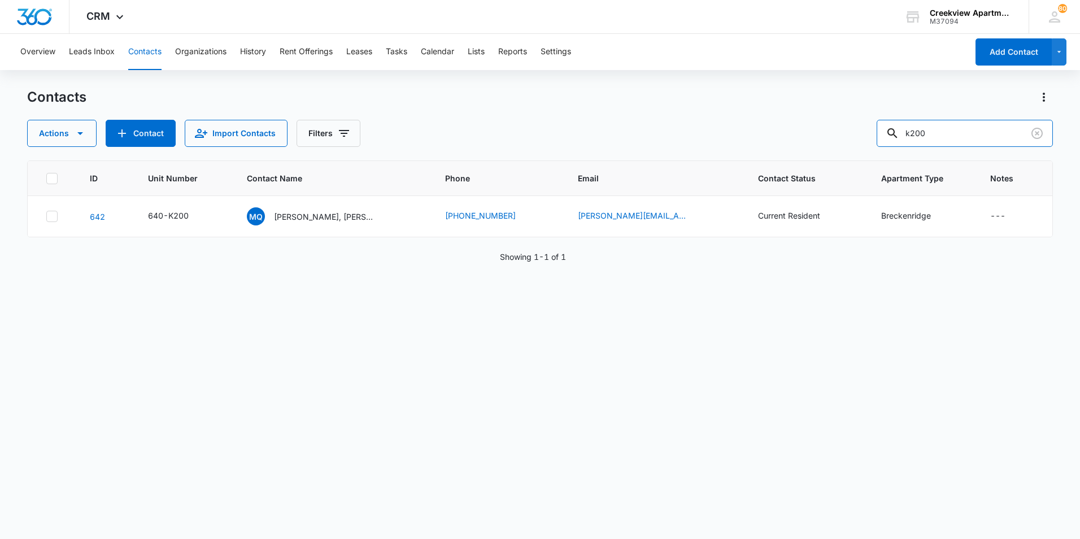
drag, startPoint x: 965, startPoint y: 131, endPoint x: 859, endPoint y: 145, distance: 107.6
click at [859, 145] on div "Actions Contact Import Contacts Filters k200" at bounding box center [540, 133] width 1026 height 27
type input "[PERSON_NAME]"
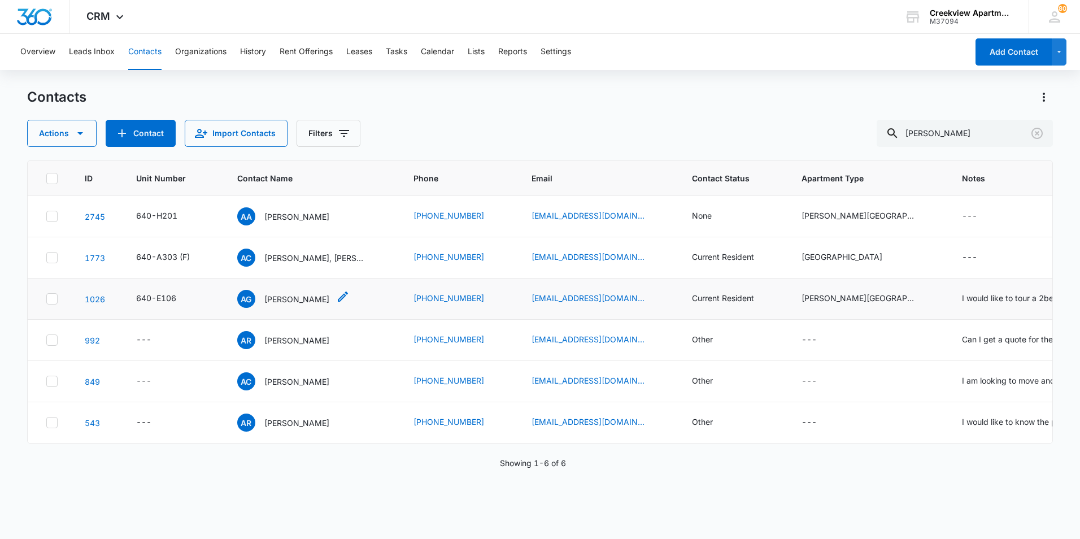
click at [299, 300] on p "[PERSON_NAME]" at bounding box center [296, 299] width 65 height 12
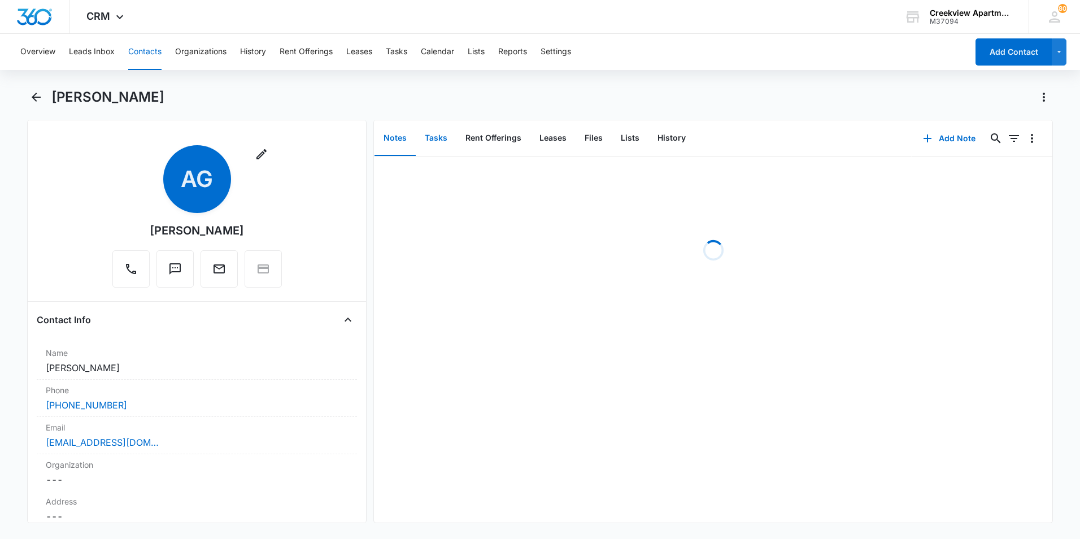
click at [425, 140] on button "Tasks" at bounding box center [436, 138] width 41 height 35
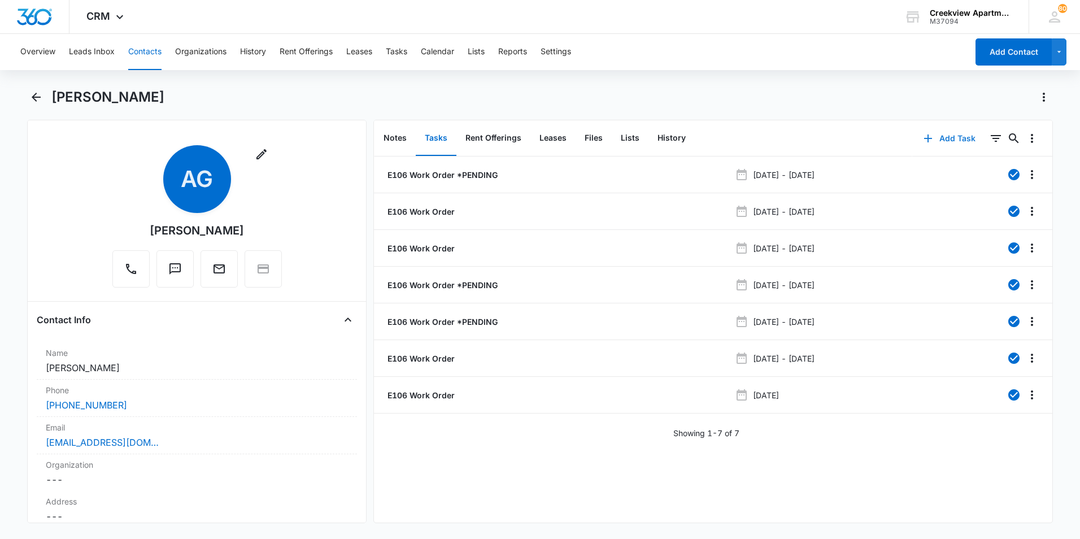
click at [949, 142] on button "Add Task" at bounding box center [949, 138] width 75 height 27
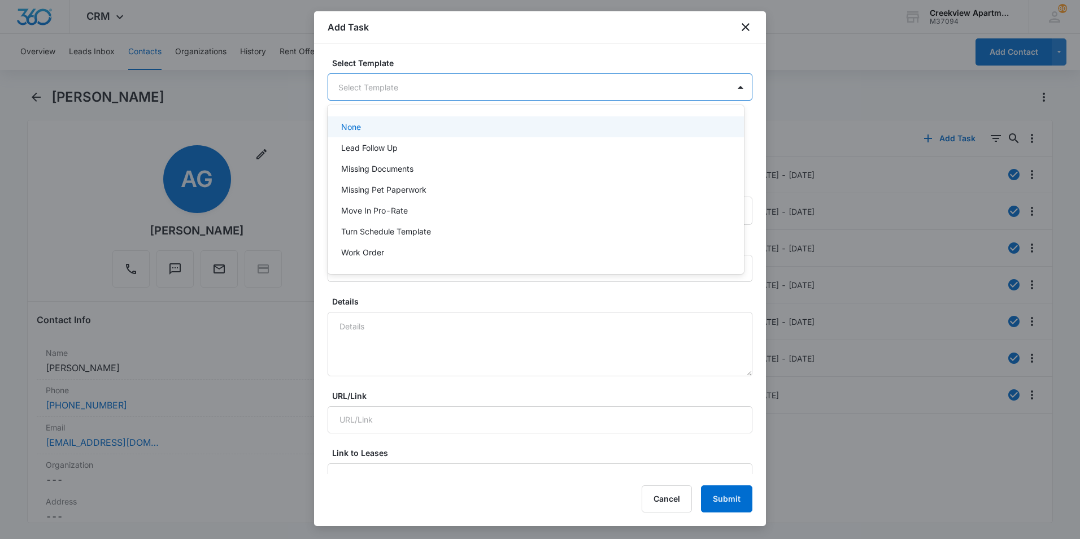
click at [418, 86] on body "CRM Apps Reputation Websites Forms CRM Email Social Content Files Brand Creekvi…" at bounding box center [540, 269] width 1080 height 539
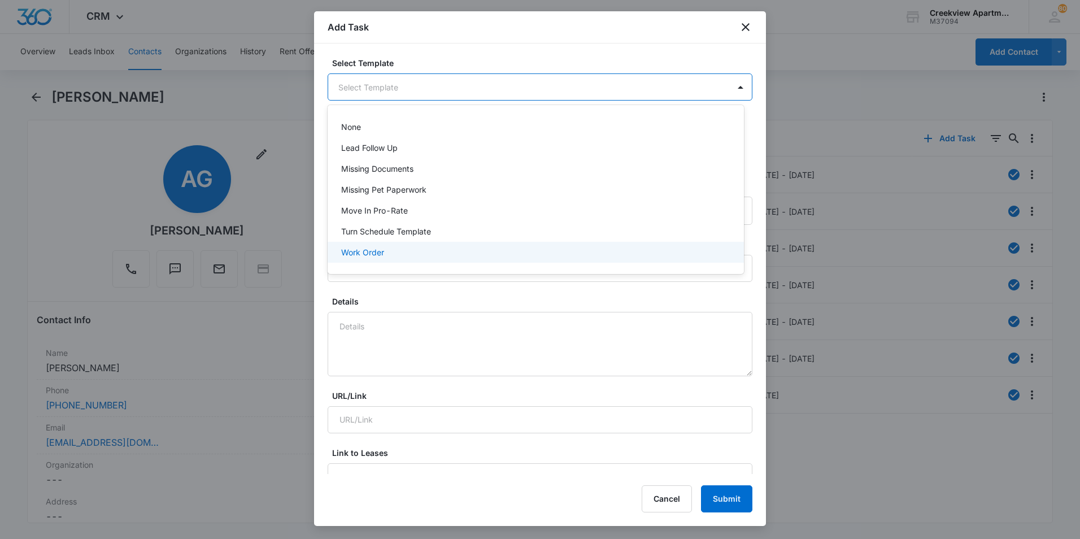
click at [350, 247] on p "Work Order" at bounding box center [362, 252] width 43 height 12
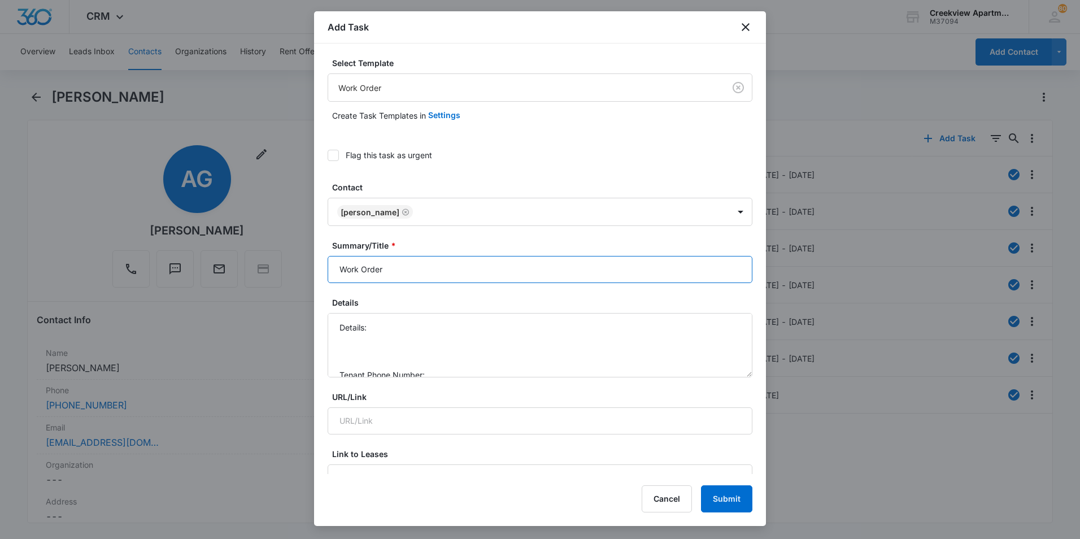
click at [338, 268] on input "Work Order" at bounding box center [540, 269] width 425 height 27
type input "E106 - Work Order"
click at [395, 317] on textarea "Details: Tenant Phone Number: Call Before:" at bounding box center [540, 345] width 425 height 64
click at [666, 330] on textarea "Details: Garage remote is touchy. Her garage will open randomly during the nigh…" at bounding box center [540, 345] width 425 height 64
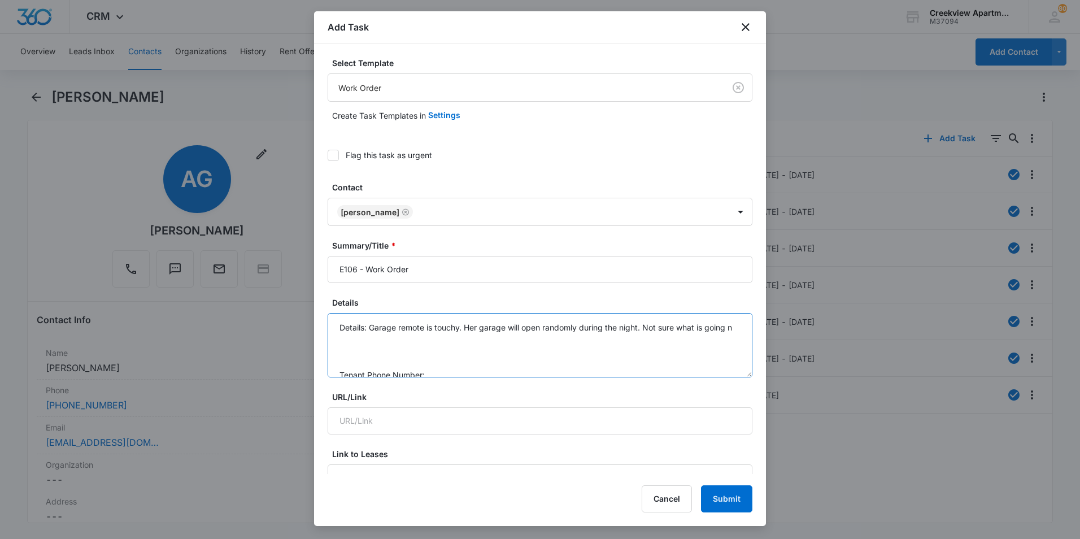
scroll to position [47, 0]
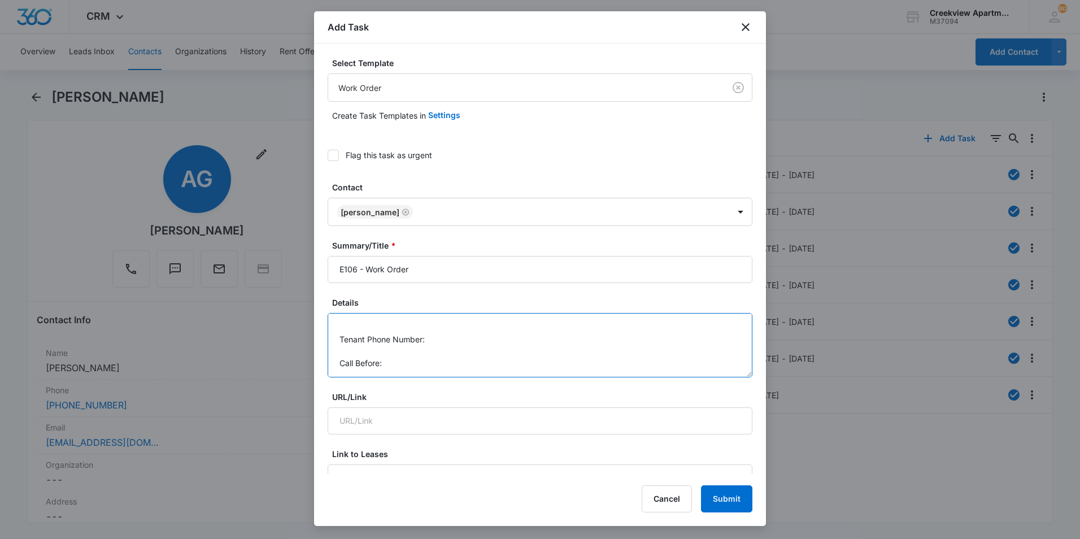
click at [434, 338] on textarea "Details: Garage remote is touchy. Her garage will open randomly during the nigh…" at bounding box center [540, 345] width 425 height 64
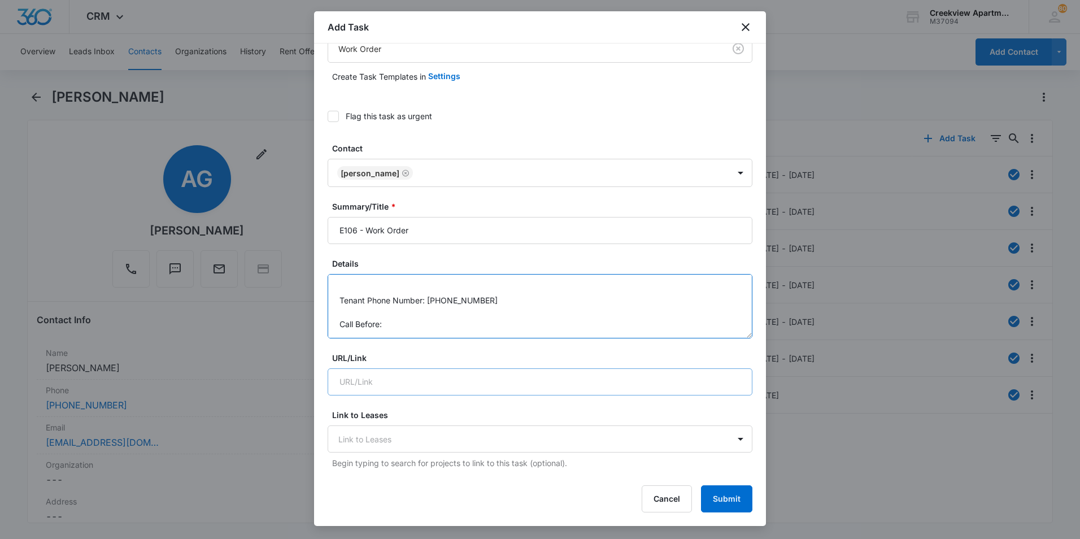
scroll to position [56, 0]
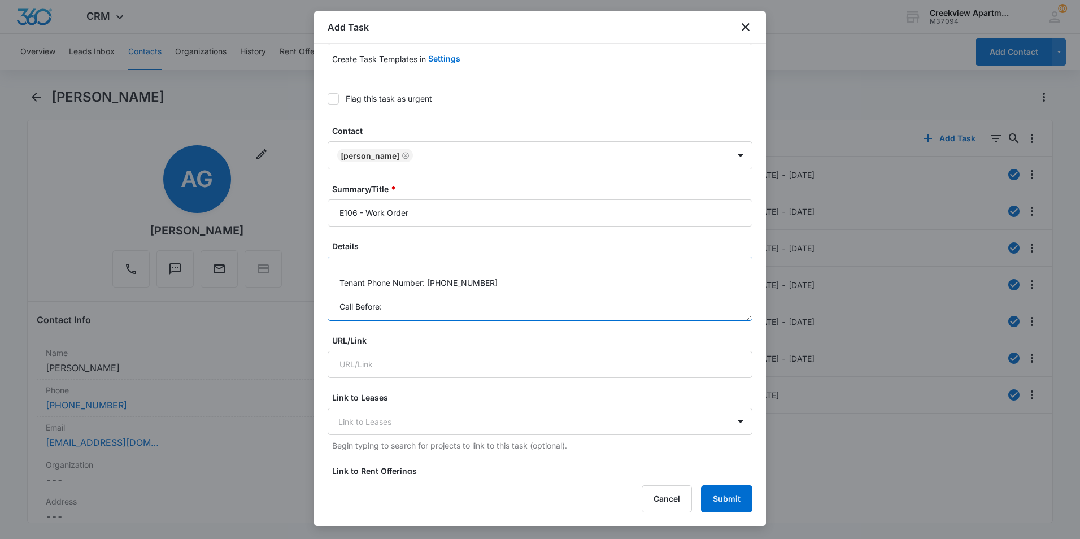
click at [404, 303] on textarea "Details: Garage remote is touchy. Her garage will open randomly during the nigh…" at bounding box center [540, 288] width 425 height 64
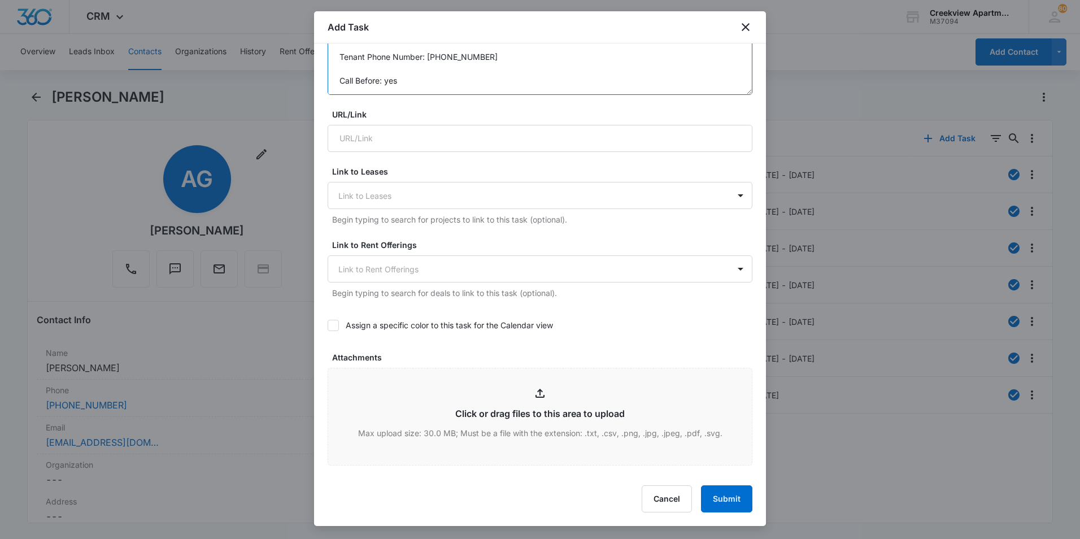
scroll to position [565, 0]
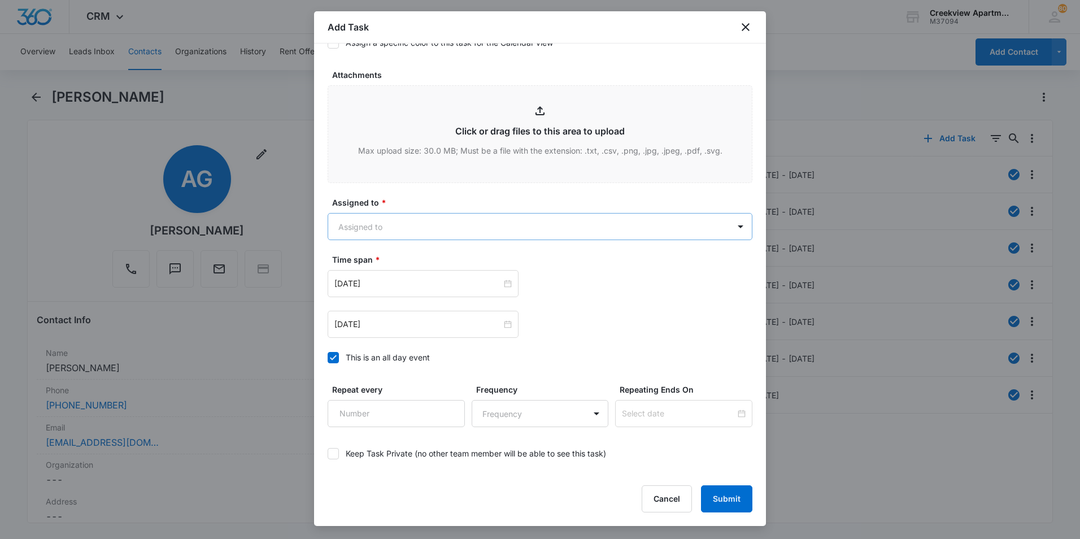
type textarea "Details: Garage remote is touchy. Her garage will open randomly during the nigh…"
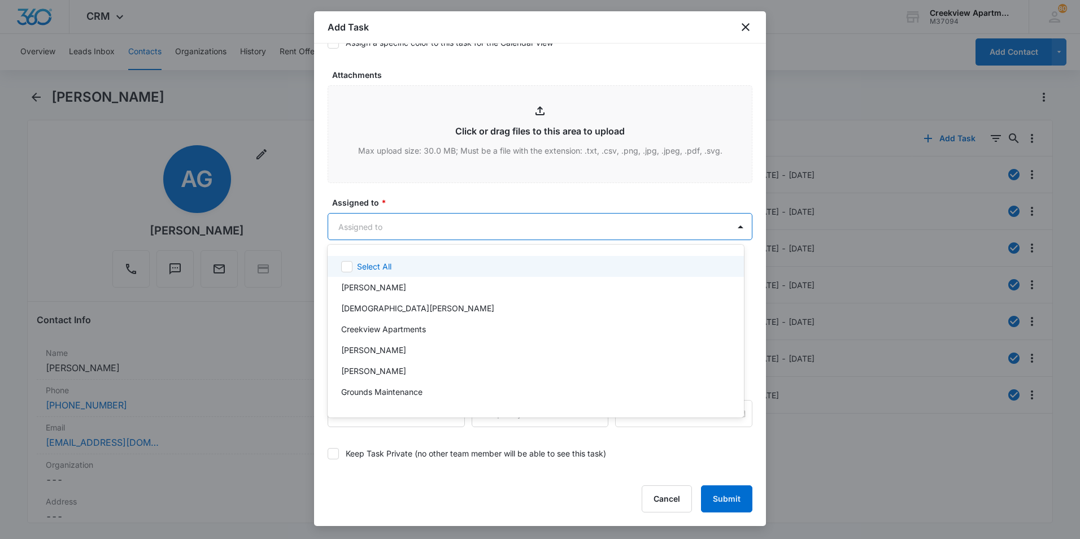
click at [421, 218] on body "CRM Apps Reputation Websites Forms CRM Email Social Content Files Brand Creekvi…" at bounding box center [540, 269] width 1080 height 539
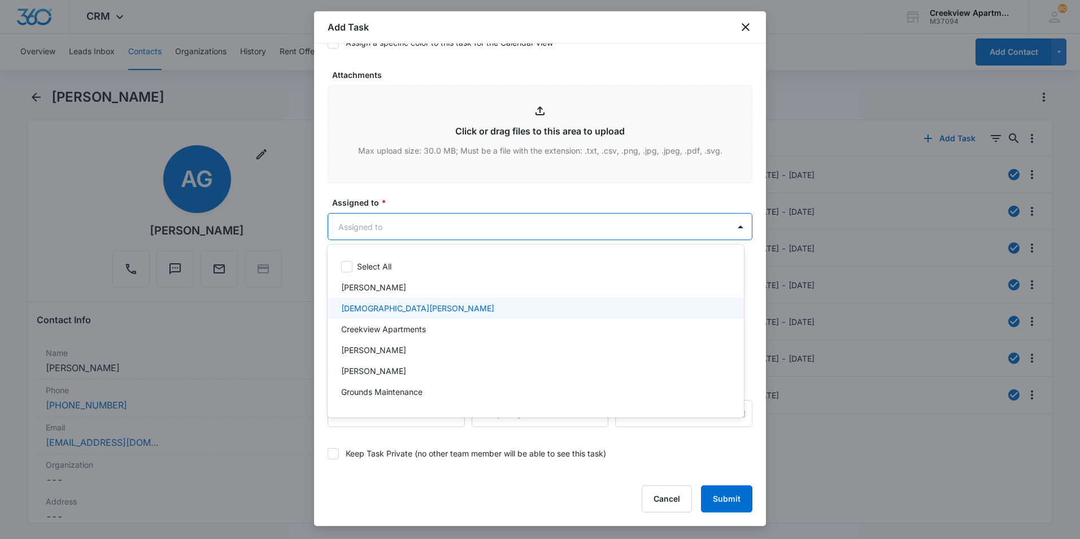
scroll to position [56, 0]
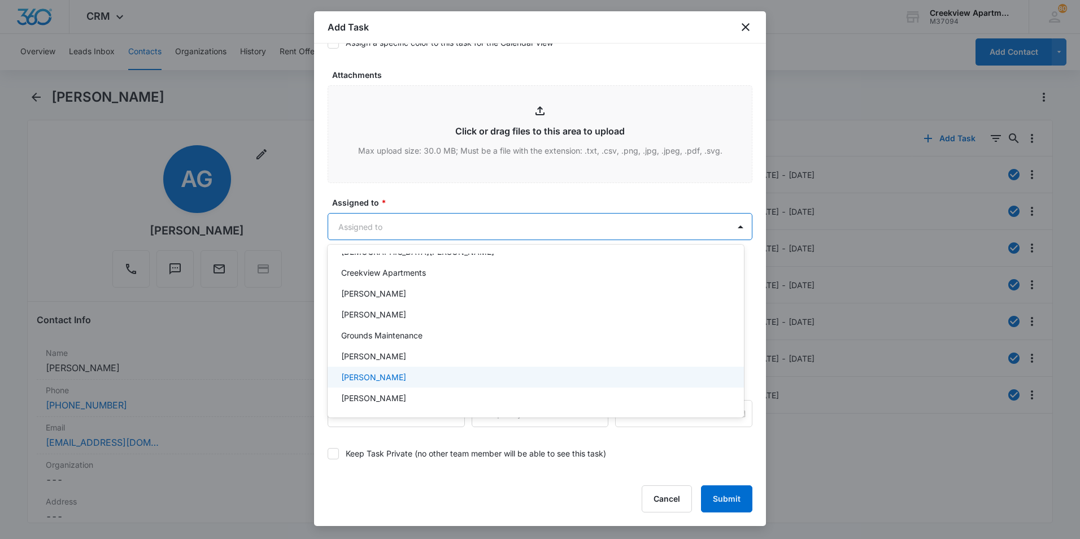
click at [371, 381] on p "[PERSON_NAME]" at bounding box center [373, 377] width 65 height 12
click at [454, 187] on div at bounding box center [540, 269] width 1080 height 539
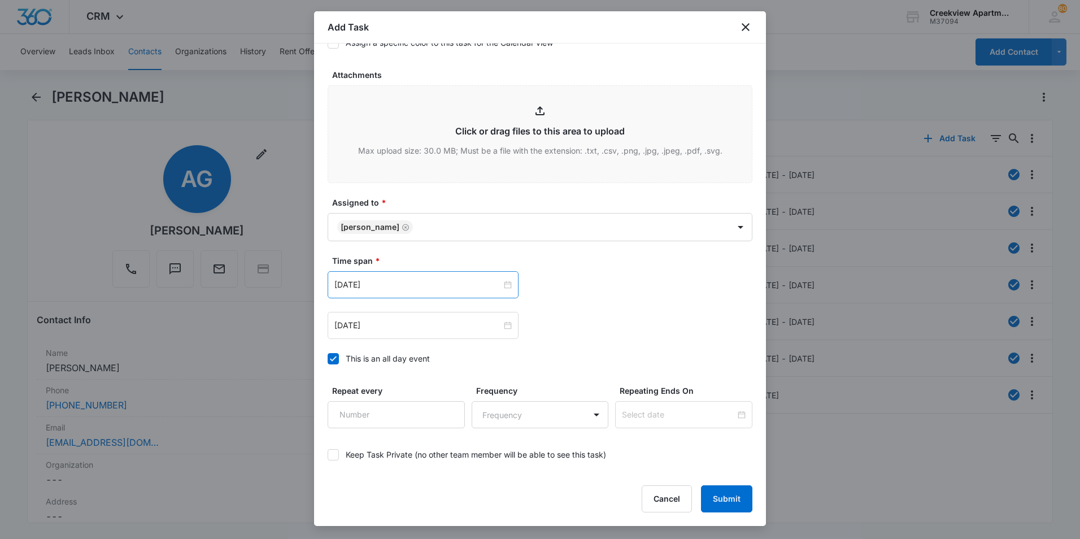
scroll to position [615, 0]
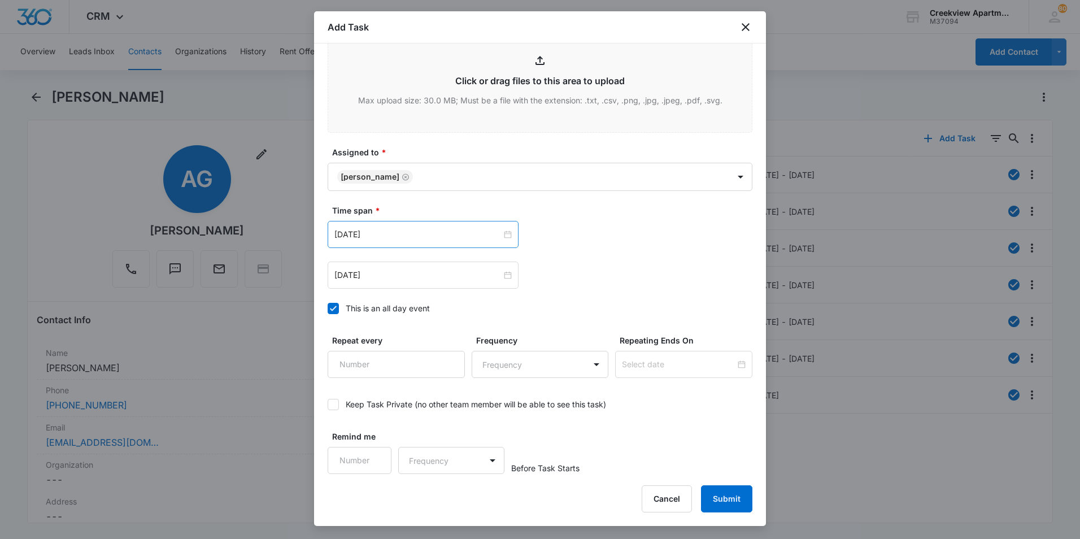
click at [514, 230] on div "[DATE]" at bounding box center [423, 234] width 191 height 27
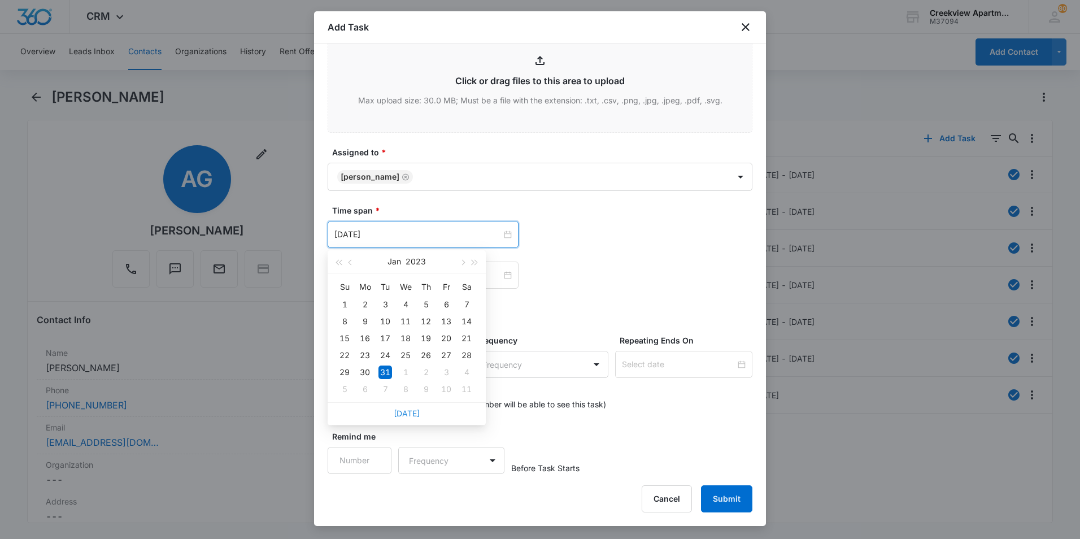
click at [402, 415] on link "[DATE]" at bounding box center [407, 413] width 26 height 10
type input "[DATE]"
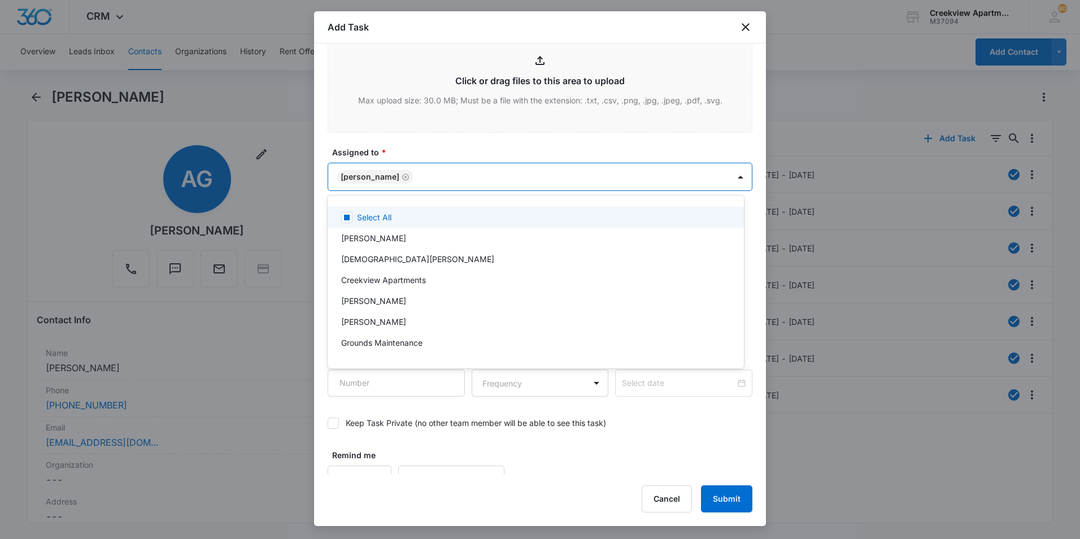
click at [598, 176] on body "CRM Apps Reputation Websites Forms CRM Email Social Content Files Brand Creekvi…" at bounding box center [540, 269] width 1080 height 539
click at [422, 140] on div at bounding box center [540, 269] width 1080 height 539
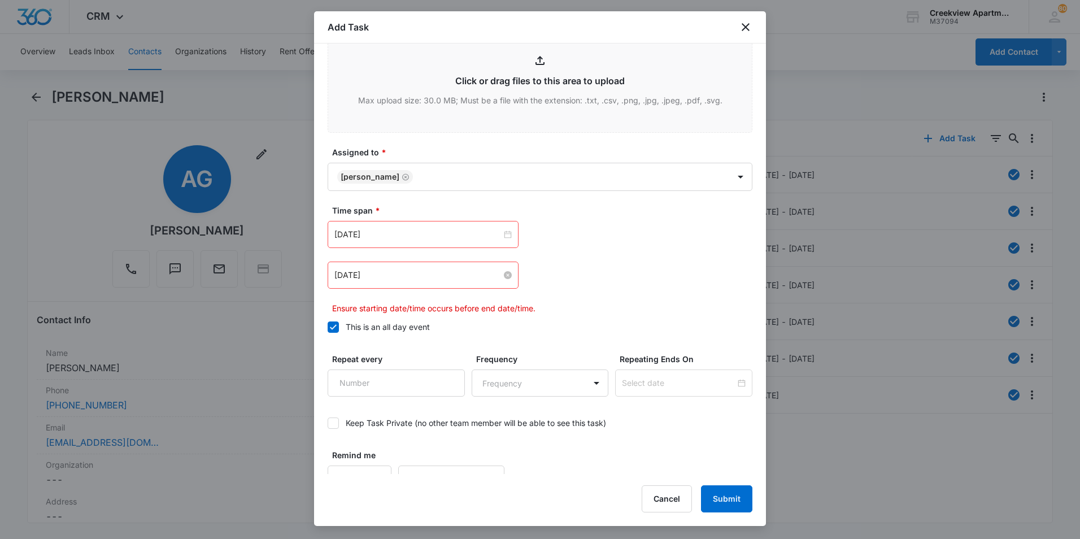
click at [430, 278] on input "[DATE]" at bounding box center [417, 275] width 167 height 12
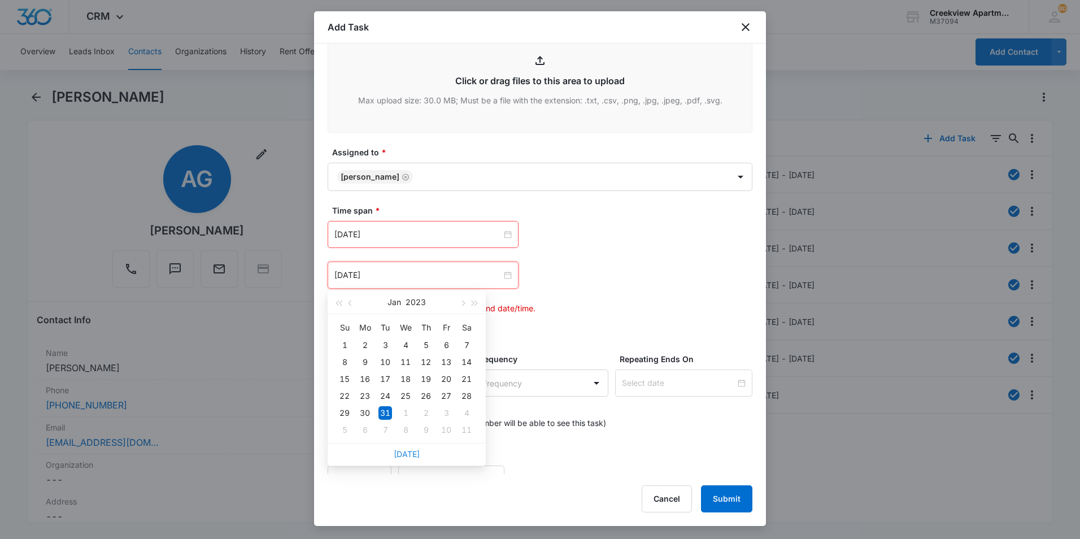
click at [410, 451] on link "[DATE]" at bounding box center [407, 454] width 26 height 10
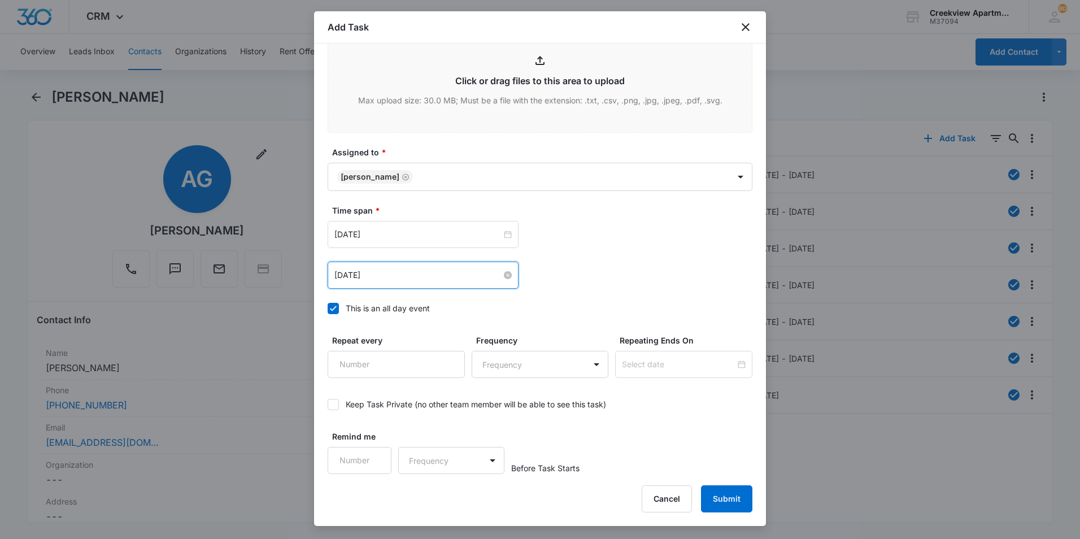
click at [490, 269] on input "[DATE]" at bounding box center [417, 275] width 167 height 12
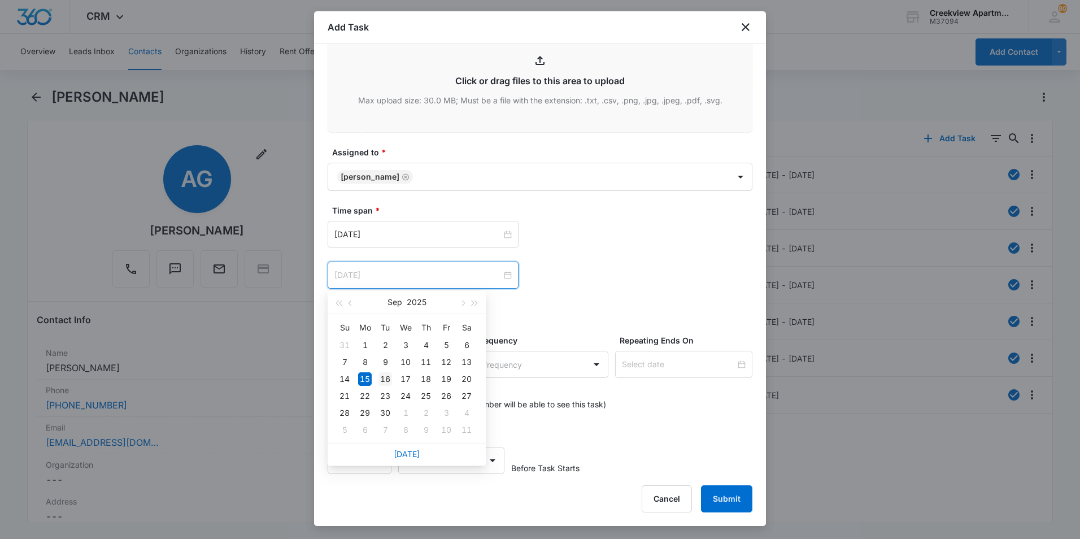
type input "[DATE]"
click at [388, 374] on div "16" at bounding box center [385, 379] width 14 height 14
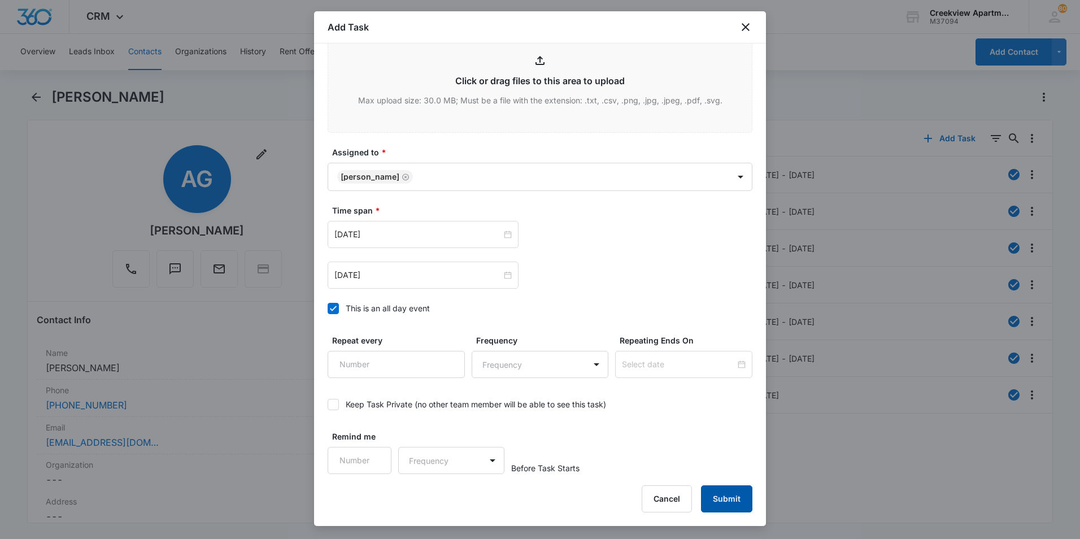
click at [739, 500] on button "Submit" at bounding box center [726, 498] width 51 height 27
